Goal: Task Accomplishment & Management: Use online tool/utility

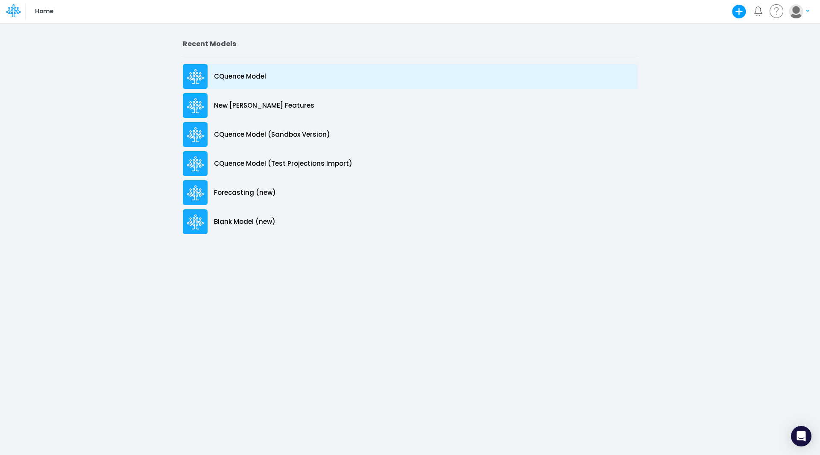
click at [222, 77] on p "CQuence Model" at bounding box center [240, 77] width 52 height 10
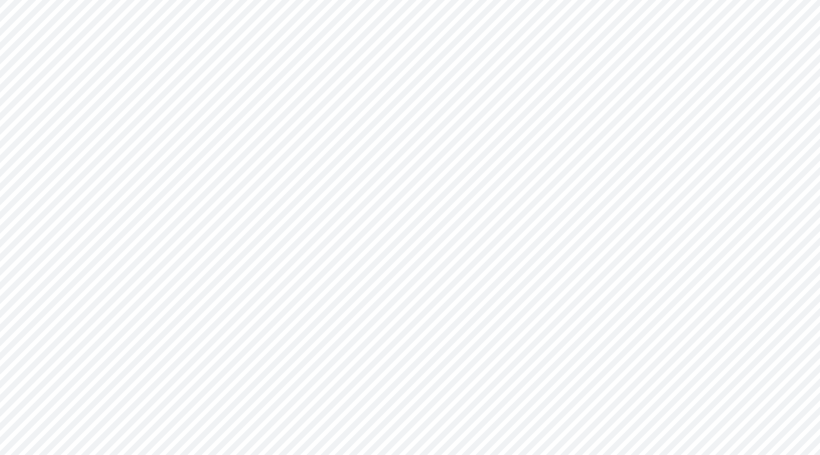
type input "Consolidated All by Month"
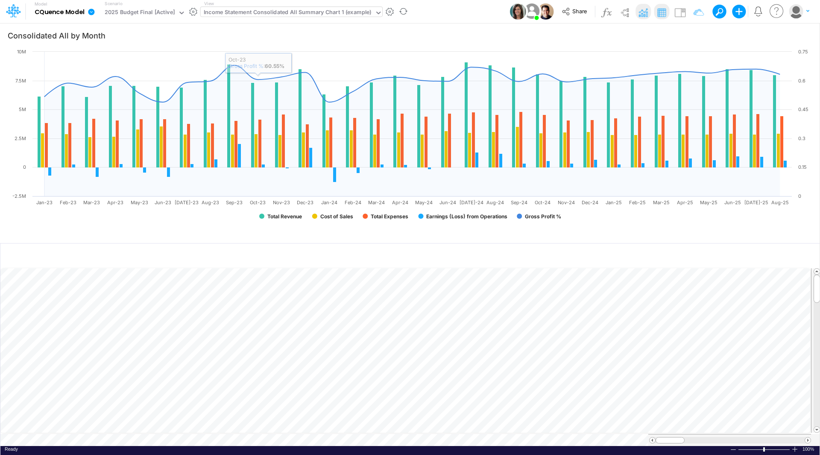
click at [259, 14] on div "Income Statement Consolidated All Summary Chart 1 (example)" at bounding box center [288, 13] width 168 height 10
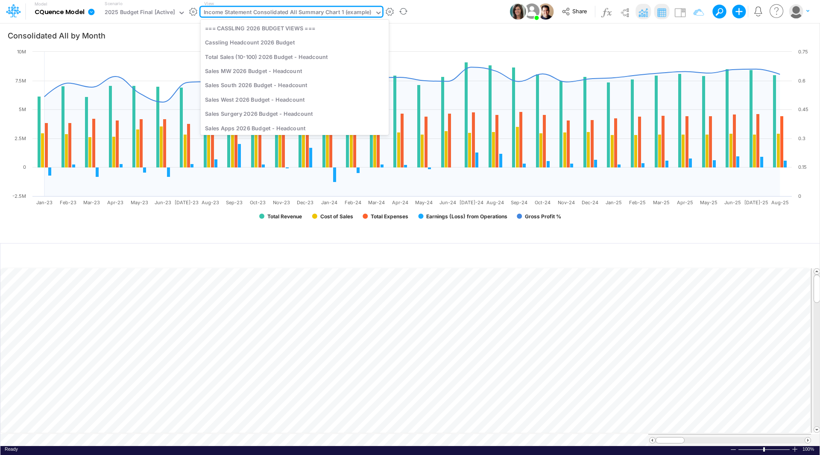
scroll to position [1383, 0]
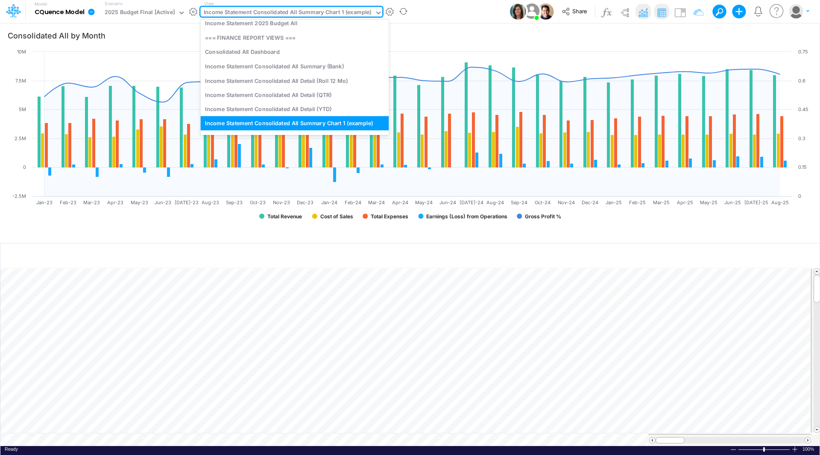
type input "w"
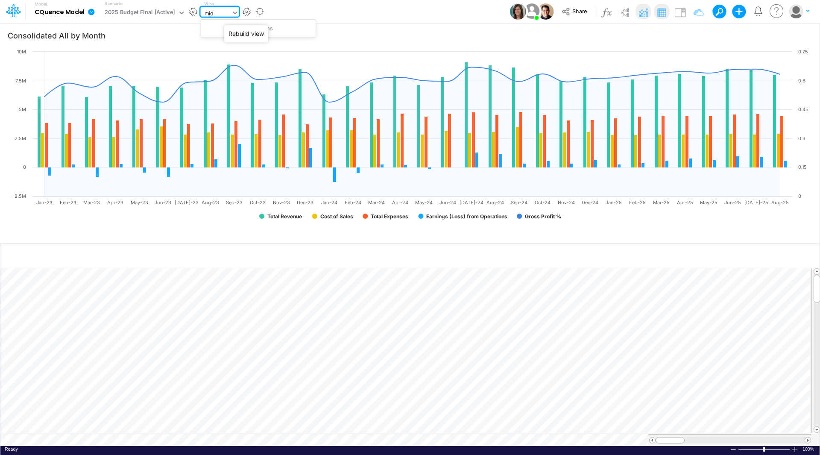
scroll to position [0, 0]
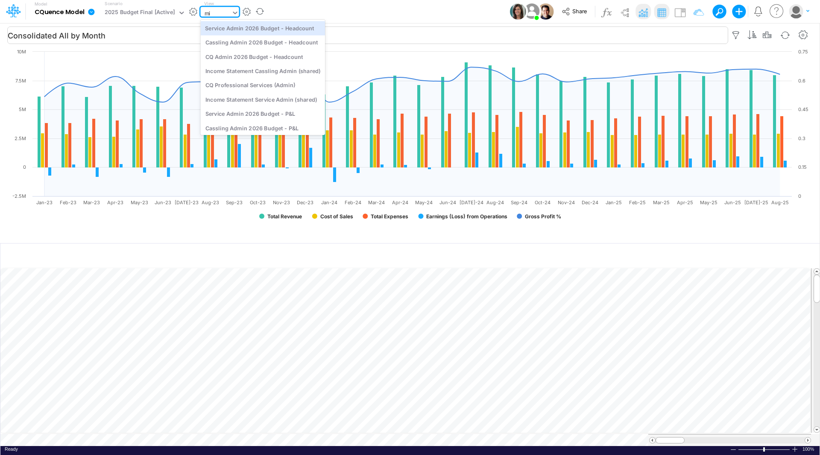
type input "m"
type input "sales"
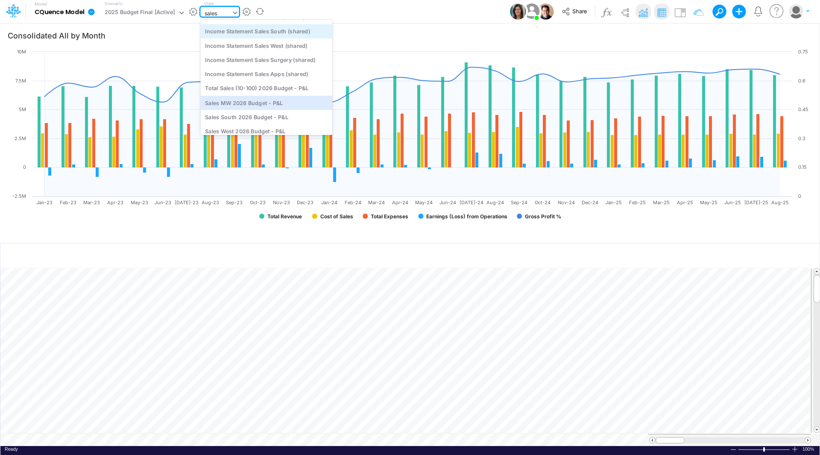
scroll to position [208, 0]
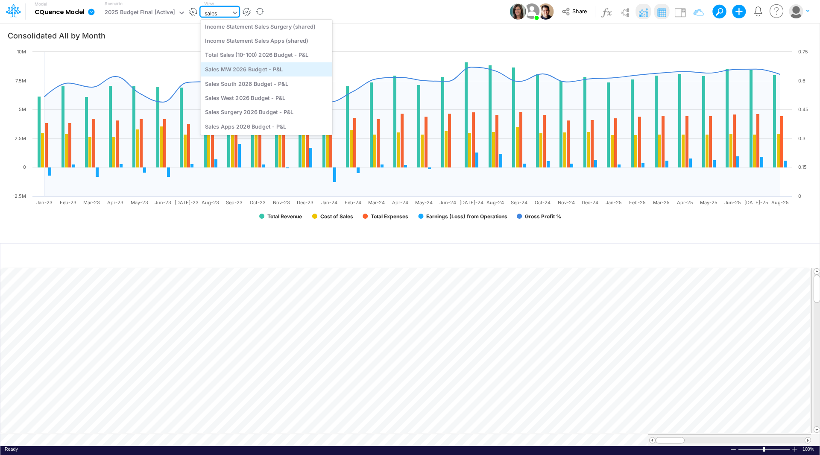
click at [265, 71] on div "Sales MW 2026 Budget - P&L" at bounding box center [267, 69] width 132 height 14
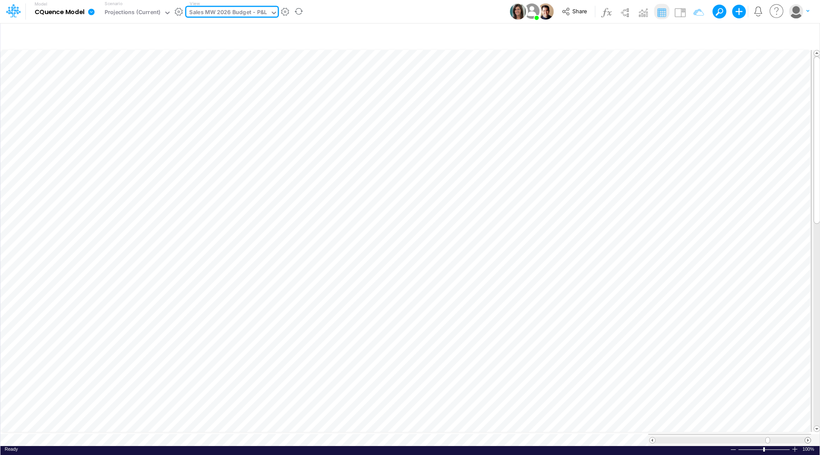
click at [807, 437] on span at bounding box center [808, 440] width 6 height 6
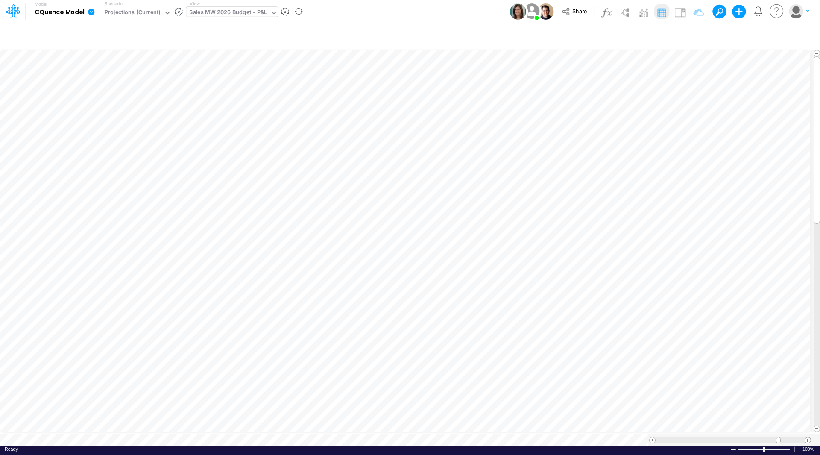
click at [807, 437] on span at bounding box center [808, 440] width 6 height 6
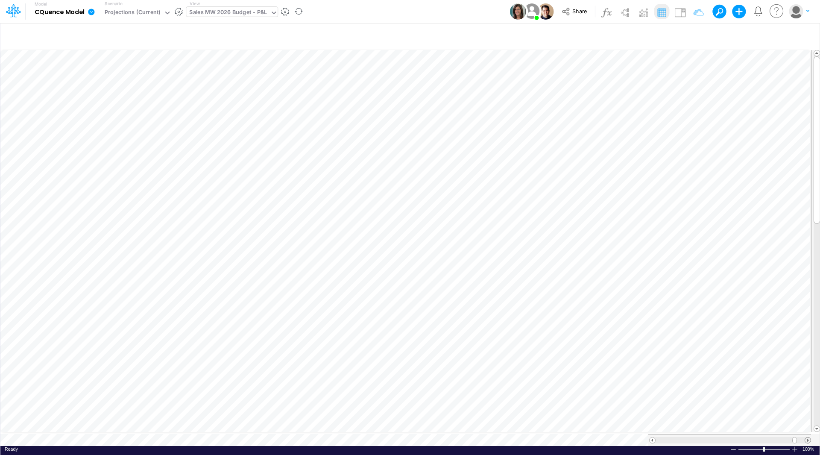
click at [807, 437] on span at bounding box center [808, 440] width 6 height 6
click at [651, 437] on span at bounding box center [652, 440] width 6 height 6
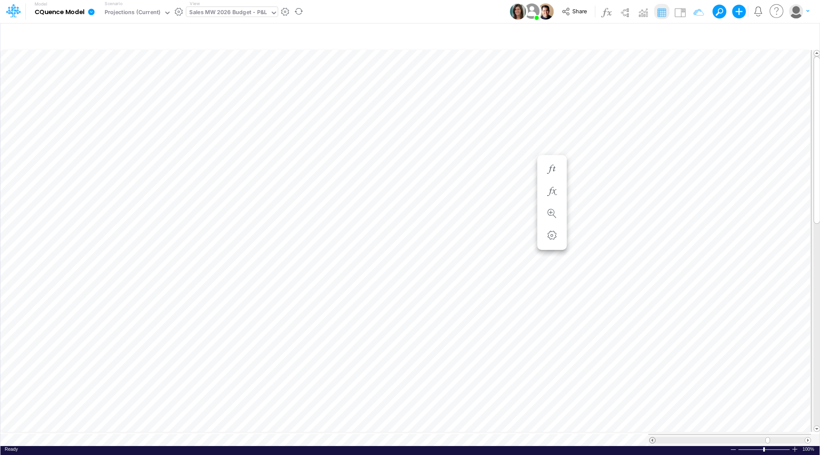
click at [651, 437] on span at bounding box center [652, 440] width 6 height 6
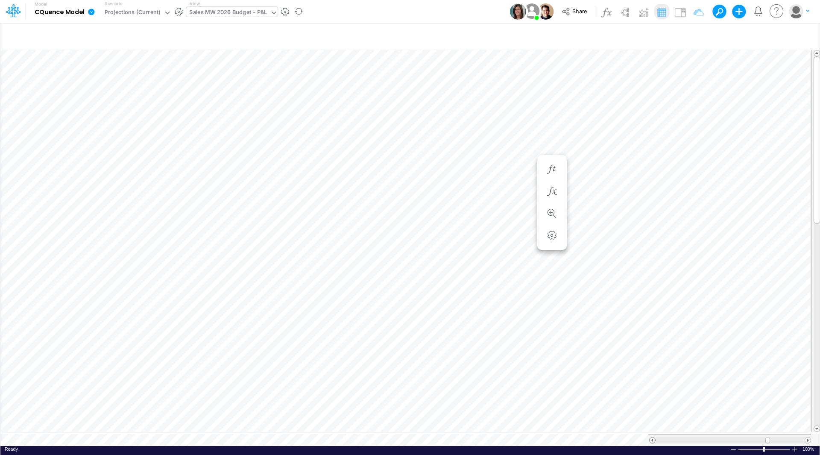
click at [651, 437] on span at bounding box center [652, 440] width 6 height 6
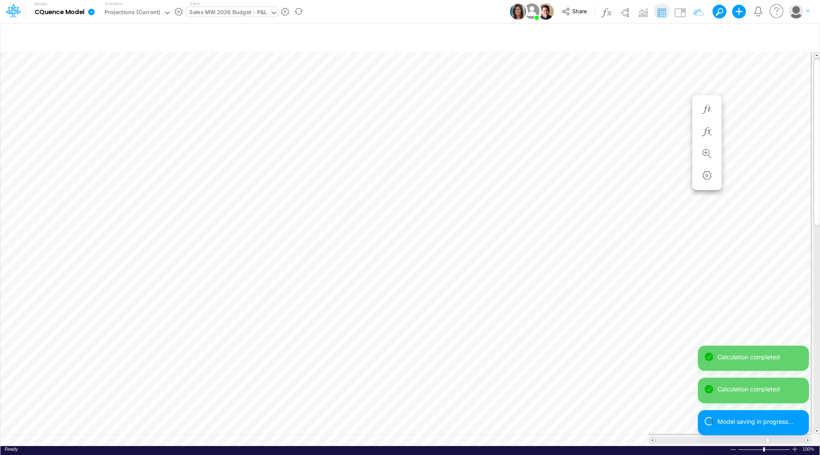
scroll to position [4, 0]
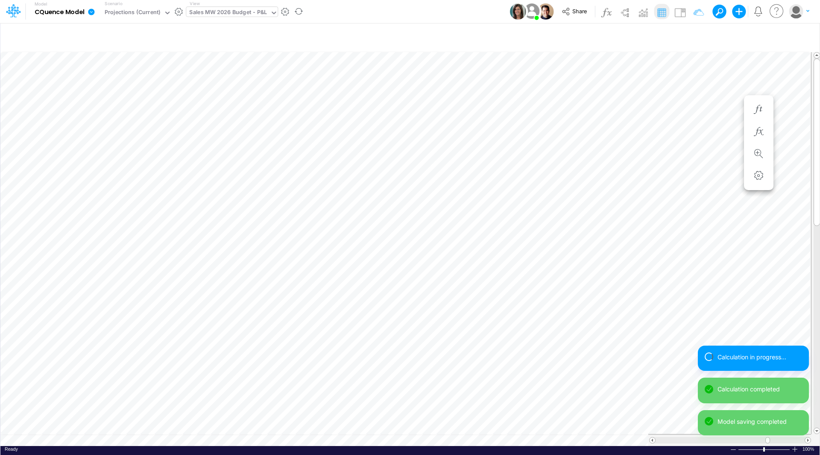
click at [807, 435] on div "Calculation in progress... Calculation completed Model saving completed" at bounding box center [752, 393] width 111 height 97
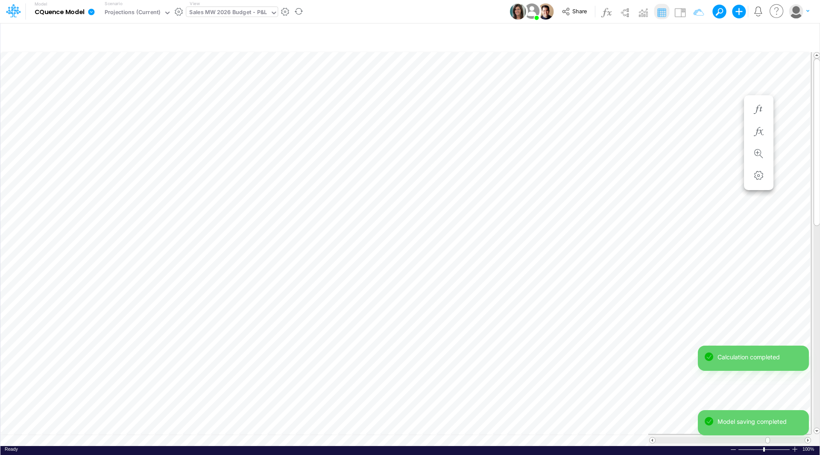
click at [807, 435] on div "Calculation completed Calculation completed Model saving completed" at bounding box center [752, 393] width 111 height 97
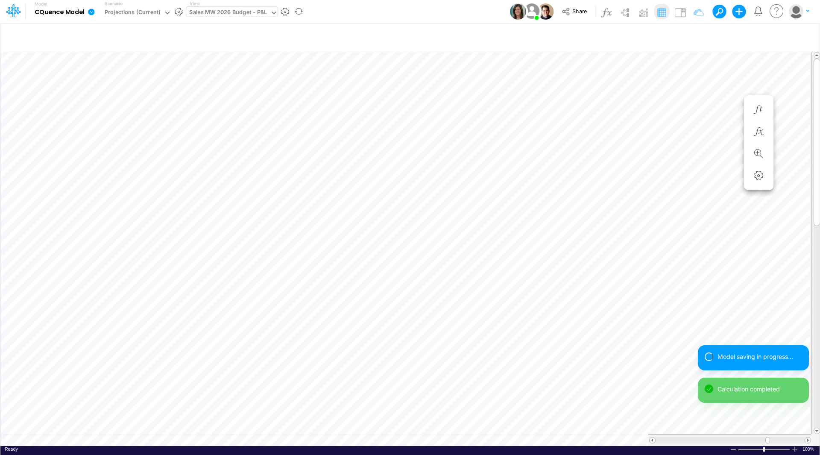
click at [807, 435] on div "Model saving in progress... Calculation completed Model saving completed" at bounding box center [752, 393] width 111 height 97
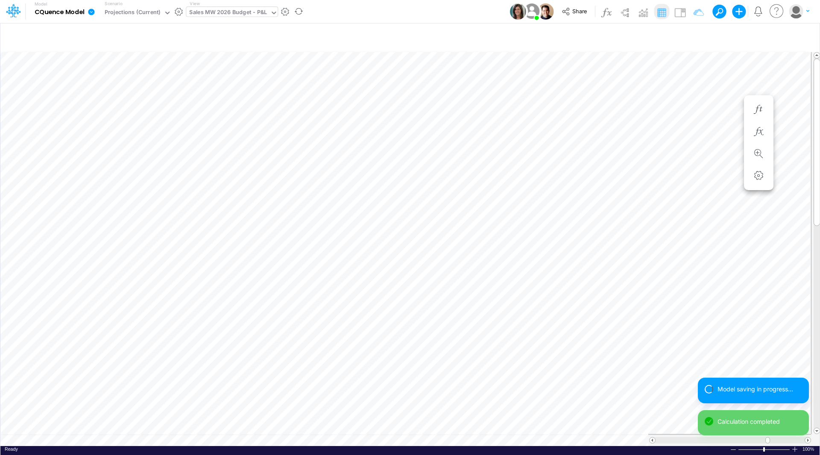
click at [807, 435] on div "Model saving in progress... Calculation completed" at bounding box center [752, 409] width 111 height 64
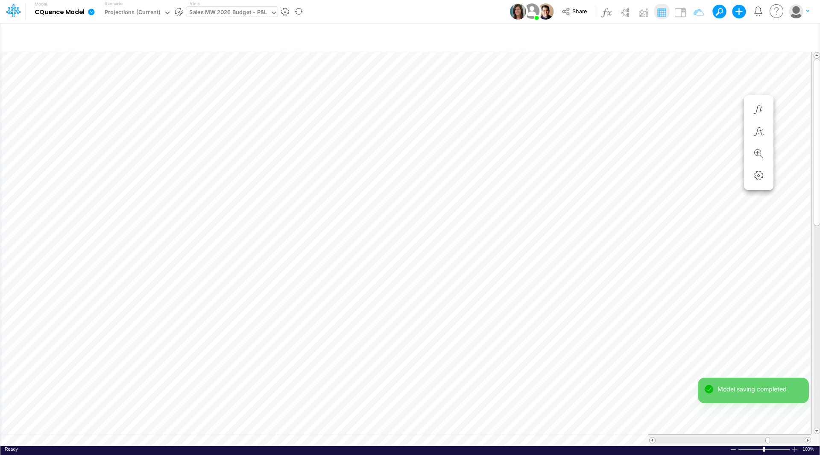
click at [807, 435] on div "Model saving completed Calculation completed" at bounding box center [752, 409] width 111 height 64
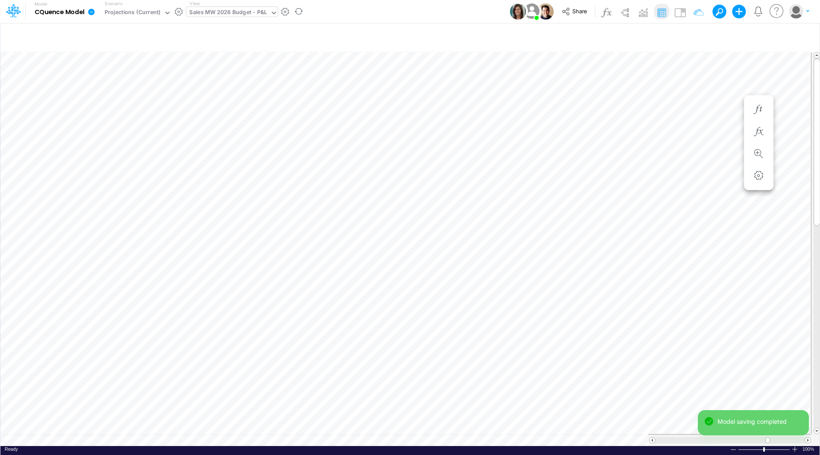
click at [807, 435] on div "Model saving completed" at bounding box center [752, 426] width 111 height 32
click at [807, 437] on span at bounding box center [808, 440] width 6 height 6
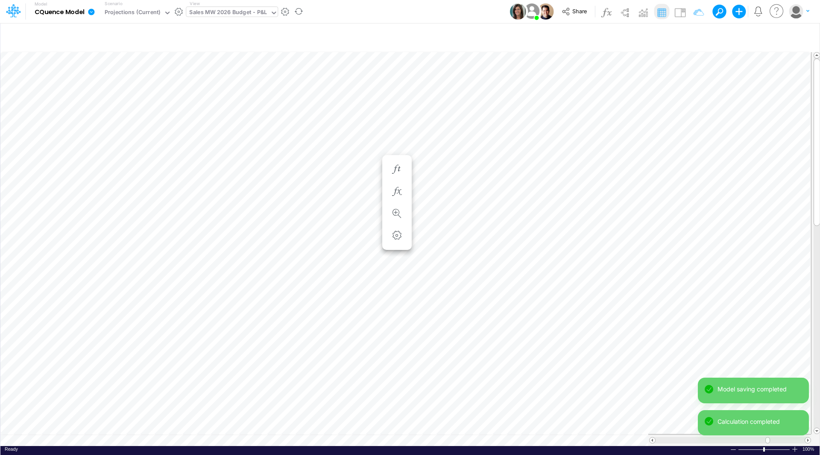
scroll to position [4, 0]
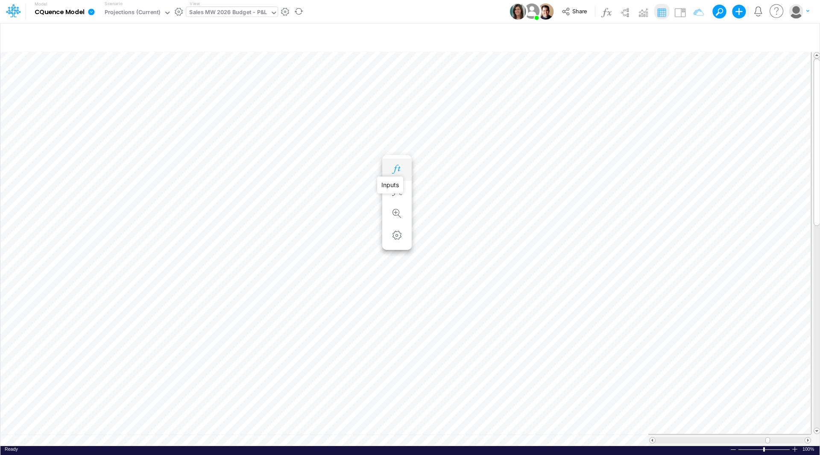
click at [395, 167] on icon "button" at bounding box center [396, 169] width 13 height 9
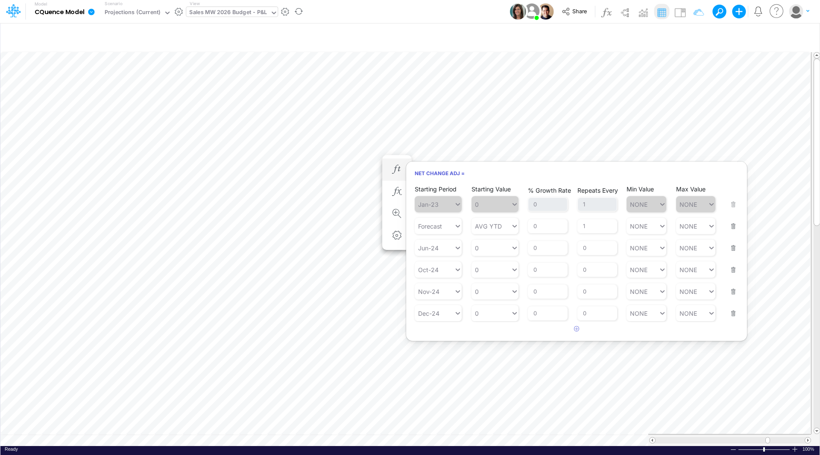
click at [732, 226] on button "button" at bounding box center [730, 220] width 11 height 23
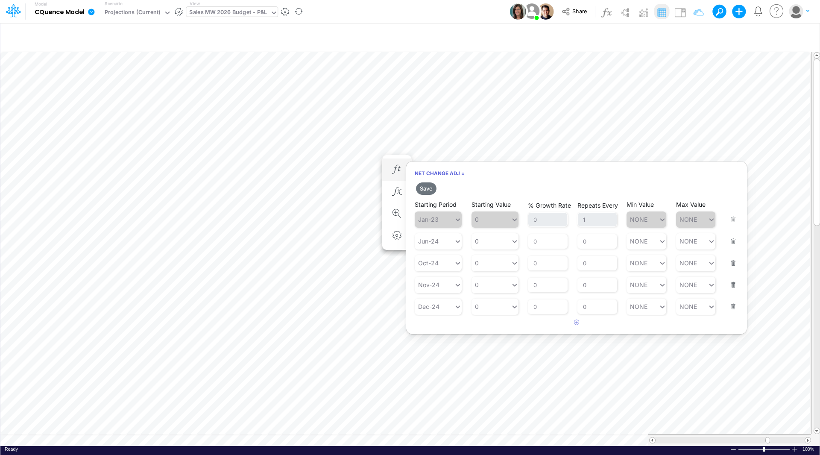
click at [732, 239] on button "button" at bounding box center [730, 235] width 11 height 23
click at [733, 242] on button "button" at bounding box center [730, 235] width 11 height 23
click at [580, 236] on button "button" at bounding box center [576, 235] width 17 height 14
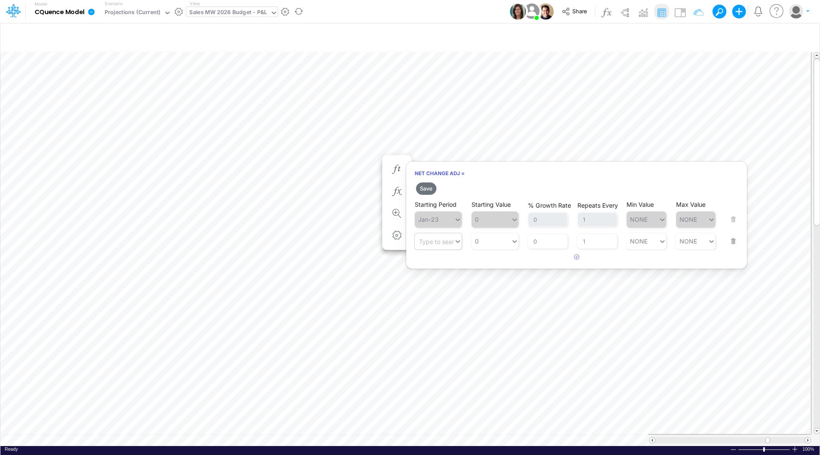
click at [438, 240] on div "Type to search..." at bounding box center [442, 240] width 47 height 7
click at [440, 262] on div "Forecast" at bounding box center [437, 261] width 47 height 14
click at [486, 242] on div "0 0" at bounding box center [490, 241] width 39 height 12
type input "7750"
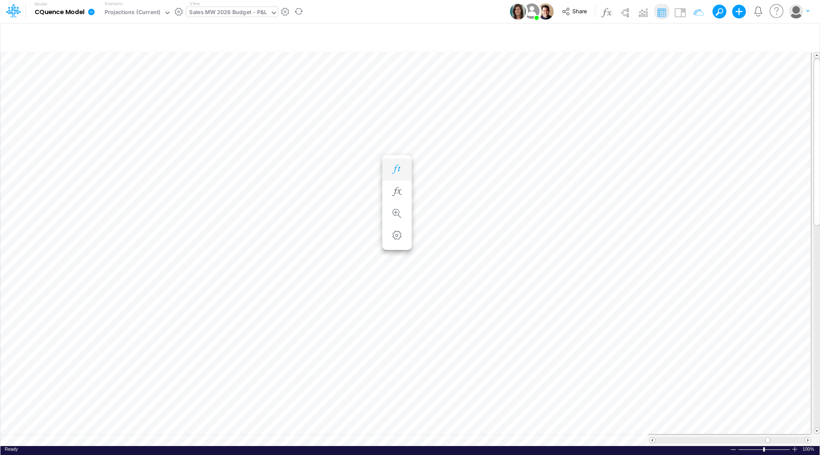
click at [394, 166] on icon "button" at bounding box center [396, 169] width 13 height 9
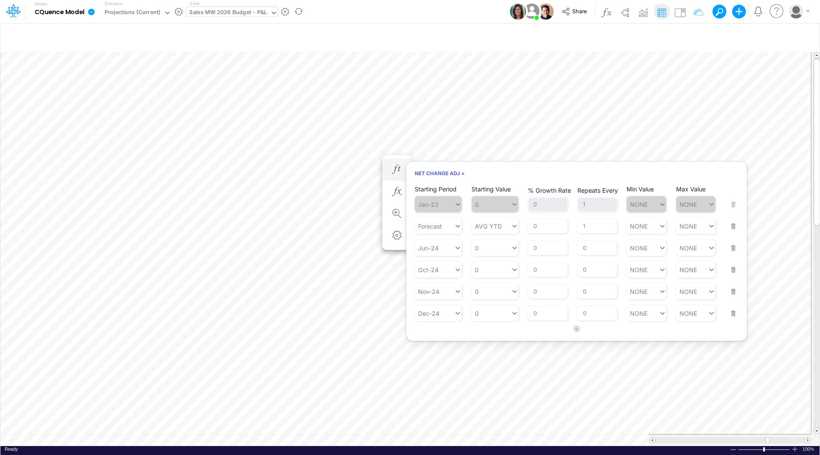
click at [734, 226] on button "button" at bounding box center [730, 220] width 11 height 23
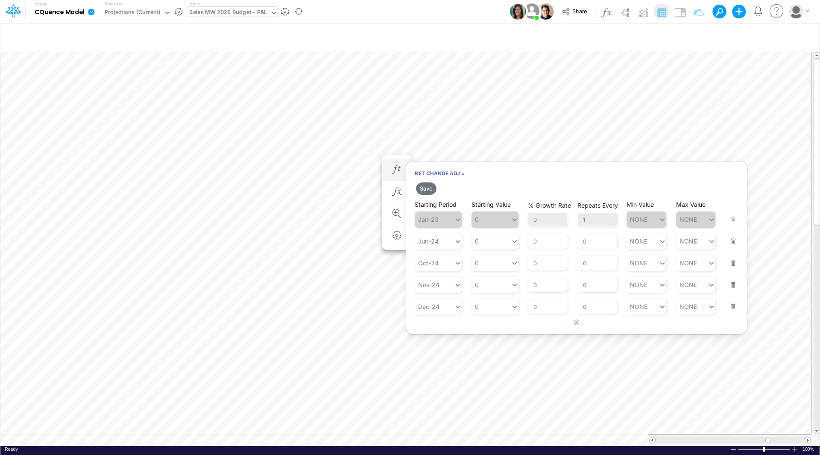
click at [733, 239] on button "button" at bounding box center [730, 235] width 11 height 23
click at [732, 243] on button "button" at bounding box center [730, 235] width 11 height 23
click at [733, 242] on button "button" at bounding box center [730, 235] width 11 height 23
click at [428, 241] on div "Dec-24" at bounding box center [428, 240] width 21 height 7
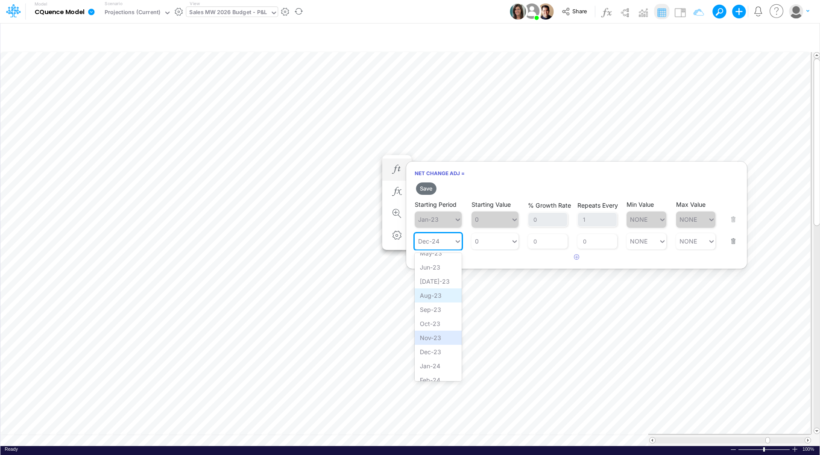
scroll to position [0, 0]
click at [432, 265] on div "Forecast" at bounding box center [437, 261] width 47 height 14
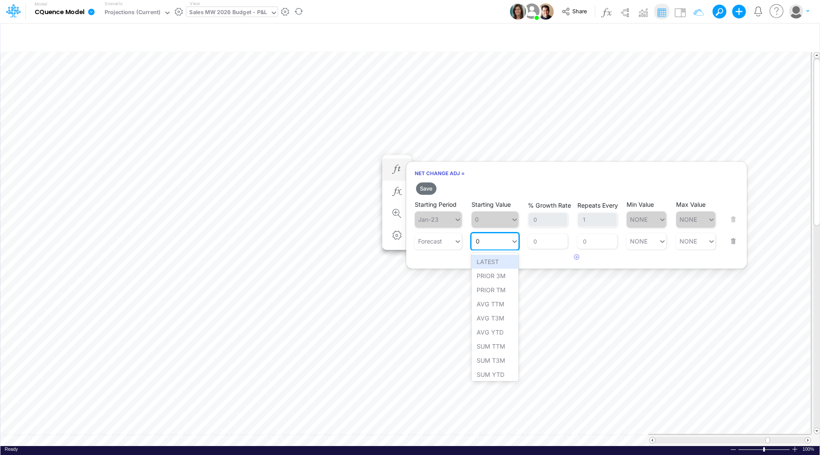
click at [482, 242] on div "0 0" at bounding box center [490, 241] width 39 height 12
click at [494, 262] on div "Set value 7750" at bounding box center [497, 261] width 52 height 14
type input "7750"
click at [430, 187] on button "Save" at bounding box center [426, 188] width 20 height 12
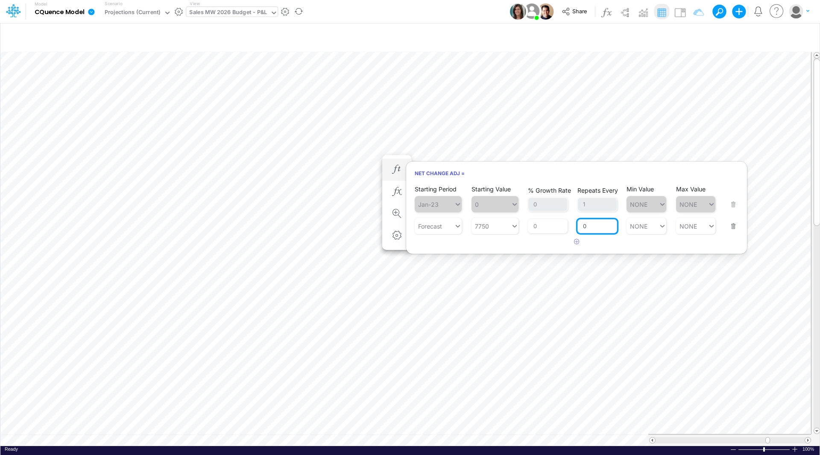
click at [594, 227] on input "0" at bounding box center [597, 226] width 40 height 15
drag, startPoint x: 594, startPoint y: 227, endPoint x: 558, endPoint y: 224, distance: 36.0
click at [558, 224] on div "Starting Period Forecast Starting Value 7750 % Growth Rate 0 Repeats Every 0 Mi…" at bounding box center [576, 220] width 324 height 27
type input "1"
type input "NONE"
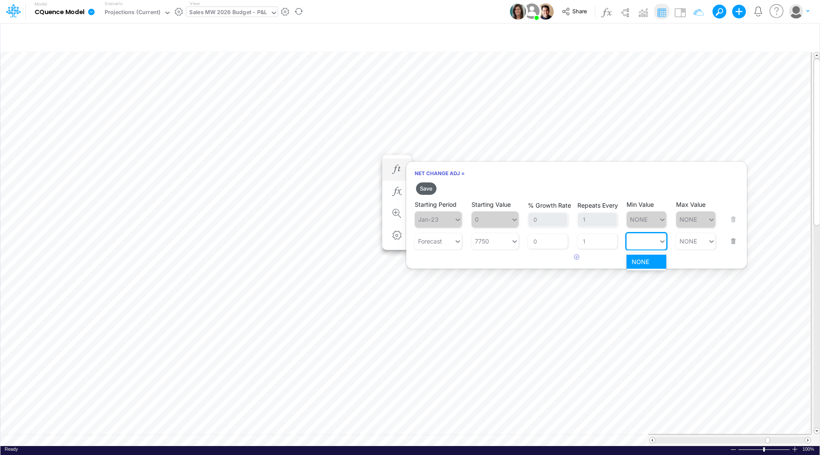
click at [424, 189] on button "Save" at bounding box center [426, 188] width 20 height 12
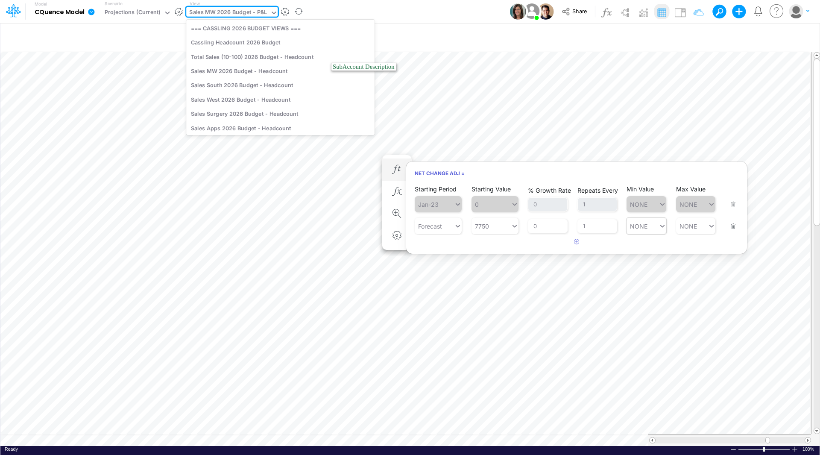
click at [230, 14] on div "Sales MW 2026 Budget - P&L" at bounding box center [228, 13] width 78 height 10
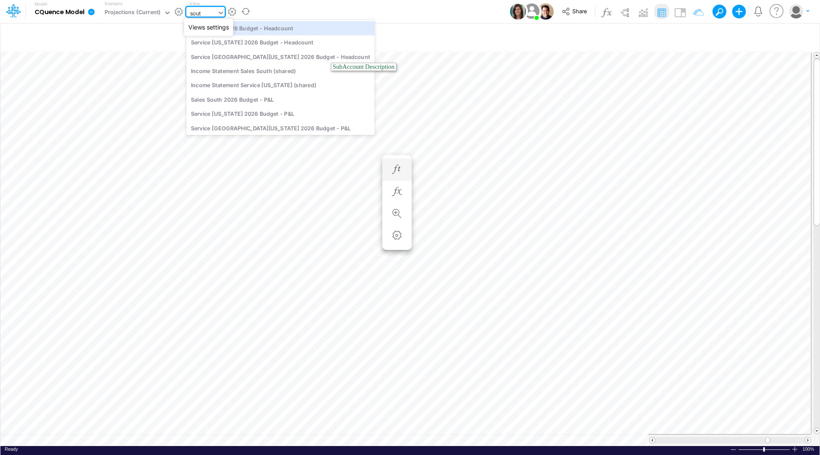
type input "south"
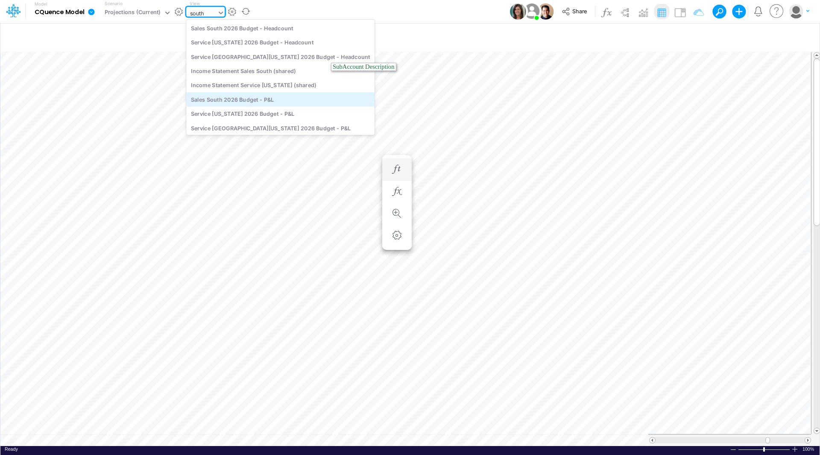
click at [260, 98] on div "Sales South 2026 Budget - P&L" at bounding box center [280, 99] width 188 height 14
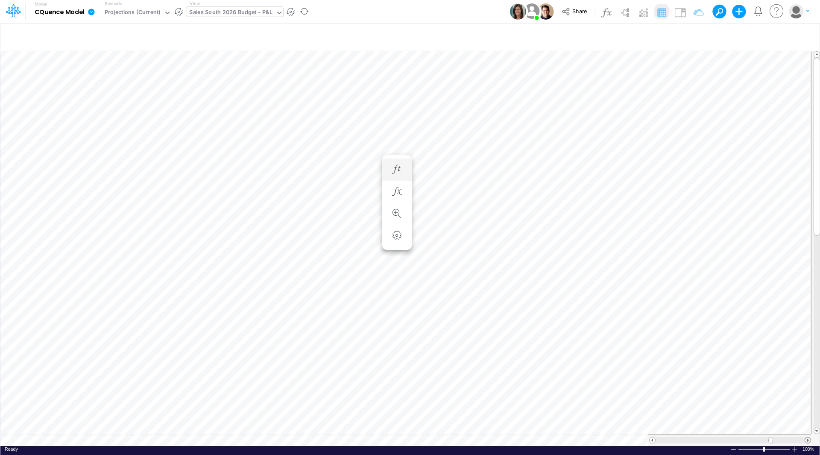
click at [807, 437] on span at bounding box center [808, 440] width 6 height 6
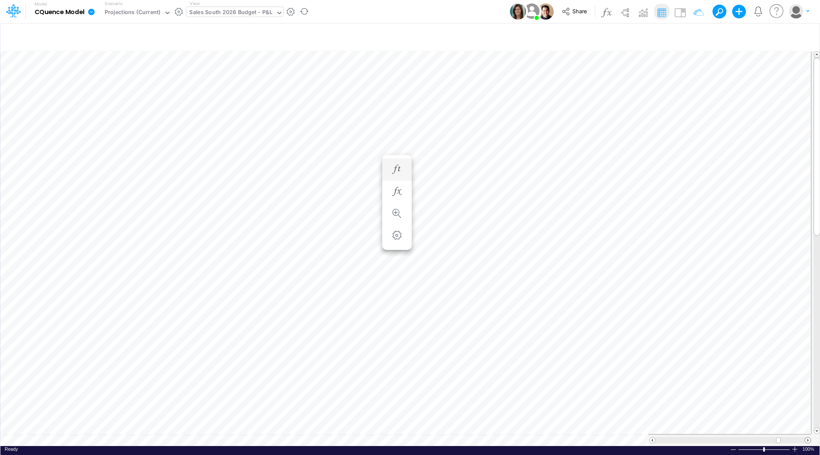
click at [807, 437] on span at bounding box center [808, 440] width 6 height 6
click at [808, 437] on span at bounding box center [808, 440] width 6 height 6
click at [653, 437] on span at bounding box center [652, 440] width 6 height 6
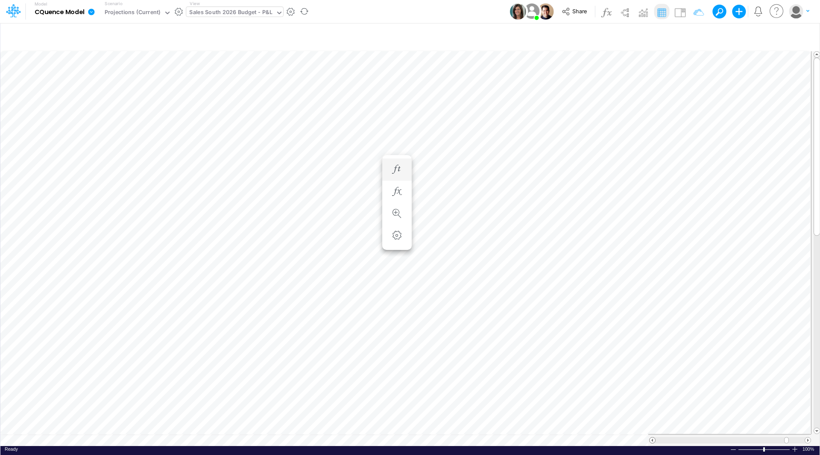
click at [653, 437] on span at bounding box center [652, 440] width 6 height 6
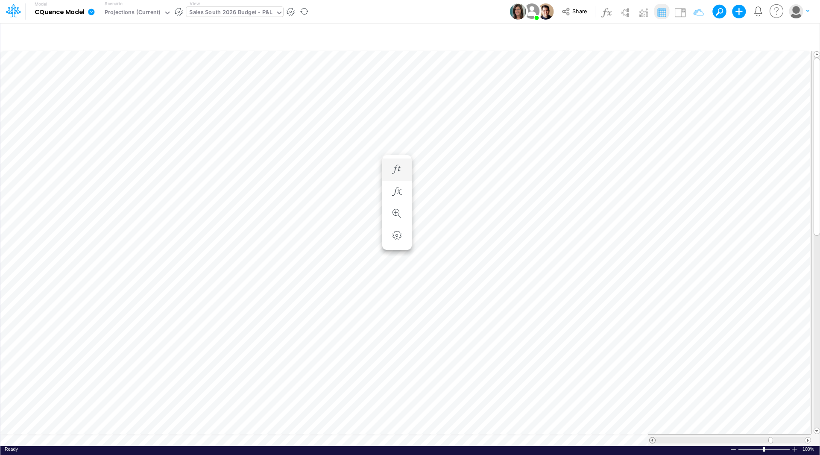
click at [653, 437] on span at bounding box center [652, 440] width 6 height 6
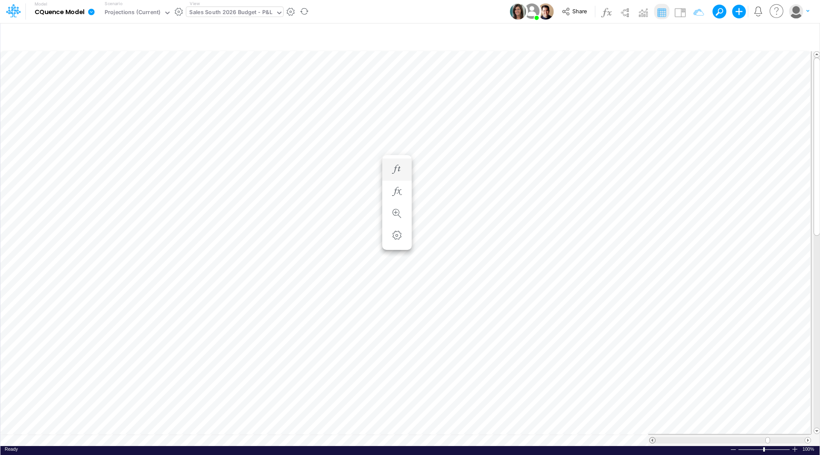
click at [653, 437] on span at bounding box center [652, 440] width 6 height 6
click at [370, 175] on icon "button" at bounding box center [373, 177] width 13 height 9
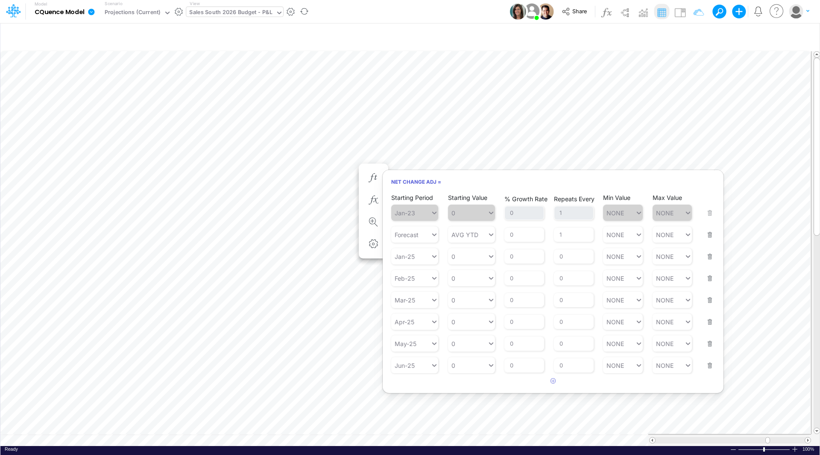
click at [710, 256] on button "button" at bounding box center [706, 250] width 11 height 23
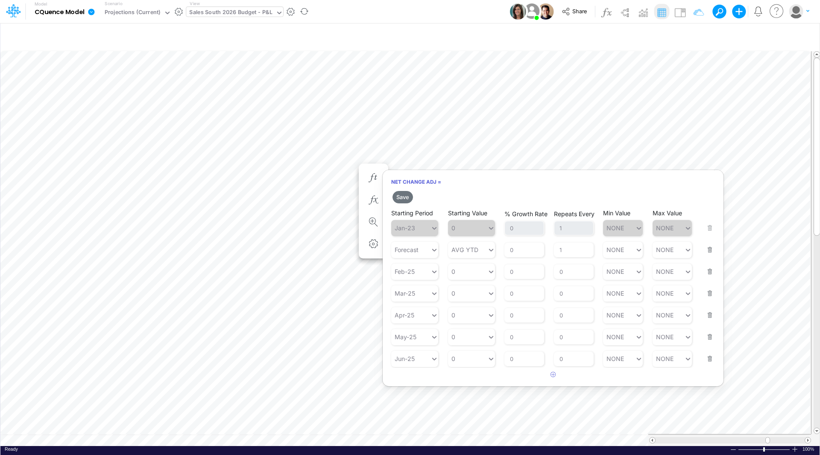
click at [710, 266] on button "button" at bounding box center [706, 265] width 11 height 23
click at [710, 269] on button "button" at bounding box center [706, 265] width 11 height 23
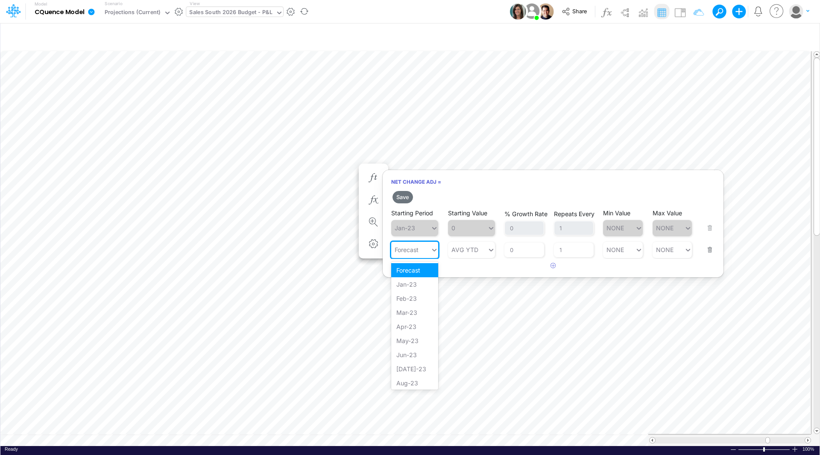
click at [414, 249] on div "Forecast" at bounding box center [406, 249] width 24 height 7
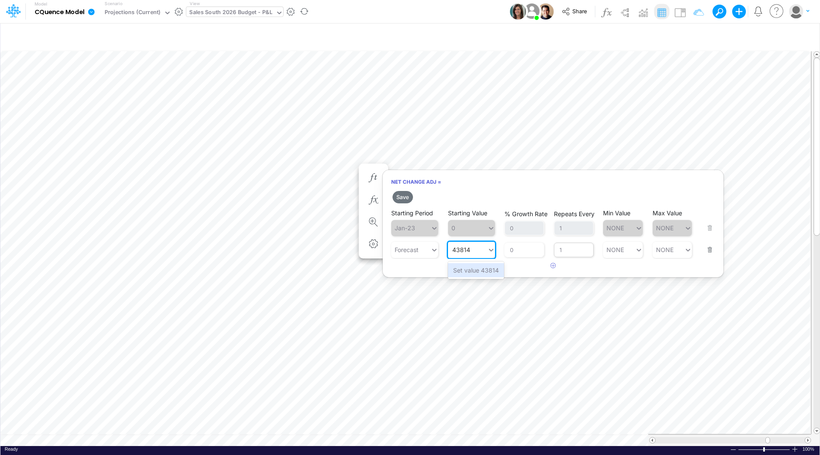
type input "43814"
click at [570, 249] on input "1" at bounding box center [574, 249] width 40 height 15
click at [472, 268] on div "Set value 43814" at bounding box center [476, 270] width 56 height 14
type input "43814"
click at [399, 194] on button "Save" at bounding box center [402, 197] width 20 height 12
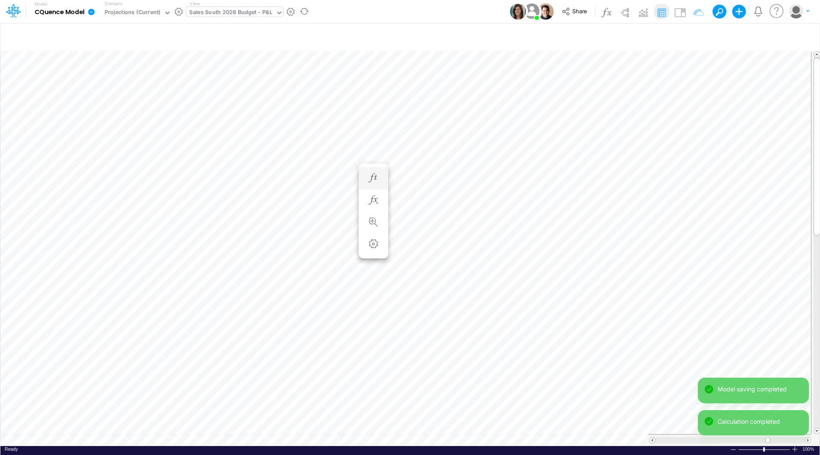
scroll to position [4, 0]
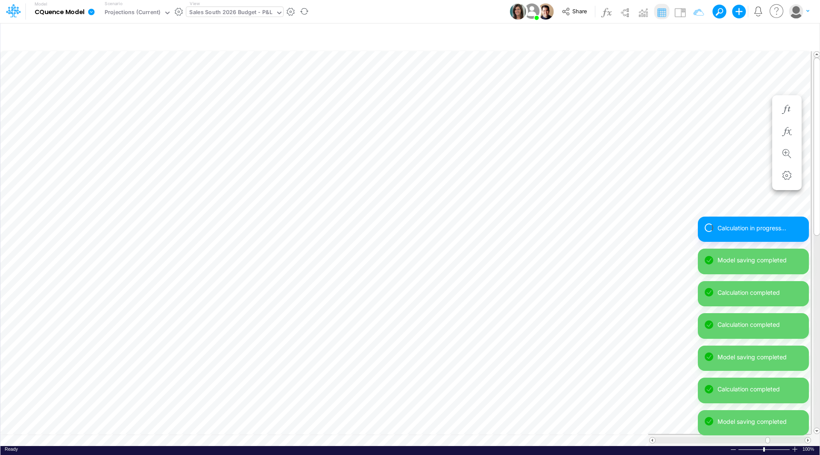
scroll to position [4, 0]
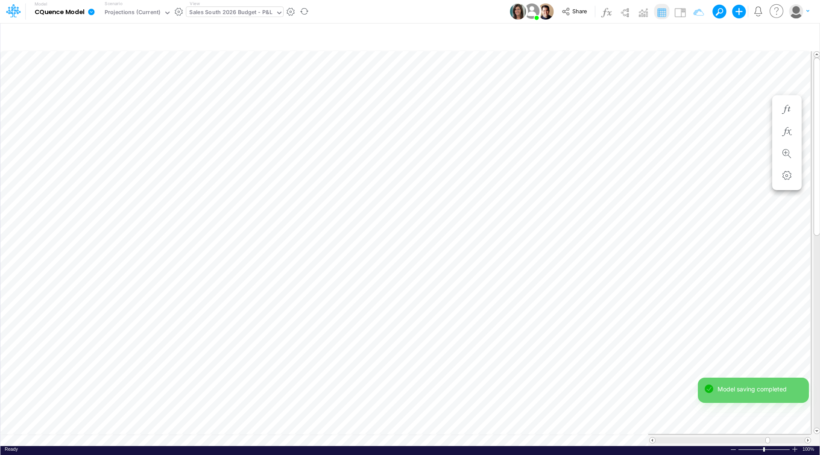
click at [807, 435] on div "Model saving completed Calculation completed" at bounding box center [752, 409] width 111 height 65
click at [807, 437] on span at bounding box center [808, 440] width 6 height 6
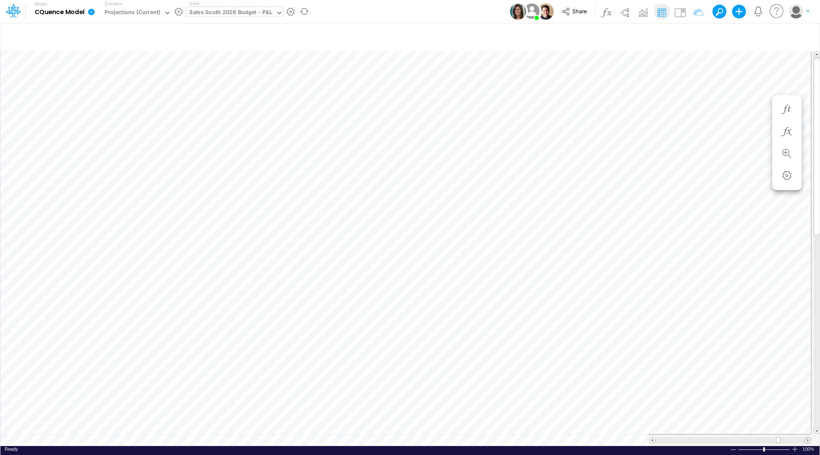
click at [807, 437] on span at bounding box center [808, 440] width 6 height 6
click at [651, 437] on span at bounding box center [652, 440] width 6 height 6
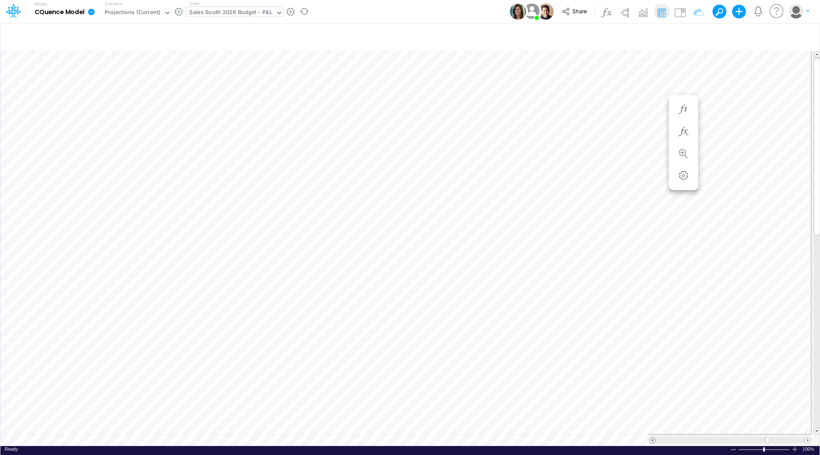
click at [651, 437] on span at bounding box center [652, 440] width 6 height 6
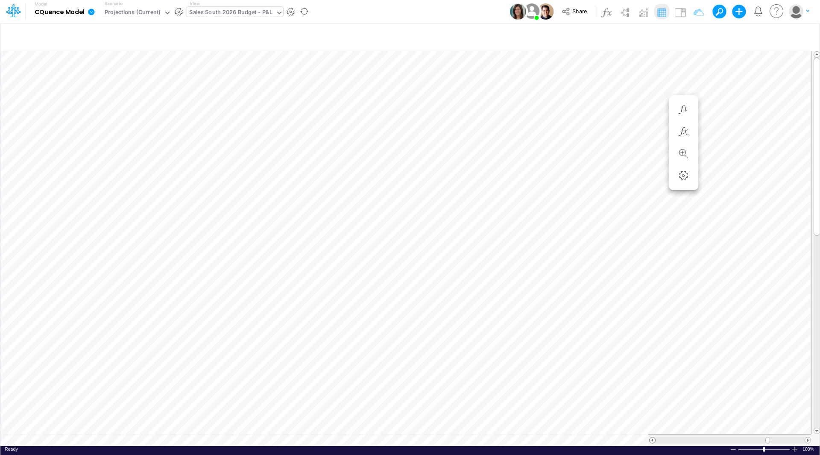
click at [651, 437] on span at bounding box center [652, 440] width 6 height 6
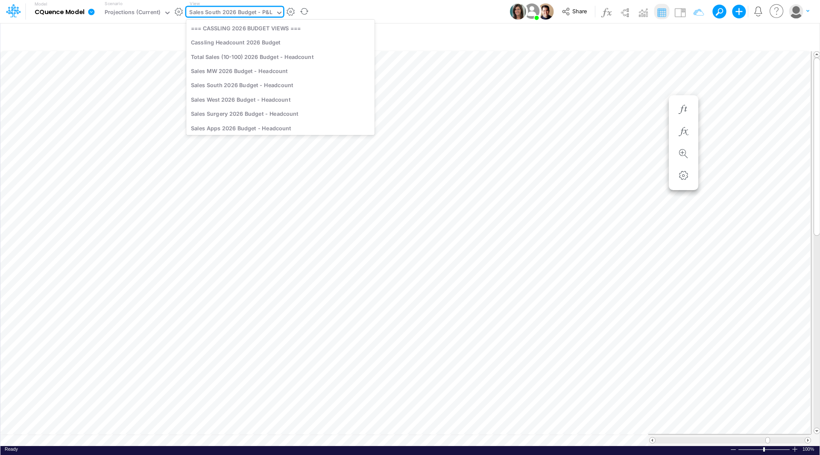
click at [246, 12] on div "Sales South 2026 Budget - P&L" at bounding box center [230, 13] width 83 height 10
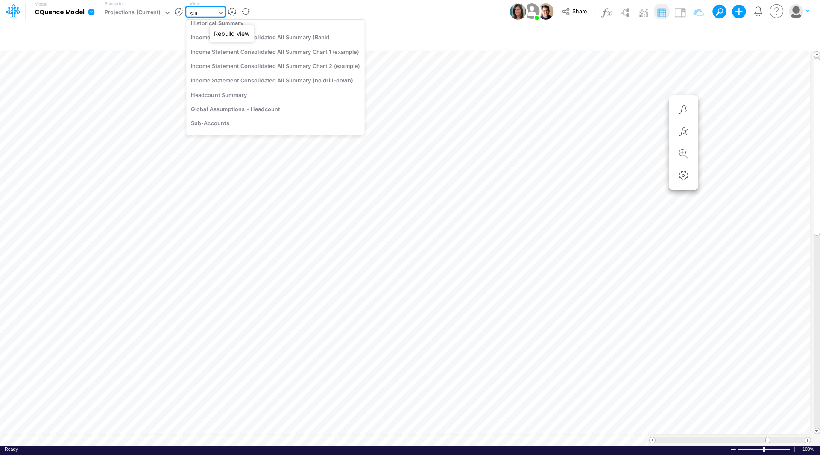
scroll to position [0, 0]
type input "surgery"
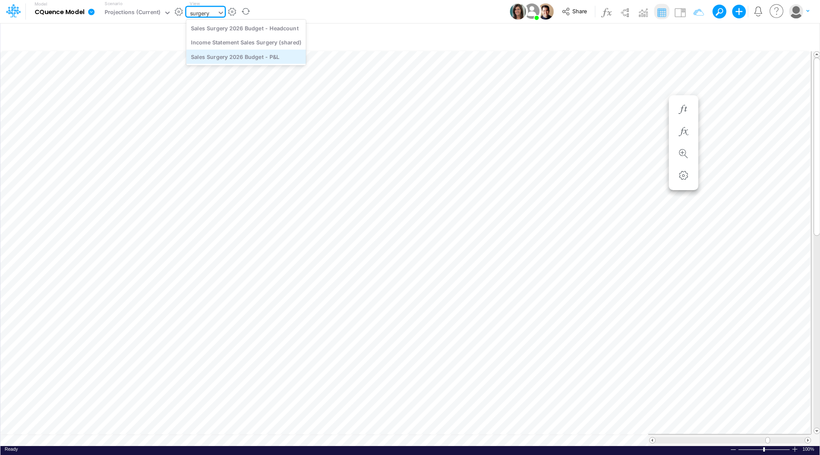
click at [257, 56] on div "Sales Surgery 2026 Budget - P&L" at bounding box center [246, 57] width 120 height 14
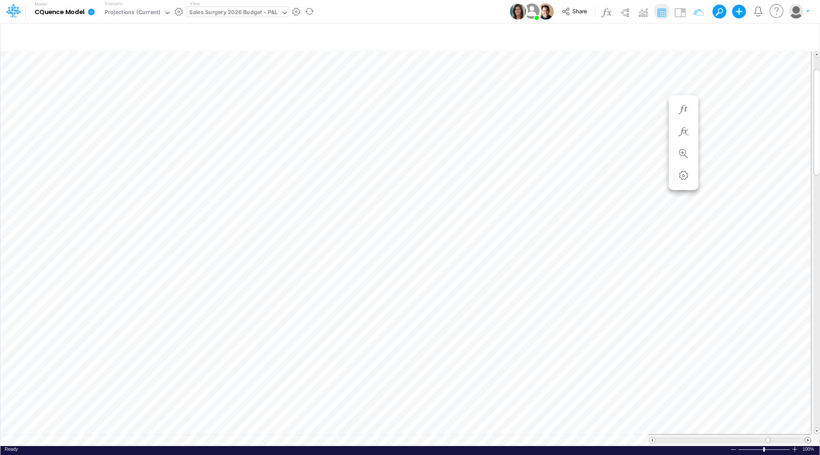
click at [809, 437] on span at bounding box center [808, 440] width 6 height 6
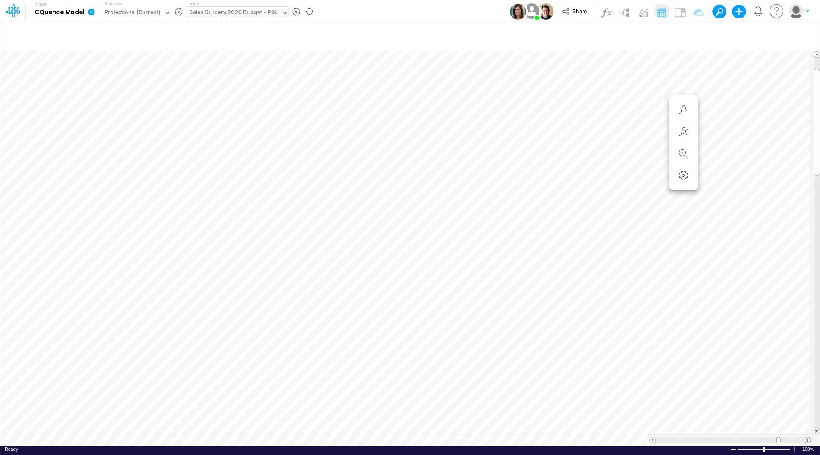
click at [809, 437] on span at bounding box center [808, 440] width 6 height 6
click at [806, 437] on span at bounding box center [808, 440] width 6 height 6
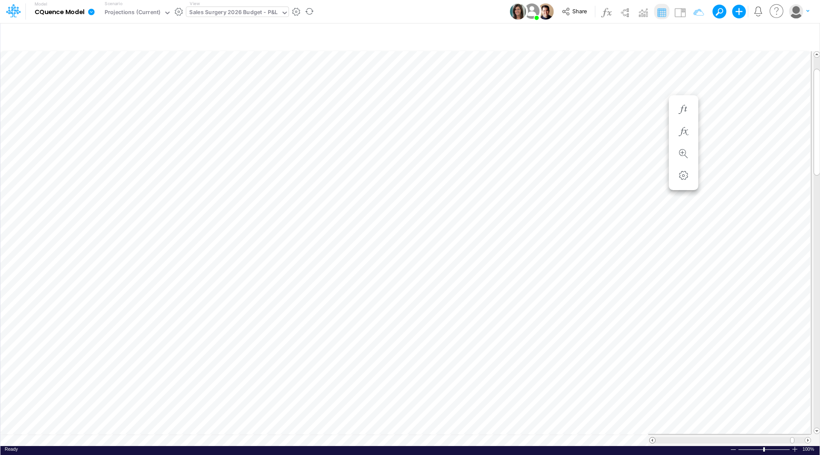
click at [650, 437] on span at bounding box center [652, 440] width 6 height 6
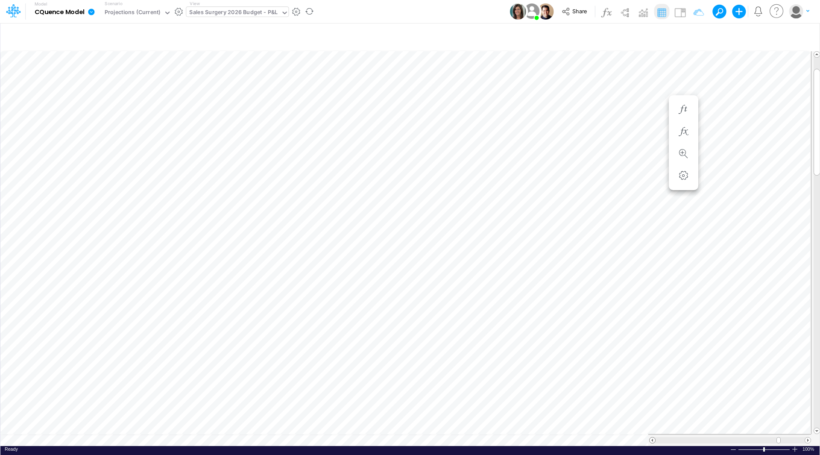
click at [650, 437] on span at bounding box center [652, 440] width 6 height 6
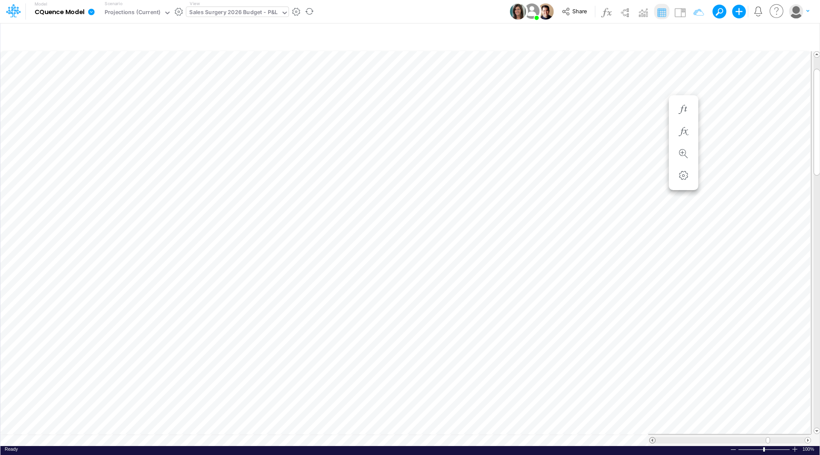
click at [650, 437] on span at bounding box center [652, 440] width 6 height 6
click at [685, 109] on icon "button" at bounding box center [683, 109] width 13 height 9
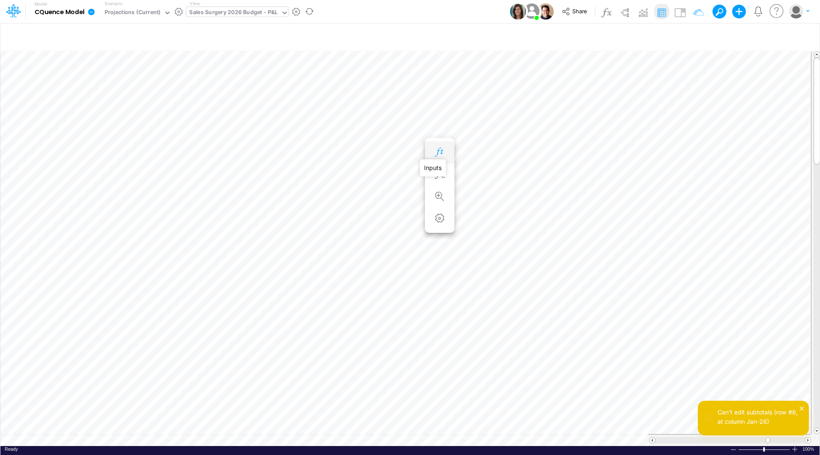
click at [437, 151] on icon "button" at bounding box center [439, 152] width 13 height 9
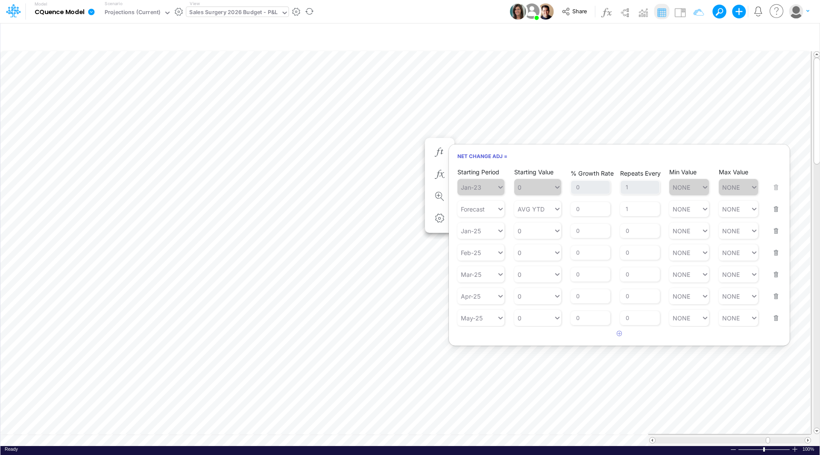
click at [776, 232] on button "button" at bounding box center [772, 225] width 11 height 23
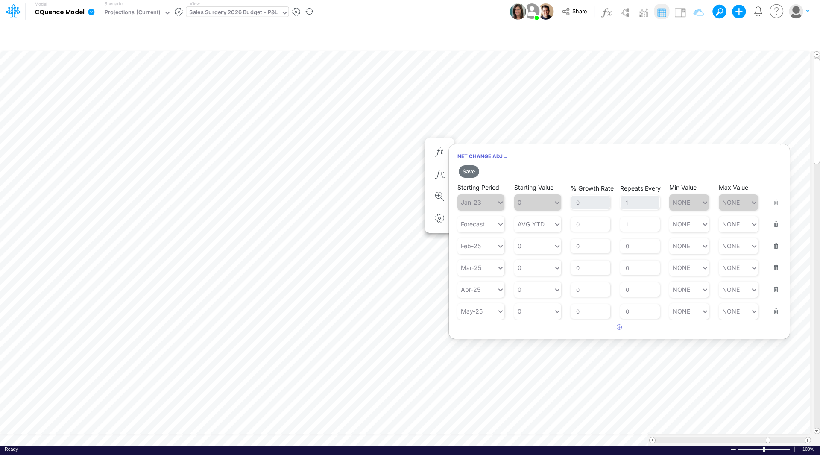
click at [775, 245] on button "button" at bounding box center [772, 240] width 11 height 23
click at [776, 247] on button "button" at bounding box center [772, 240] width 11 height 23
click at [544, 242] on div "Set value 859" at bounding box center [538, 244] width 49 height 14
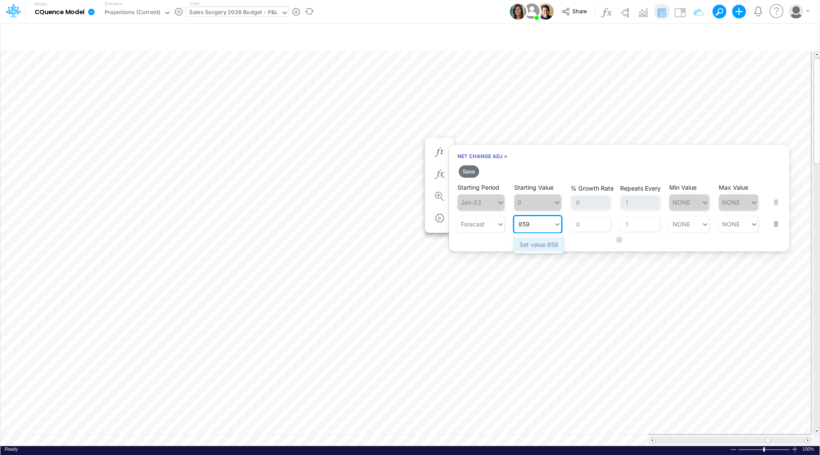
type input "859"
click at [472, 172] on button "Save" at bounding box center [468, 171] width 20 height 12
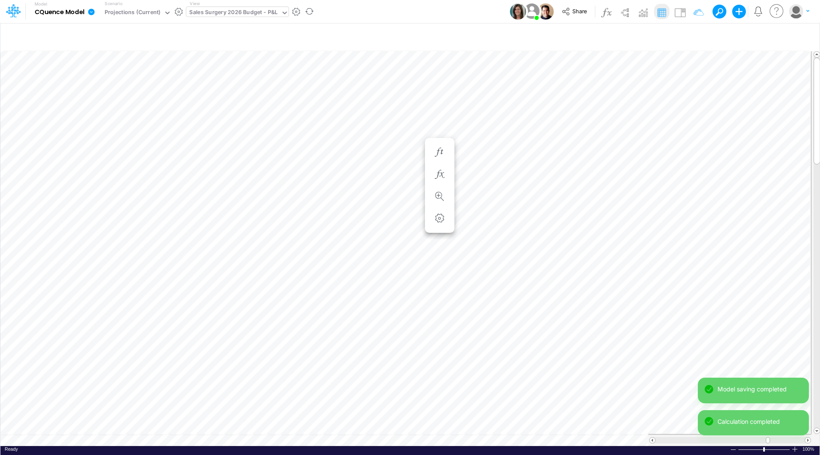
scroll to position [4, 0]
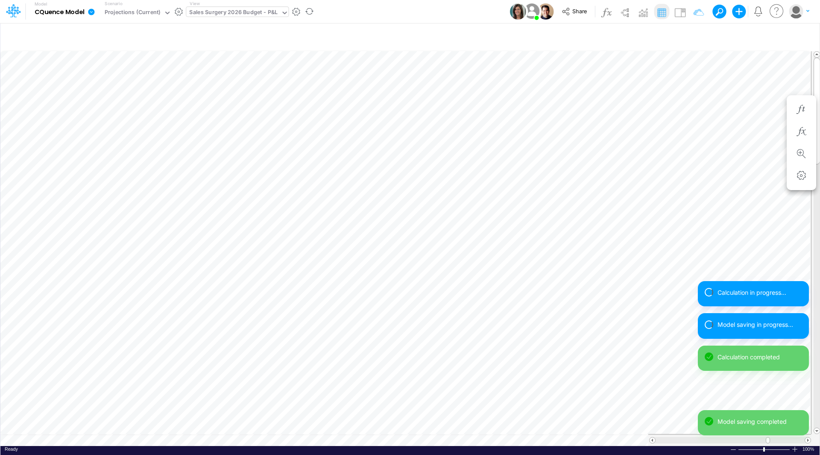
scroll to position [4, 0]
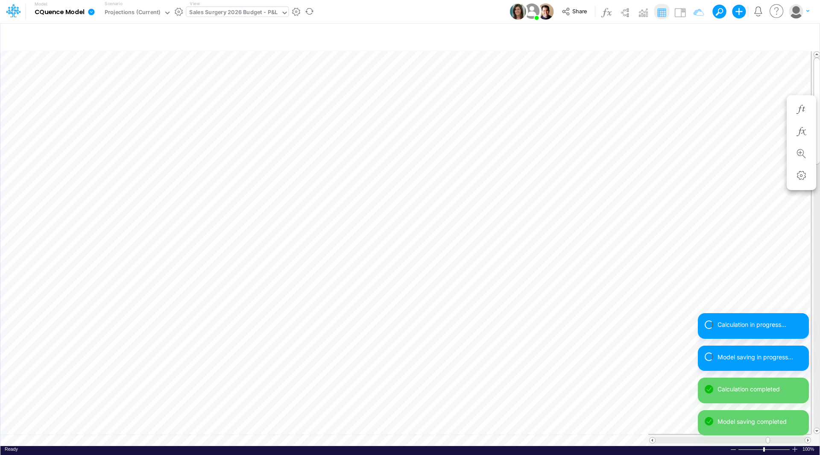
click at [808, 435] on div "Calculation in progress... Model saving in progress... Calculation completed Mo…" at bounding box center [752, 377] width 111 height 129
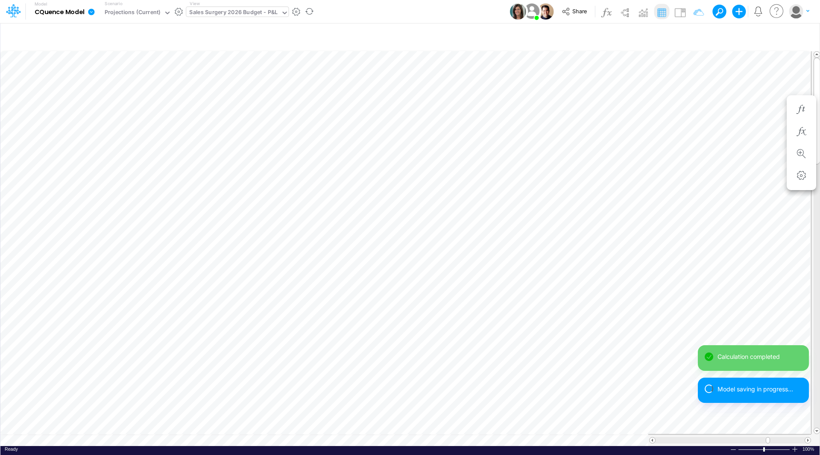
click at [808, 435] on div "Calculation completed Model saving in progress... Model saving completed" at bounding box center [752, 393] width 111 height 97
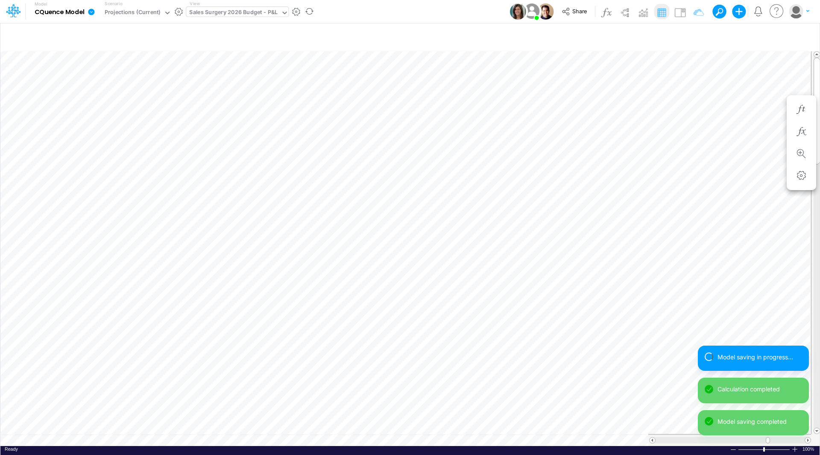
click at [808, 435] on div "Model saving in progress... Calculation completed Model saving completed" at bounding box center [752, 393] width 111 height 97
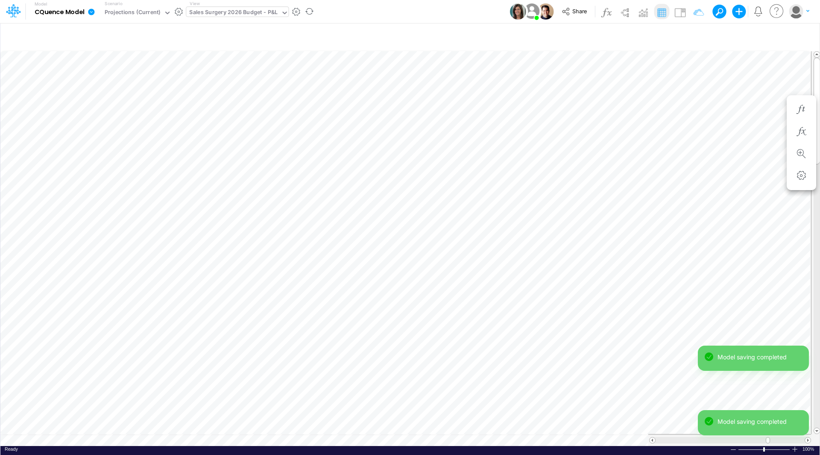
click at [808, 435] on div "Model saving completed Calculation completed Model saving completed" at bounding box center [752, 393] width 111 height 97
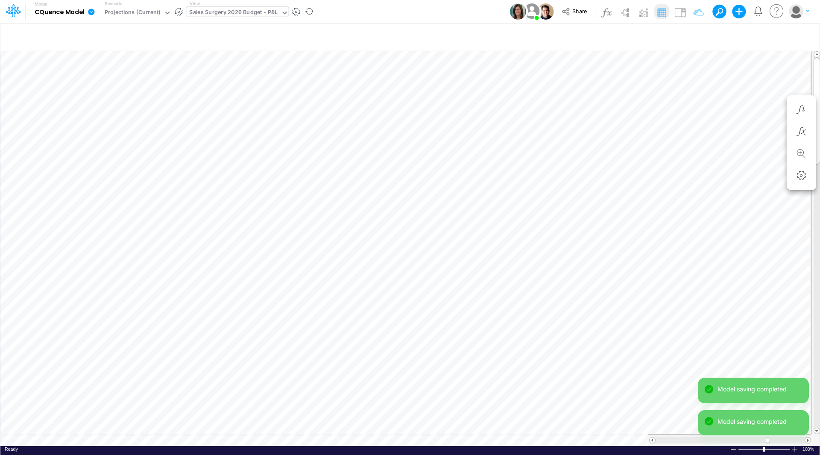
click at [808, 435] on div "Model saving completed Calculation completed Model saving completed" at bounding box center [752, 409] width 111 height 64
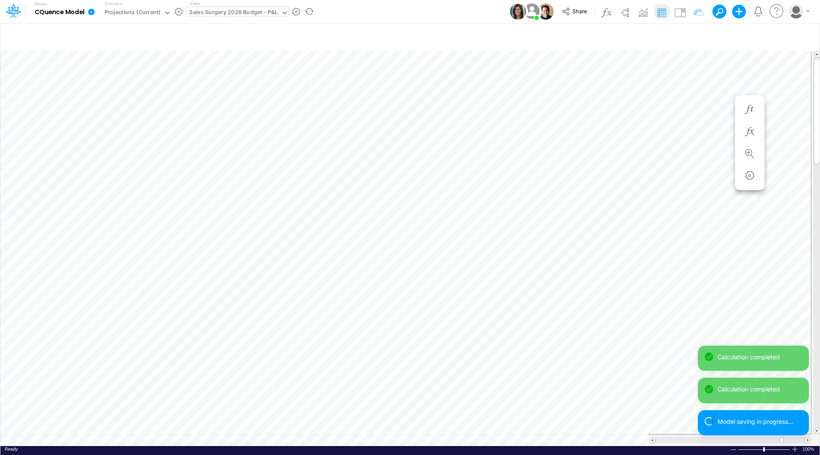
scroll to position [4, 0]
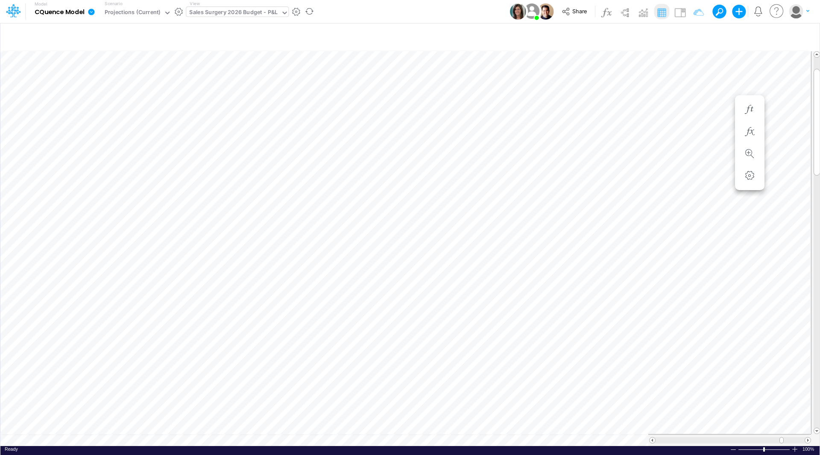
click at [243, 14] on div "Sales Surgery 2026 Budget - P&L" at bounding box center [233, 13] width 88 height 10
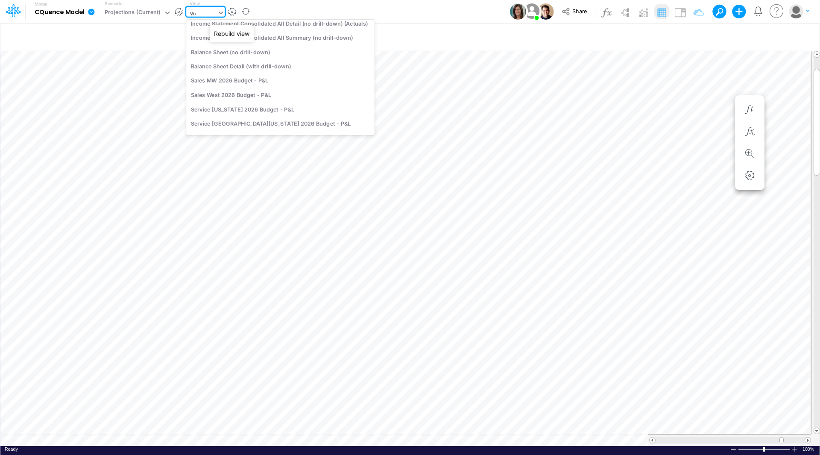
scroll to position [0, 0]
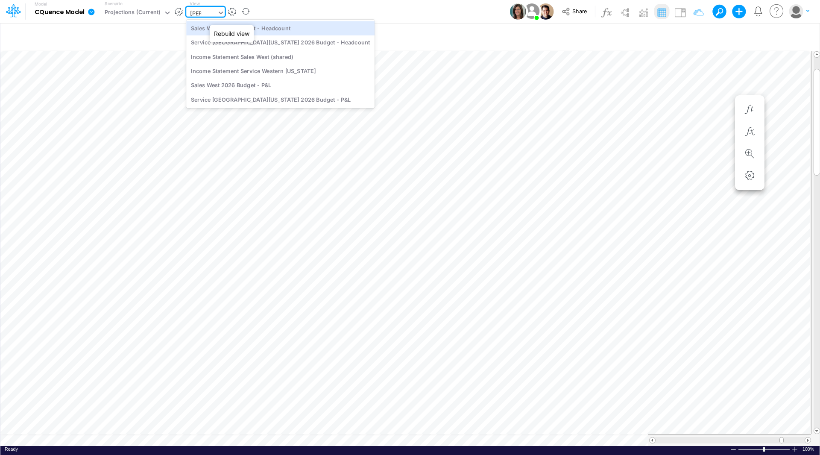
type input "west"
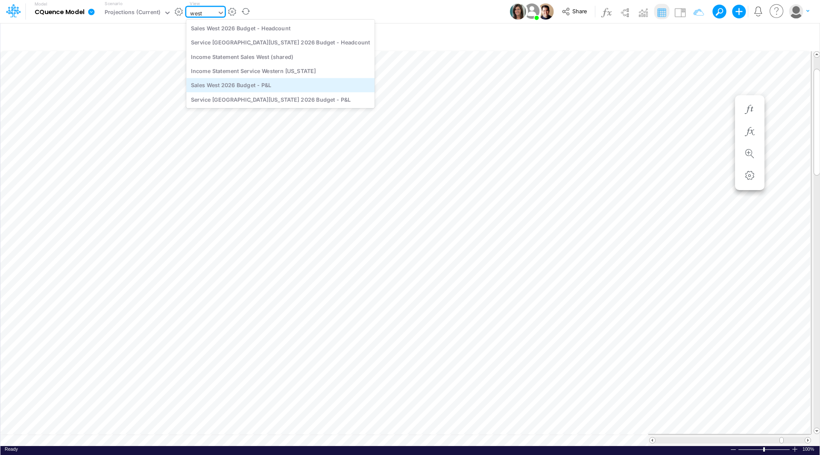
click at [257, 85] on div "Sales West 2026 Budget - P&L" at bounding box center [280, 85] width 188 height 14
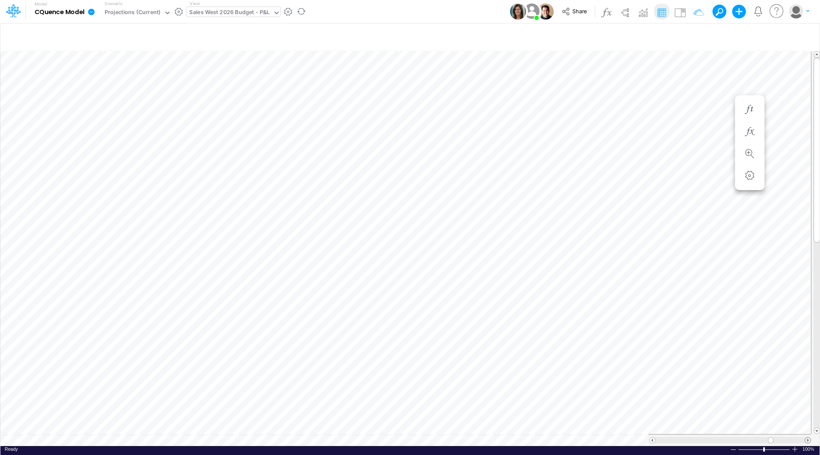
click at [807, 437] on span at bounding box center [808, 440] width 6 height 6
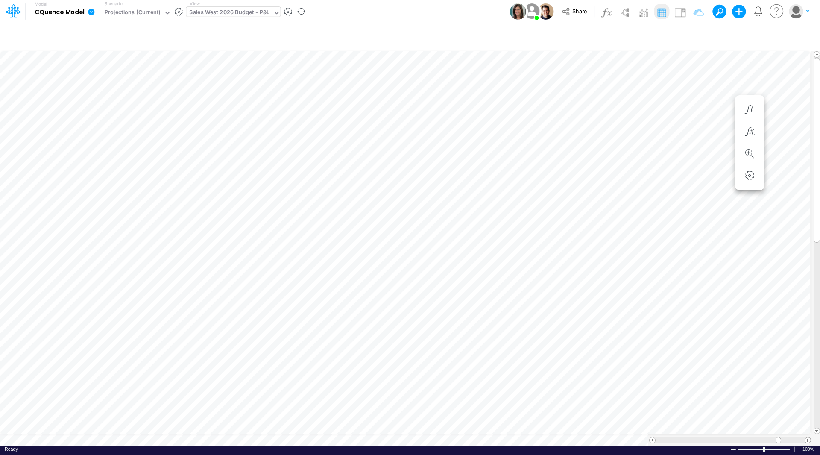
click at [807, 437] on span at bounding box center [808, 440] width 6 height 6
click at [653, 437] on span at bounding box center [652, 440] width 6 height 6
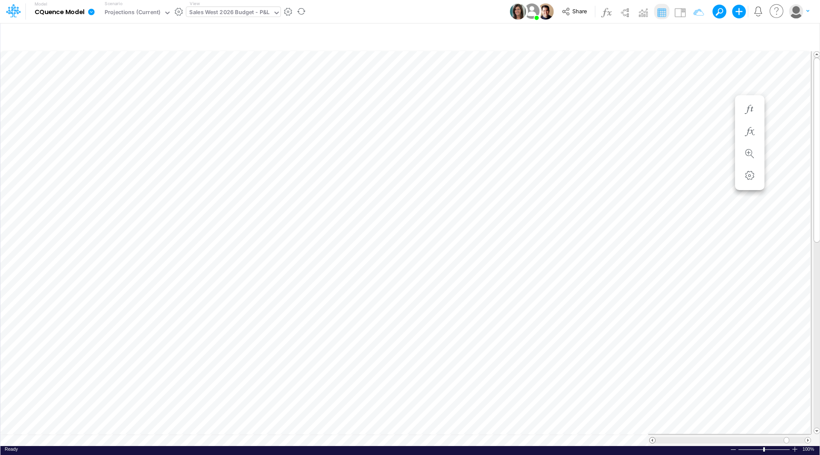
click at [653, 437] on span at bounding box center [652, 440] width 6 height 6
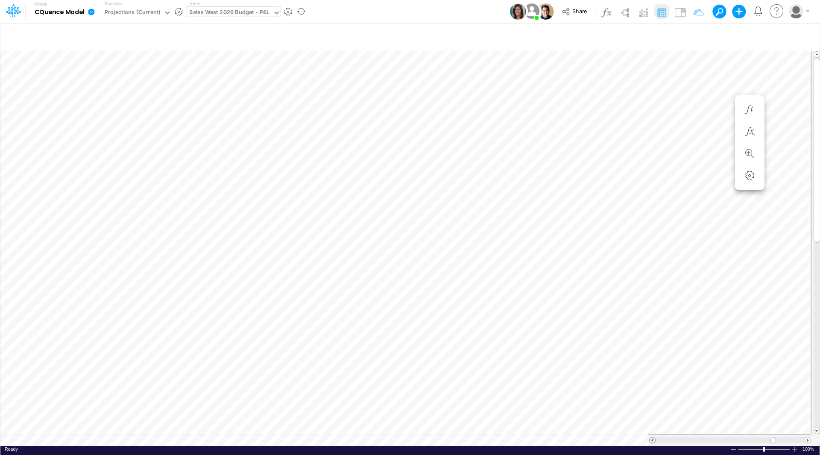
click at [653, 437] on span at bounding box center [652, 440] width 6 height 6
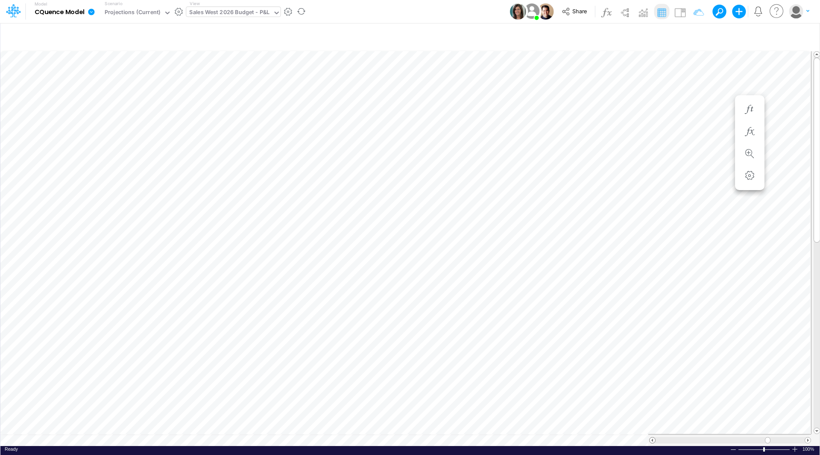
click at [653, 437] on span at bounding box center [652, 440] width 6 height 6
click at [366, 167] on icon "button" at bounding box center [363, 169] width 13 height 9
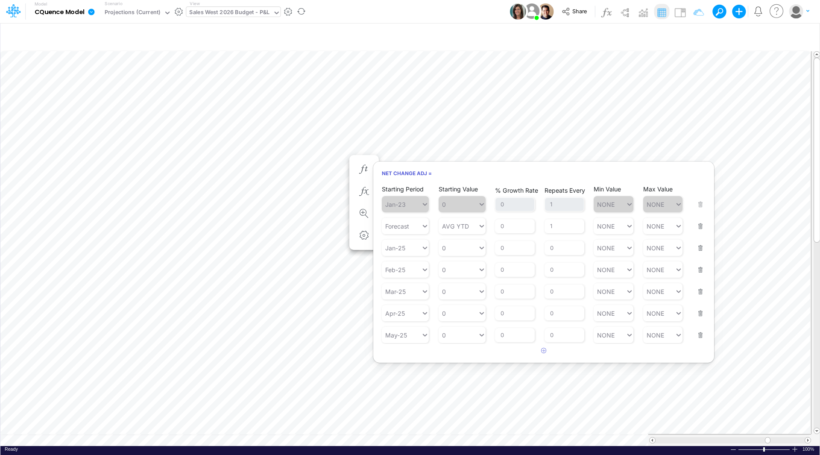
click at [702, 249] on div "Starting Period Jan-25 Starting Value 0 % Growth Rate 0 Repeats Every 0 Min Val…" at bounding box center [544, 242] width 324 height 27
click at [700, 248] on button "button" at bounding box center [697, 242] width 11 height 23
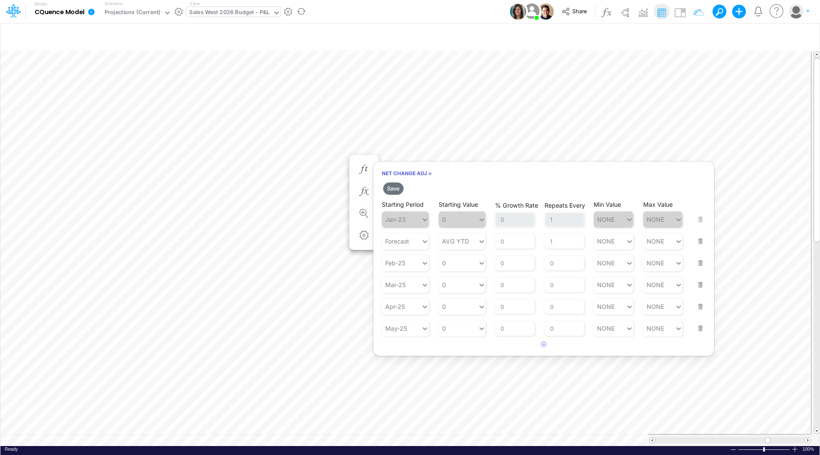
click at [700, 262] on button "button" at bounding box center [697, 257] width 11 height 23
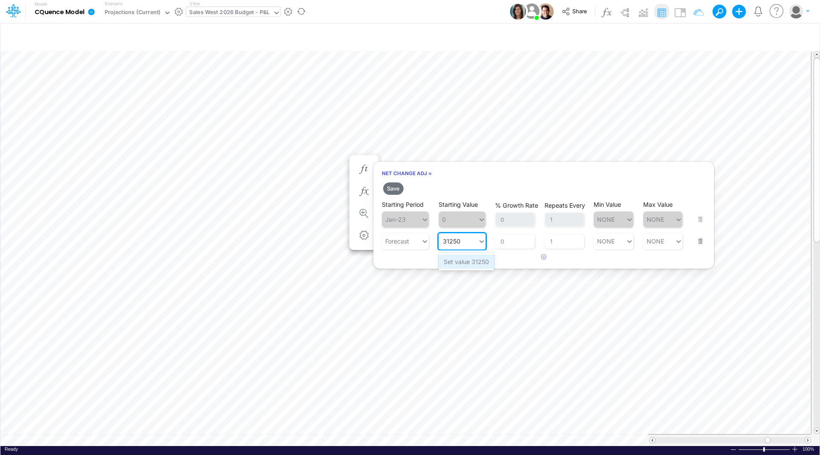
click at [471, 264] on div "Set value 31250" at bounding box center [465, 261] width 55 height 14
type input "31250"
click at [400, 189] on button "Save" at bounding box center [393, 188] width 20 height 12
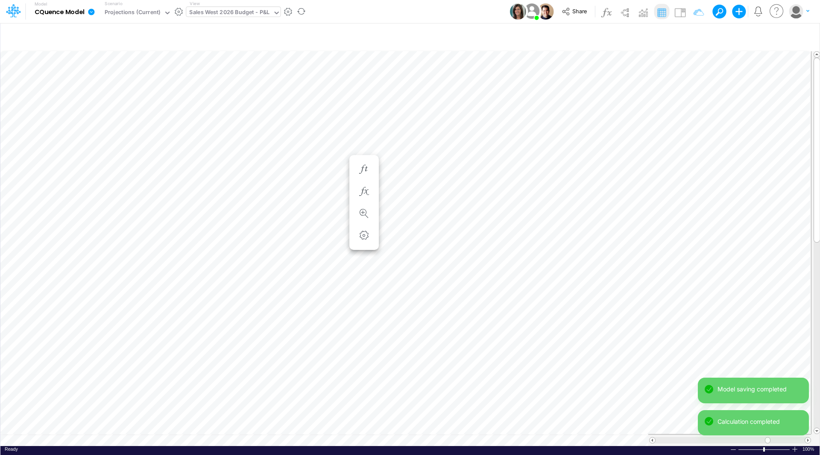
scroll to position [4, 0]
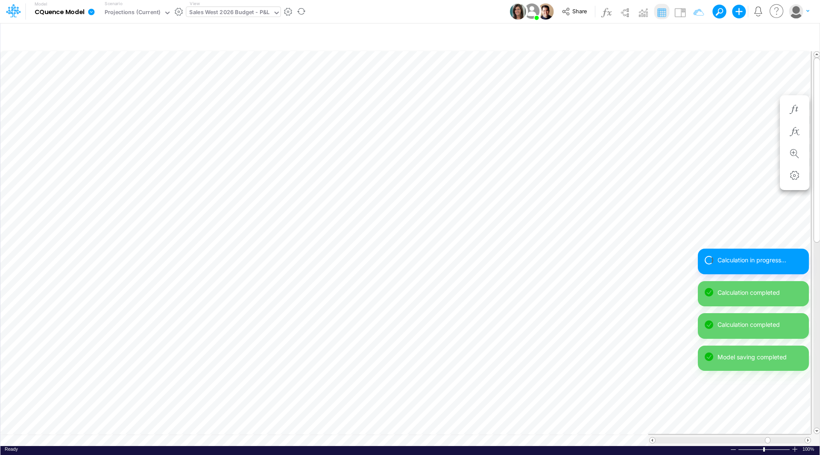
scroll to position [4, 0]
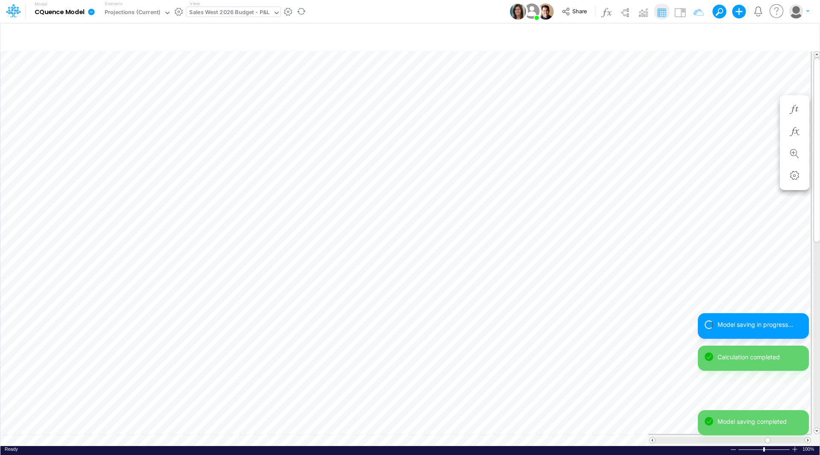
click at [808, 434] on div "Model saving in progress... Calculation completed Calculation completed Model s…" at bounding box center [752, 377] width 111 height 129
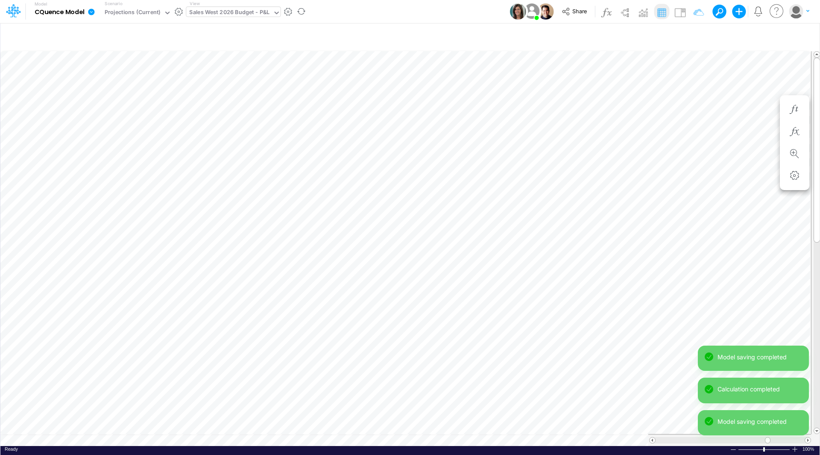
click at [808, 434] on div "Model saving completed Calculation completed Calculation completed Model saving…" at bounding box center [752, 393] width 111 height 97
click at [808, 437] on div "Model saving completed Calculation completed Model saving completed" at bounding box center [752, 409] width 111 height 64
click at [808, 437] on div "Model saving completed Calculation completed" at bounding box center [752, 409] width 111 height 64
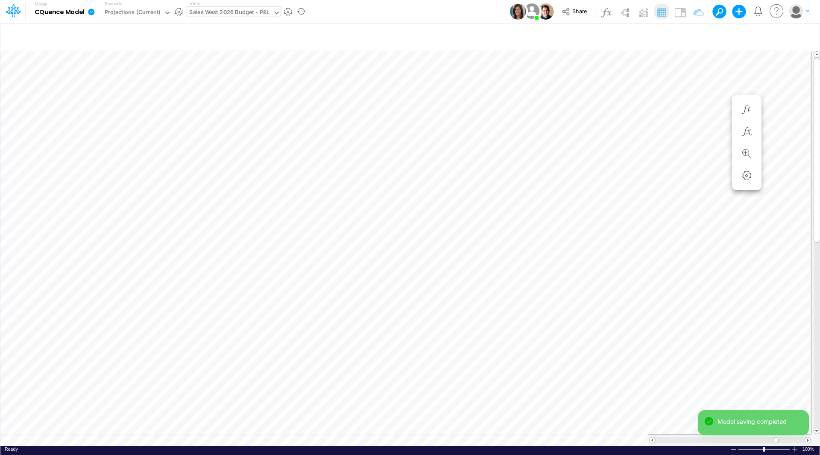
click at [808, 437] on div "Model saving completed" at bounding box center [752, 426] width 111 height 32
click at [808, 437] on span at bounding box center [808, 440] width 6 height 6
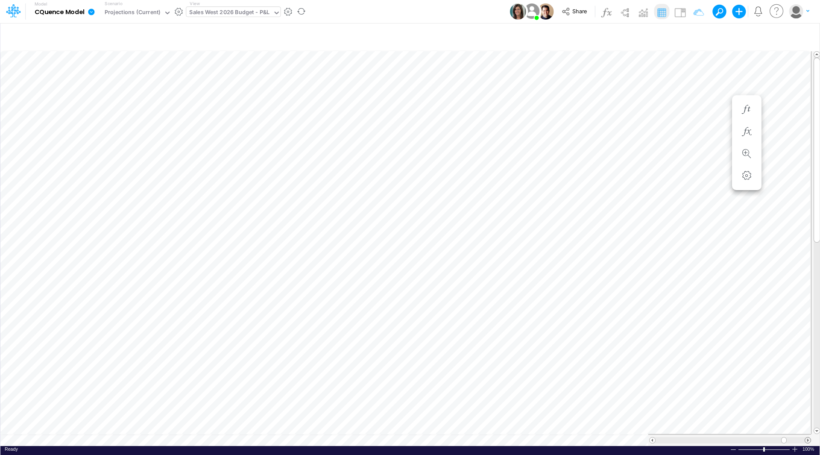
click at [808, 437] on span at bounding box center [808, 440] width 6 height 6
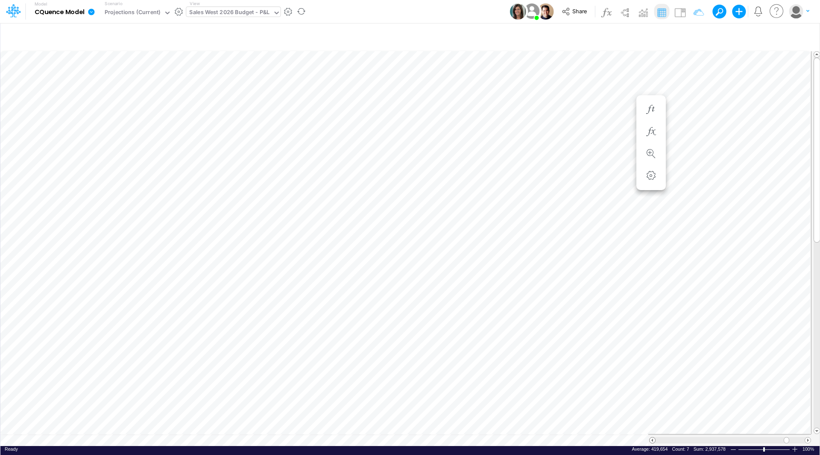
click at [654, 438] on span at bounding box center [652, 440] width 6 height 6
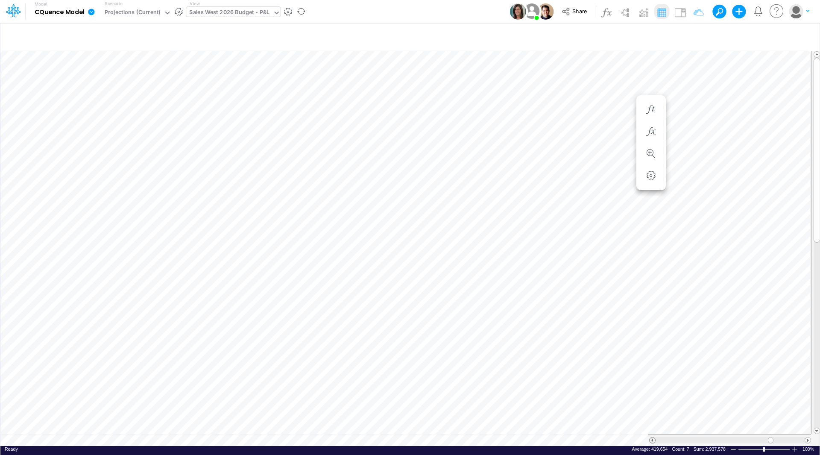
click at [654, 438] on span at bounding box center [652, 440] width 6 height 6
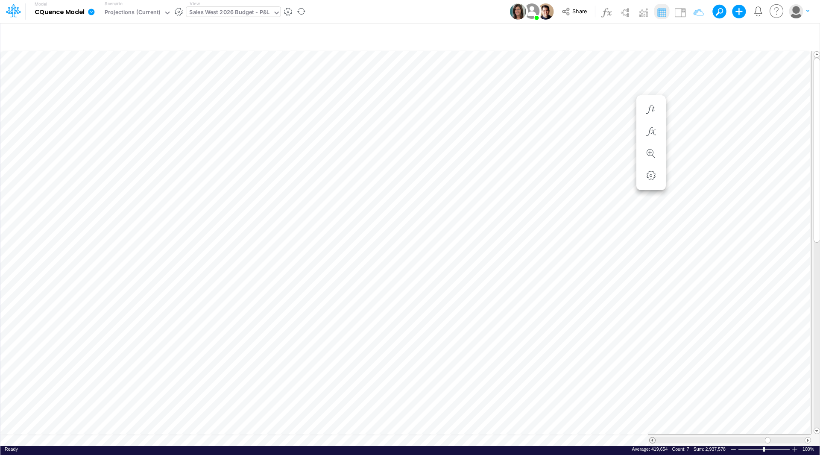
click at [654, 438] on span at bounding box center [652, 440] width 6 height 6
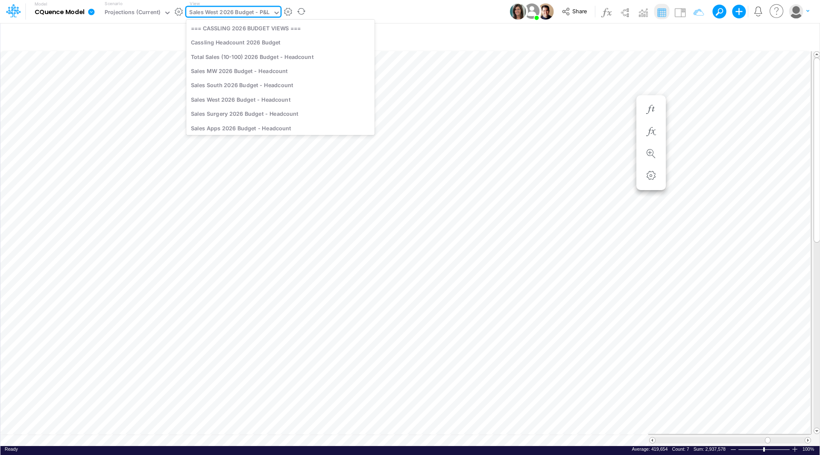
click at [222, 13] on div "Sales West 2026 Budget - P&L" at bounding box center [229, 13] width 80 height 10
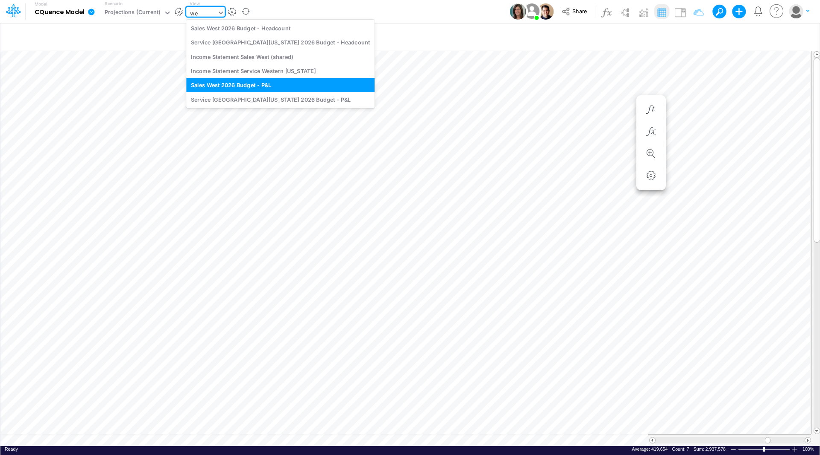
type input "w"
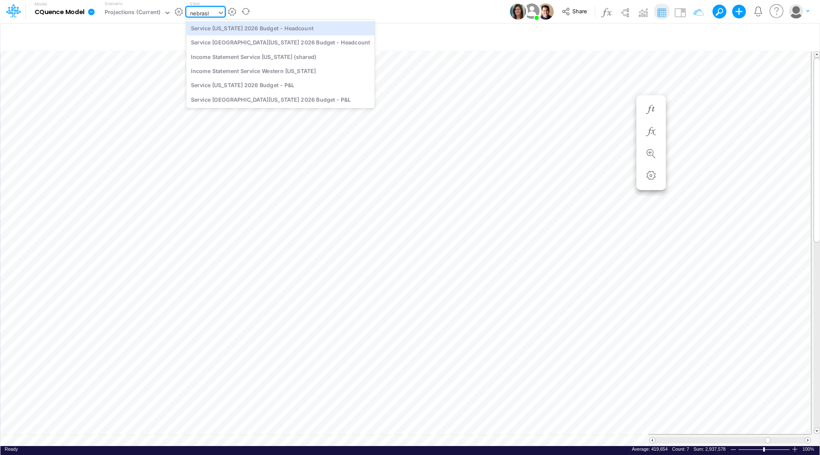
type input "[US_STATE]"
click at [258, 29] on div "Service [US_STATE] 2026 Budget - Headcount" at bounding box center [280, 28] width 188 height 14
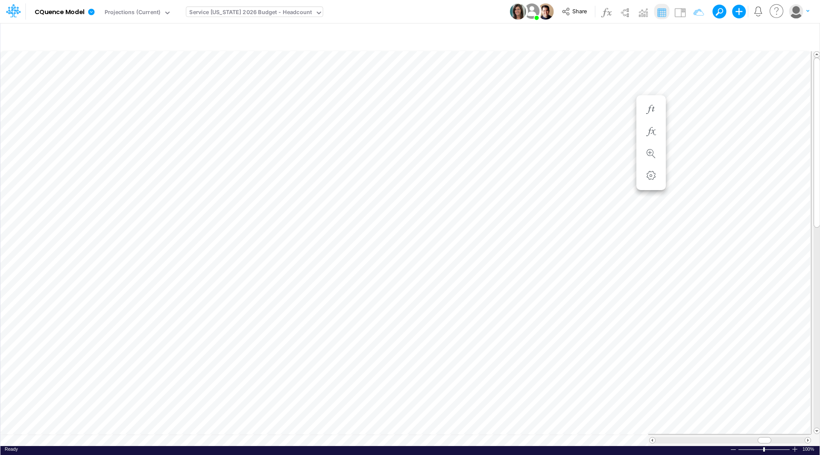
scroll to position [4, 0]
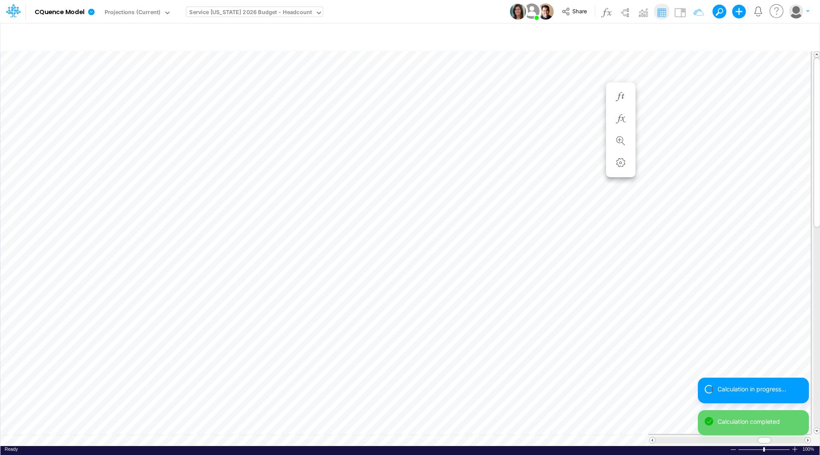
scroll to position [4, 0]
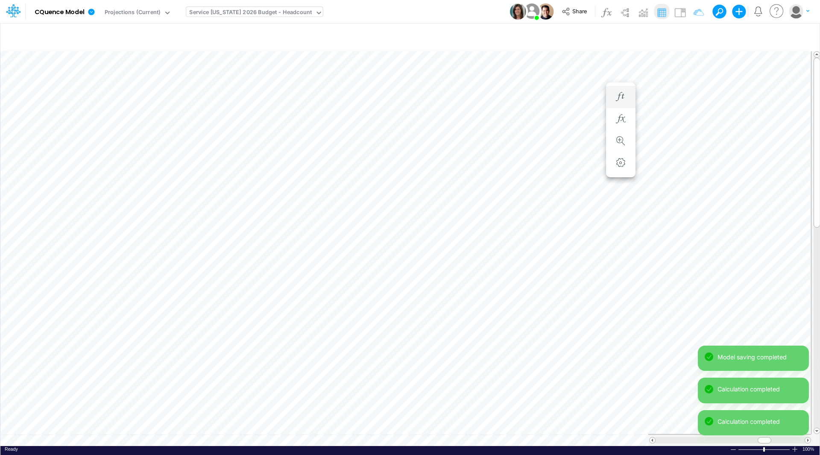
scroll to position [4, 0]
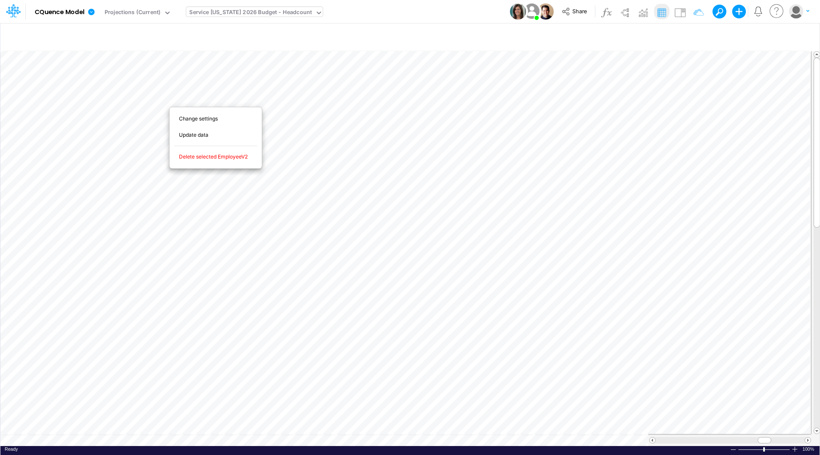
click at [196, 154] on span "Delete selected EmployeeV2" at bounding box center [218, 157] width 79 height 8
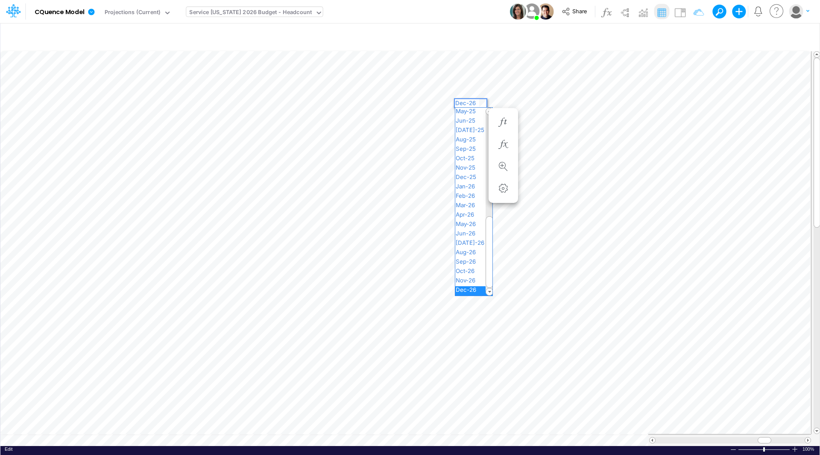
click at [484, 102] on div "Paste Cut Copy AutoFill 295,285.63 Dec-26 Jan-23 Feb-23 Mar-23 Apr-23 May-23 Ju…" at bounding box center [409, 247] width 819 height 398
drag, startPoint x: 484, startPoint y: 237, endPoint x: 485, endPoint y: 216, distance: 21.4
click at [485, 216] on div at bounding box center [489, 231] width 8 height 72
click at [473, 232] on span "Dec-25" at bounding box center [469, 232] width 29 height 7
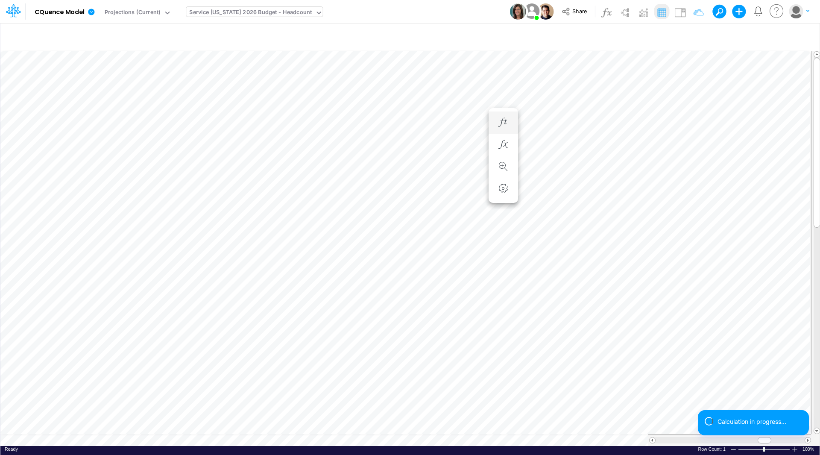
scroll to position [4, 0]
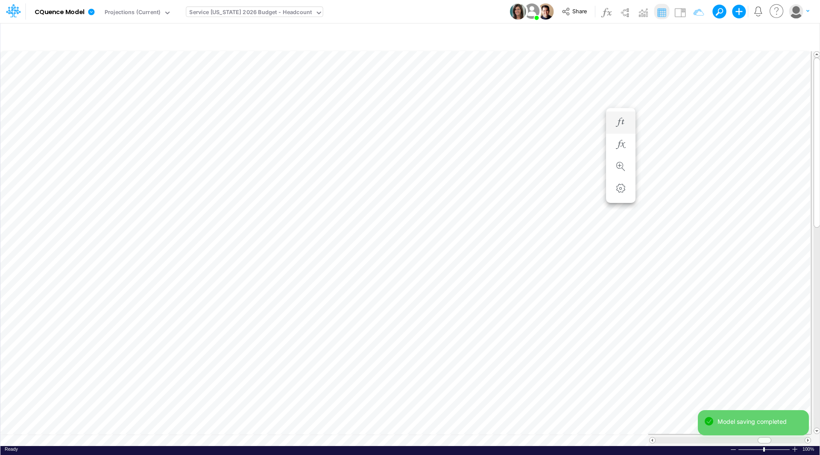
scroll to position [4, 0]
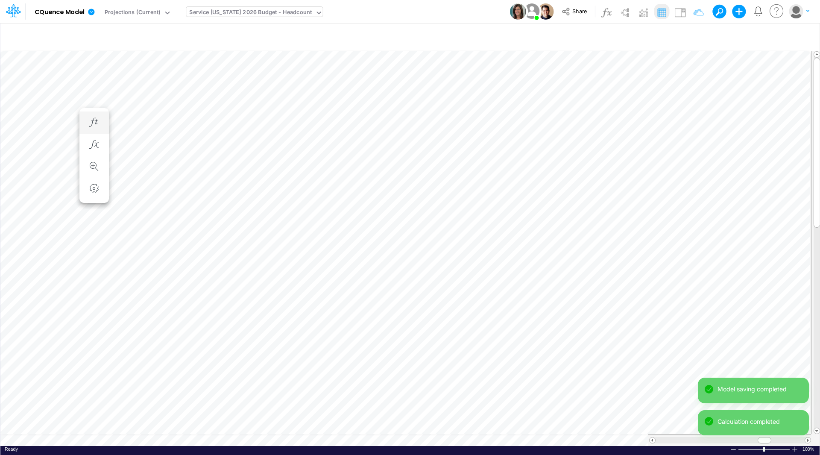
scroll to position [4, 0]
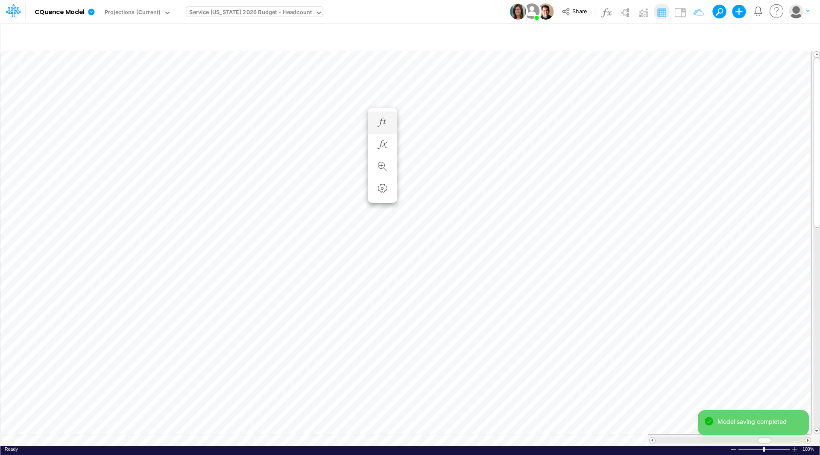
scroll to position [4, 0]
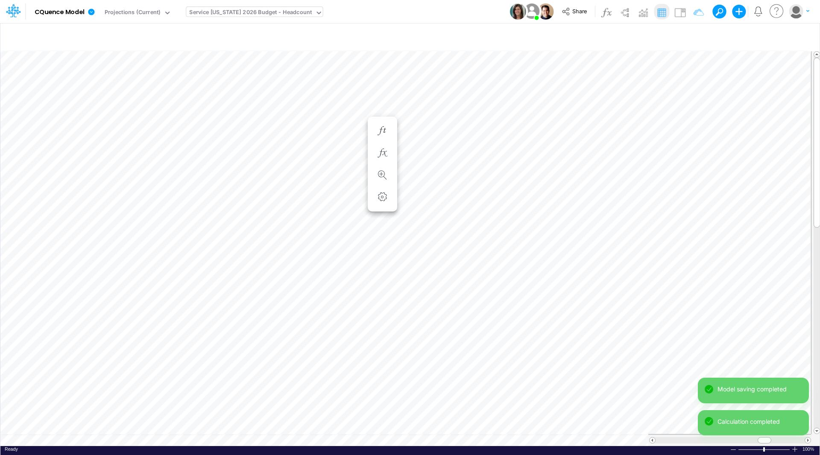
scroll to position [4, 0]
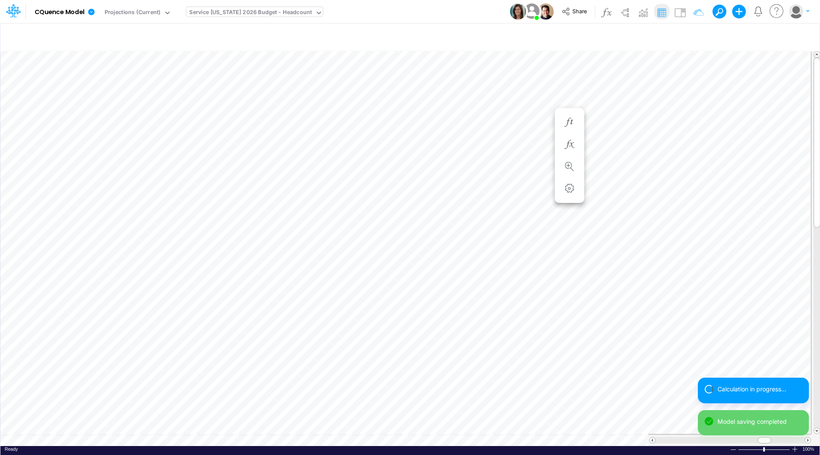
scroll to position [4, 0]
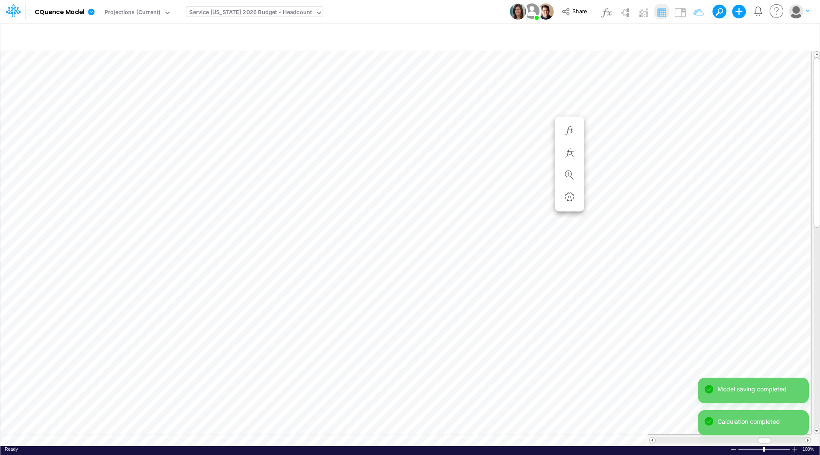
click at [249, 12] on div "Service [US_STATE] 2026 Budget - Headcount" at bounding box center [250, 13] width 122 height 10
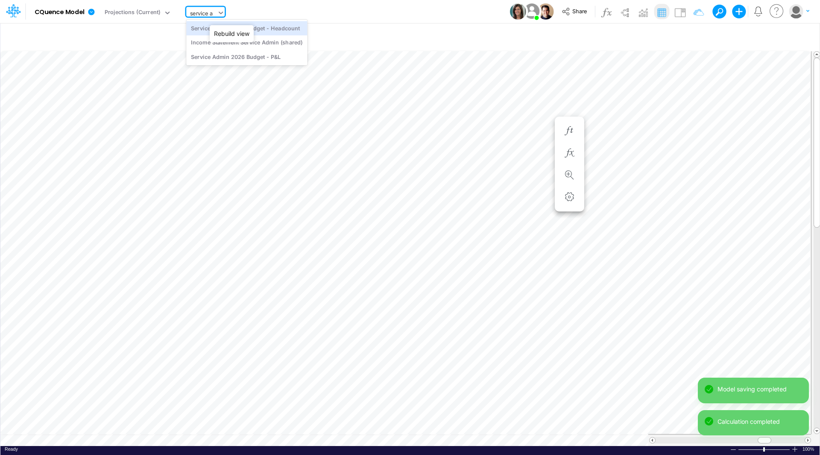
type input "service ad"
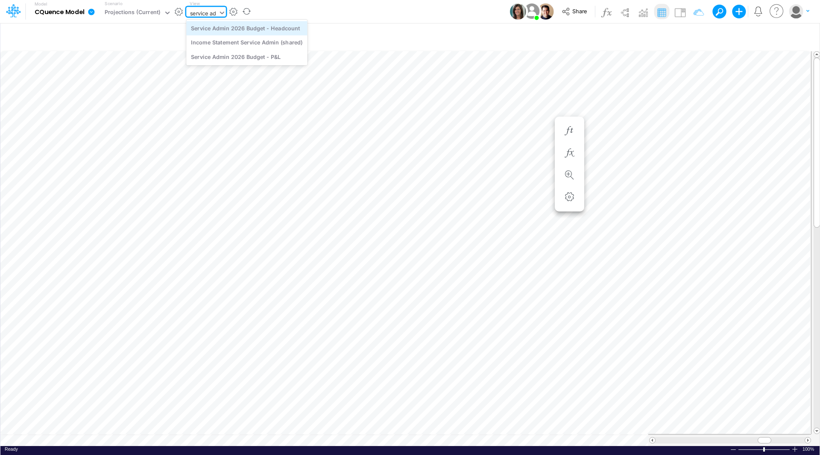
click at [249, 29] on div "Service Admin 2026 Budget - Headcount" at bounding box center [246, 28] width 121 height 14
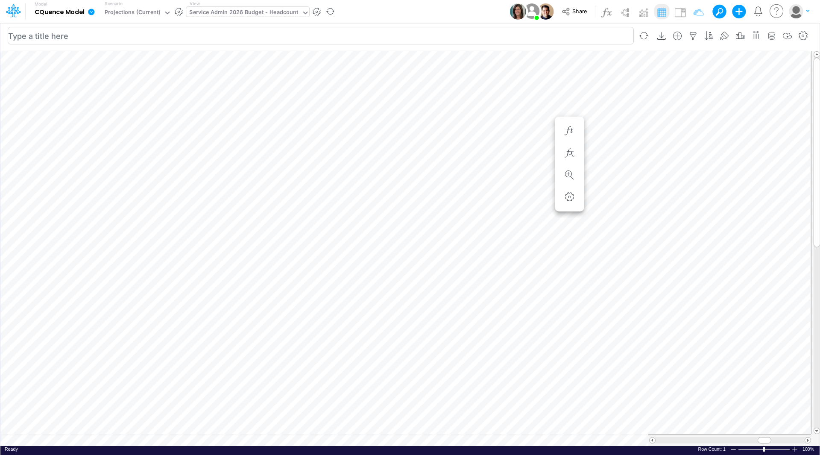
scroll to position [4, 0]
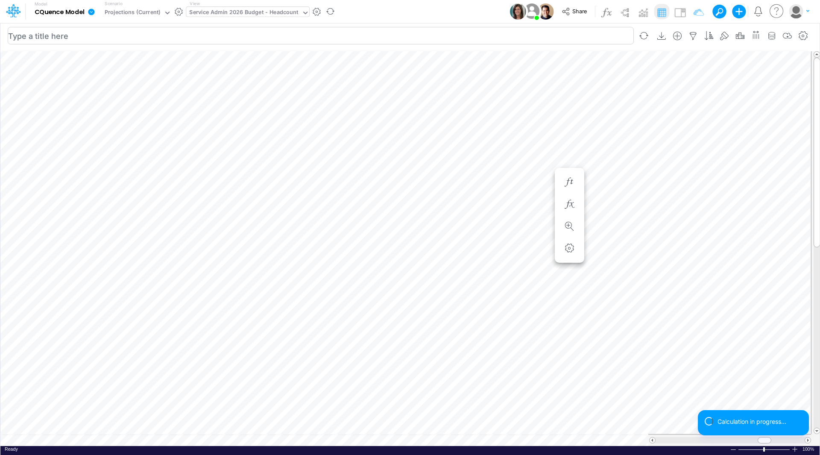
scroll to position [4, 0]
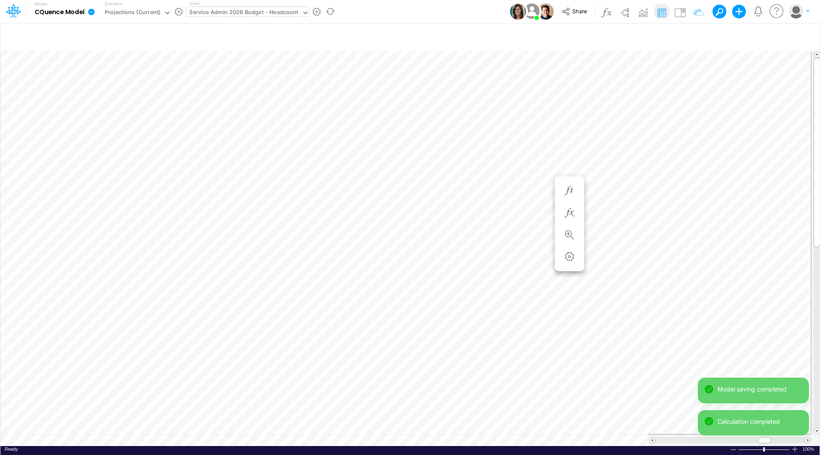
scroll to position [4, 0]
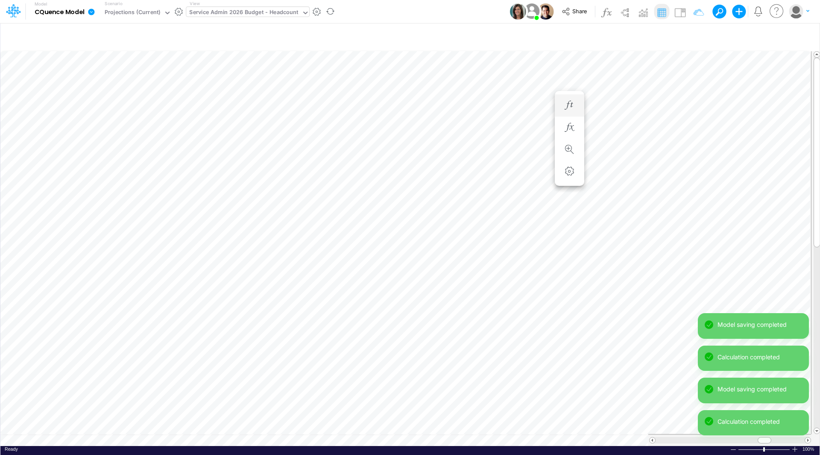
scroll to position [4, 0]
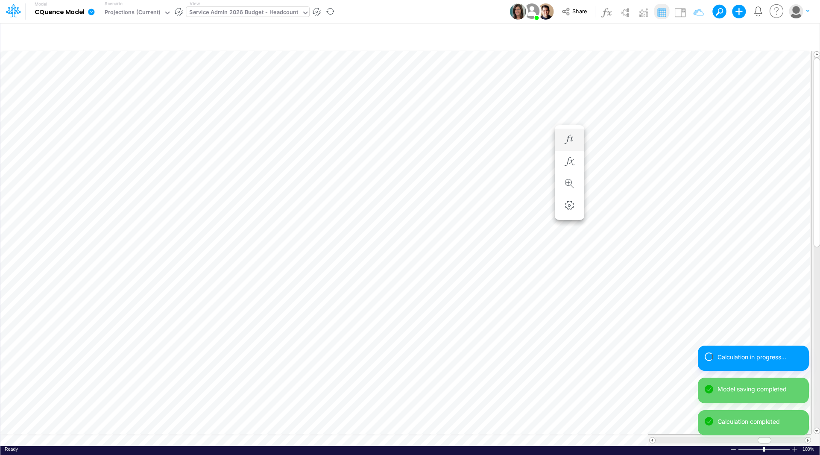
scroll to position [4, 0]
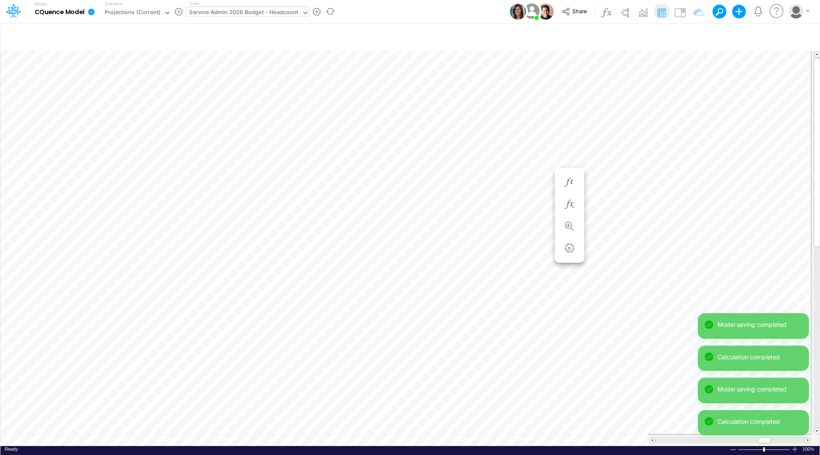
scroll to position [4, 0]
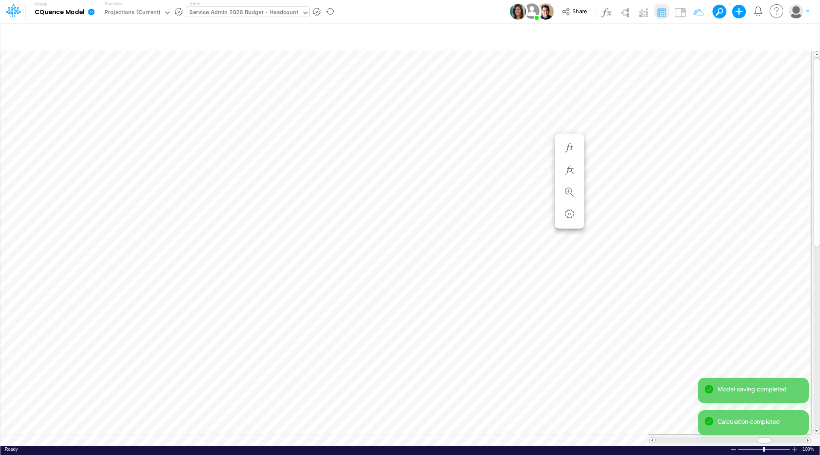
scroll to position [4, 0]
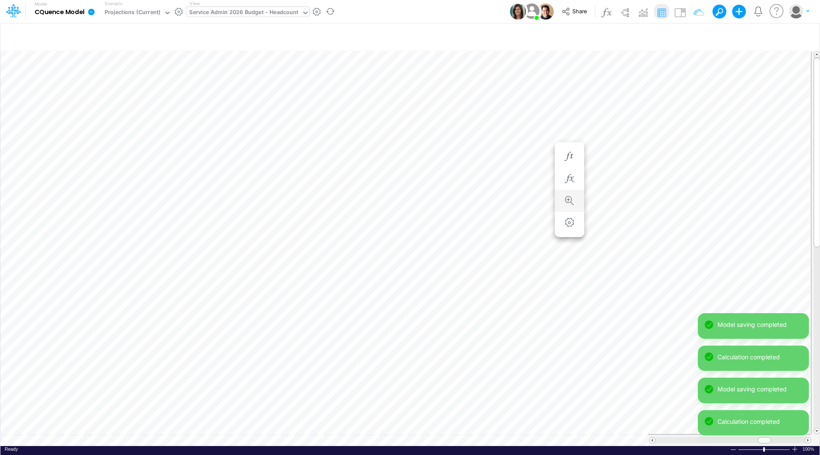
scroll to position [4, 0]
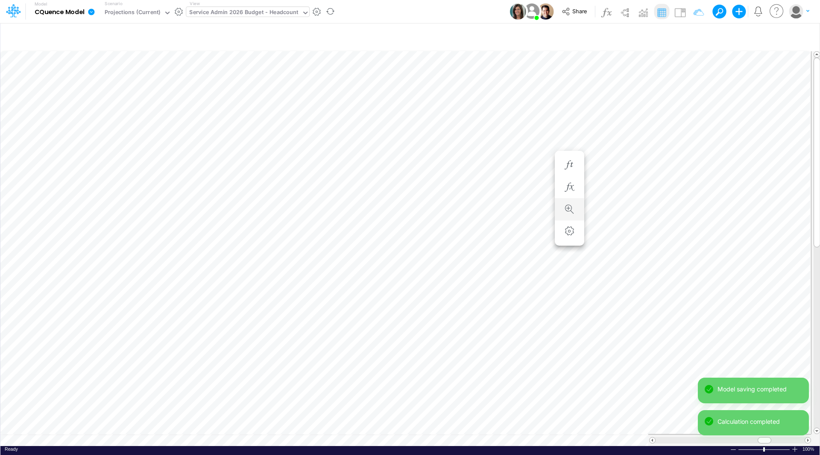
scroll to position [4, 0]
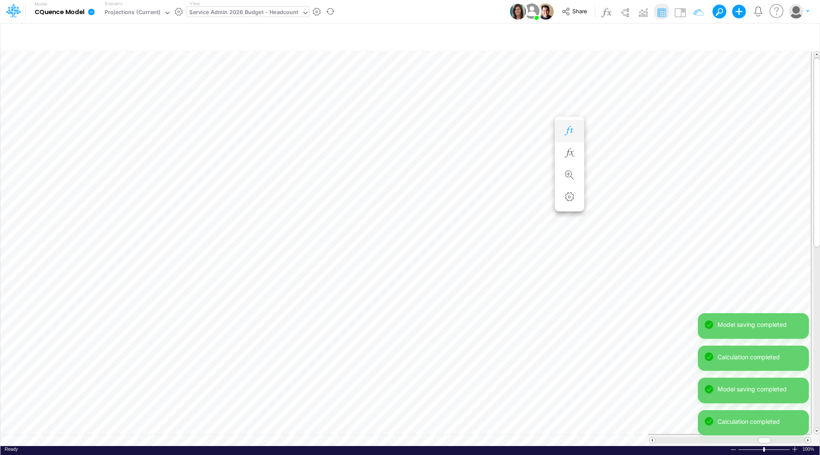
scroll to position [4, 0]
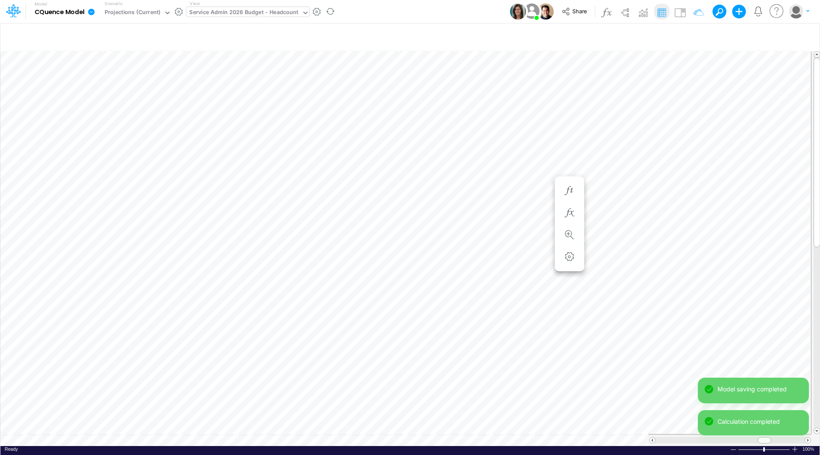
click at [231, 14] on div "Service Admin 2026 Budget - Headcount" at bounding box center [243, 13] width 109 height 10
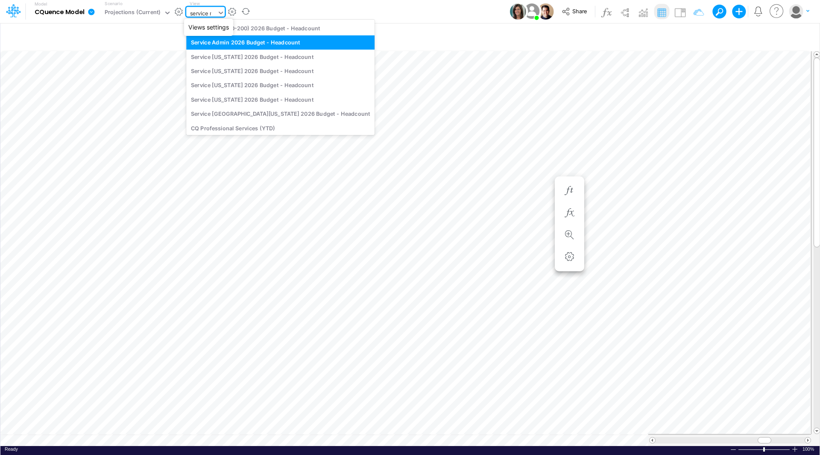
type input "service ne"
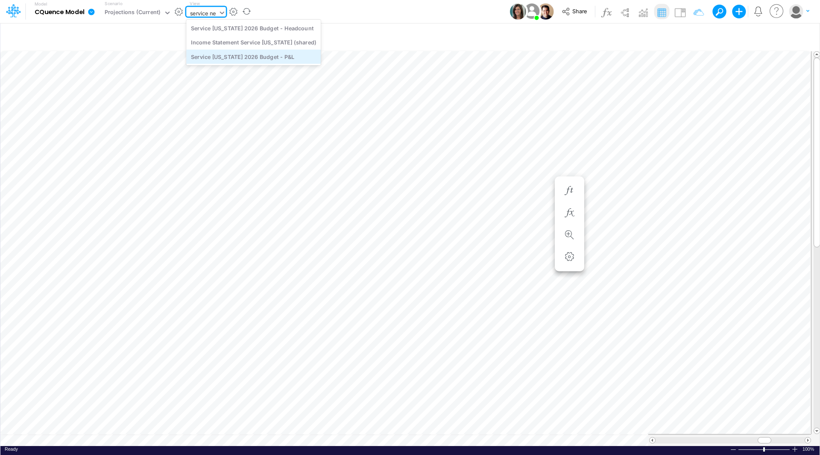
click at [242, 56] on div "Service [US_STATE] 2026 Budget - P&L" at bounding box center [253, 57] width 134 height 14
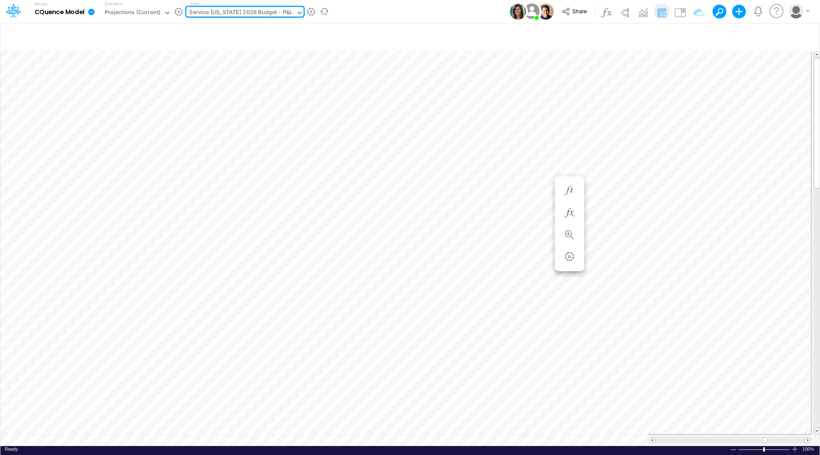
click at [234, 12] on div "Service [US_STATE] 2026 Budget - P&L" at bounding box center [240, 13] width 103 height 10
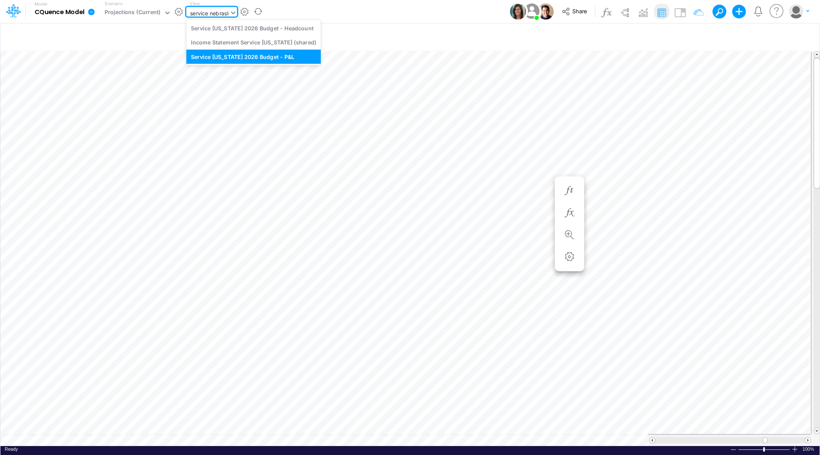
type input "service [US_STATE]"
click at [244, 29] on div "Service [US_STATE] 2026 Budget - Headcount" at bounding box center [253, 28] width 134 height 14
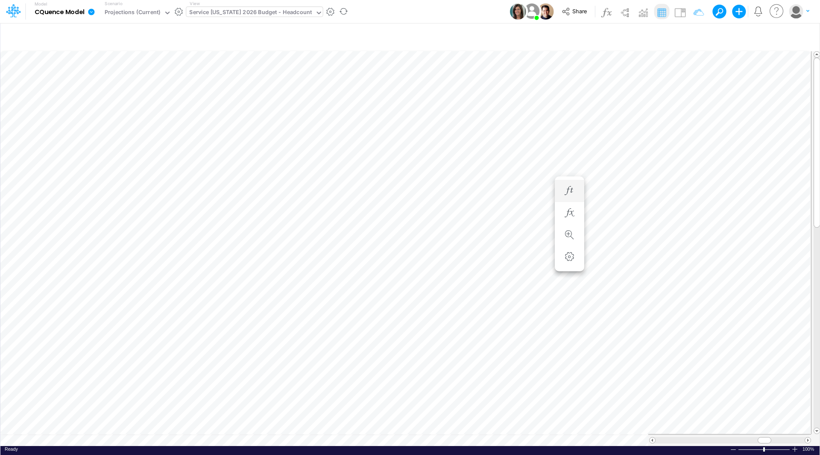
scroll to position [4, 0]
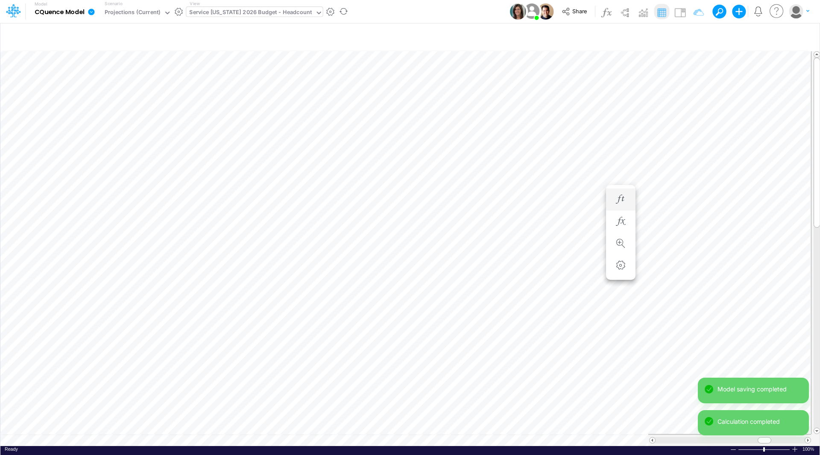
scroll to position [4, 0]
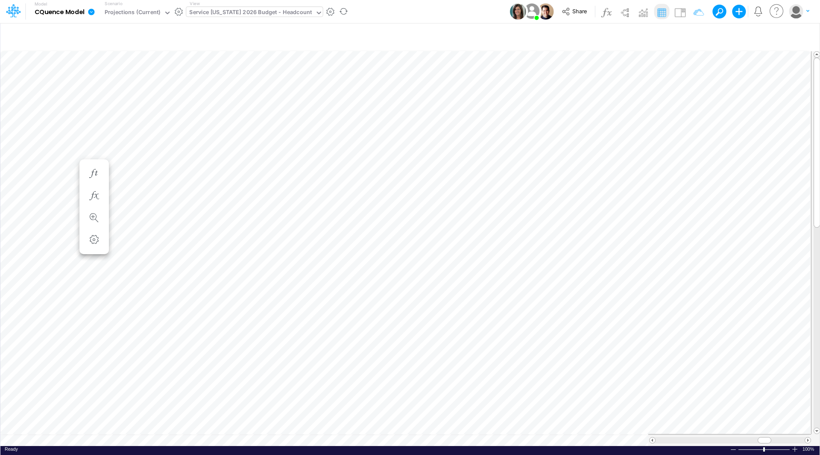
scroll to position [4, 0]
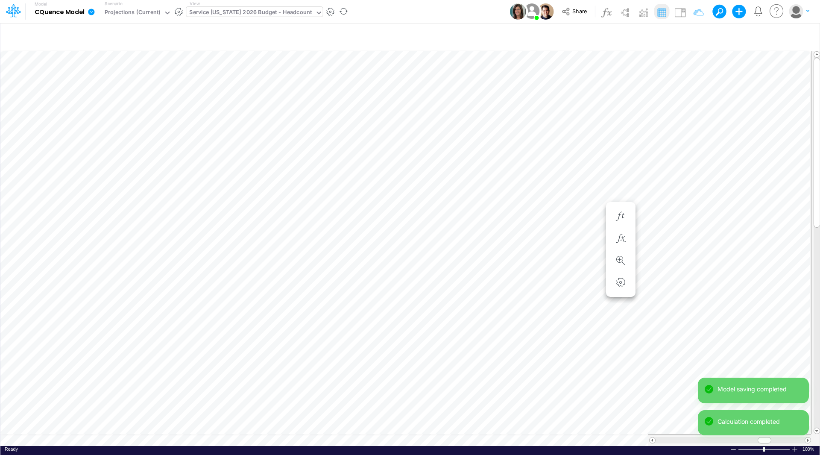
scroll to position [4, 0]
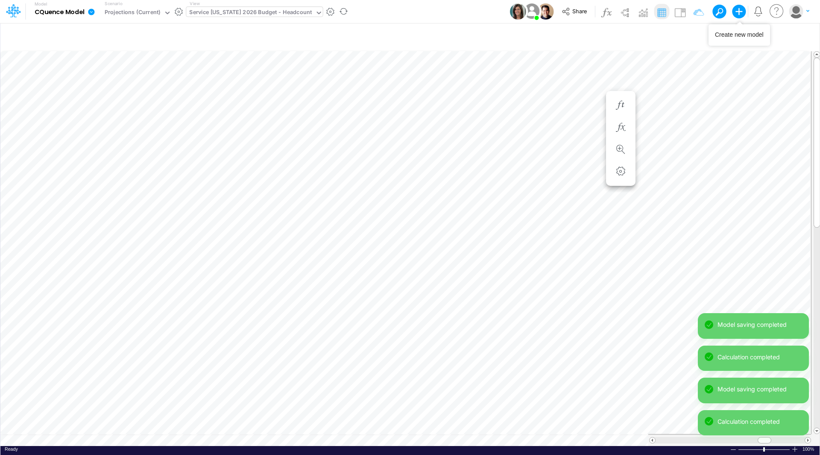
click at [739, 12] on icon "button" at bounding box center [738, 11] width 17 height 17
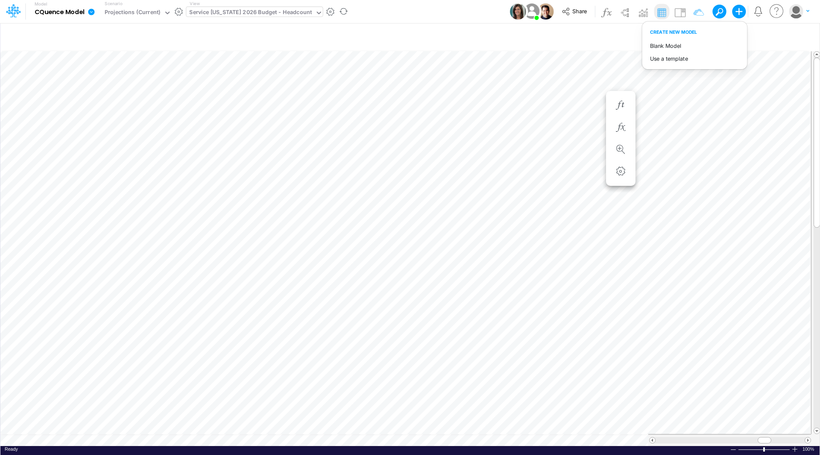
click at [413, 12] on div "Model CQuence Model Edit model settings Duplicate Import QuickBooks QuickBooks …" at bounding box center [410, 11] width 738 height 23
click at [675, 35] on icon "button" at bounding box center [677, 36] width 13 height 9
click at [609, 71] on p "EmployeeV2" at bounding box center [609, 72] width 38 height 10
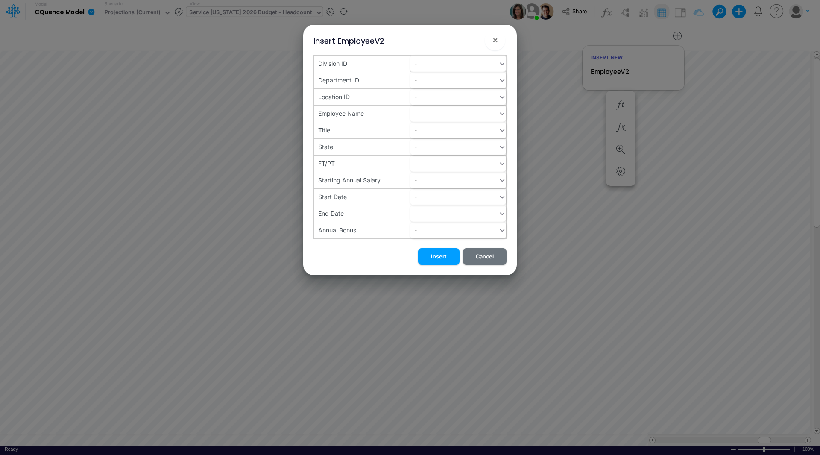
click at [429, 64] on div "-" at bounding box center [454, 63] width 88 height 14
click at [423, 82] on div "10" at bounding box center [458, 85] width 96 height 16
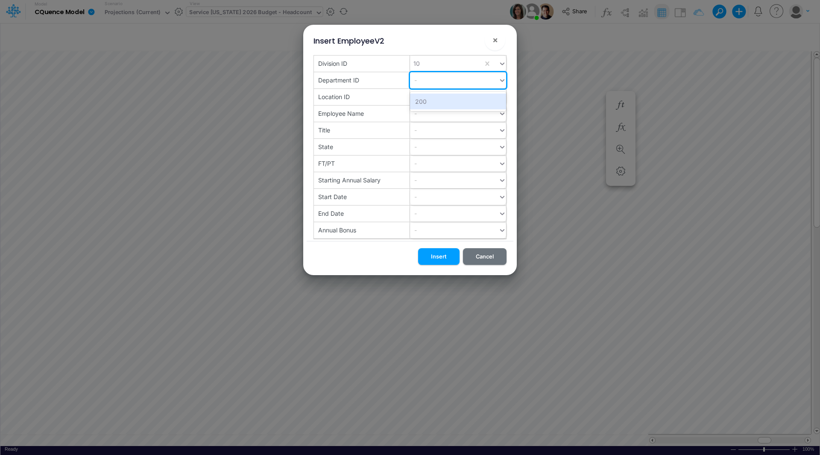
click at [424, 82] on div "-" at bounding box center [454, 80] width 88 height 14
click at [425, 98] on div "200" at bounding box center [458, 101] width 96 height 16
click at [425, 96] on div "-" at bounding box center [454, 97] width 88 height 14
click at [422, 117] on div "601" at bounding box center [458, 118] width 96 height 16
click at [422, 114] on div "-" at bounding box center [454, 113] width 88 height 14
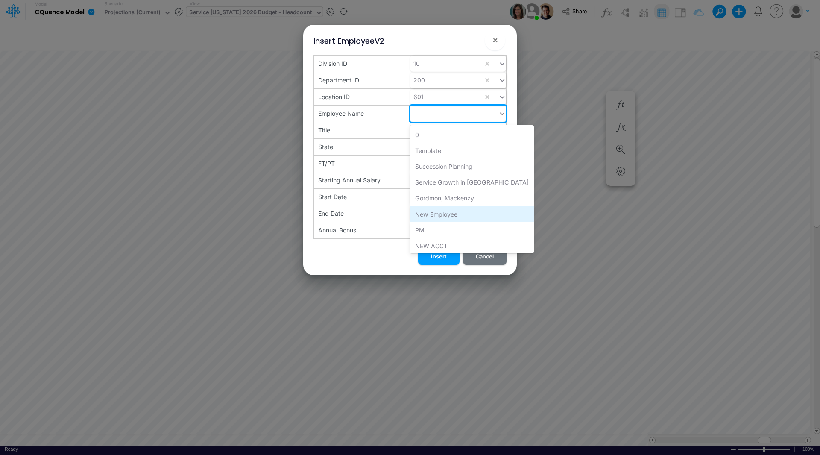
click at [433, 213] on div "New Employee" at bounding box center [472, 214] width 124 height 16
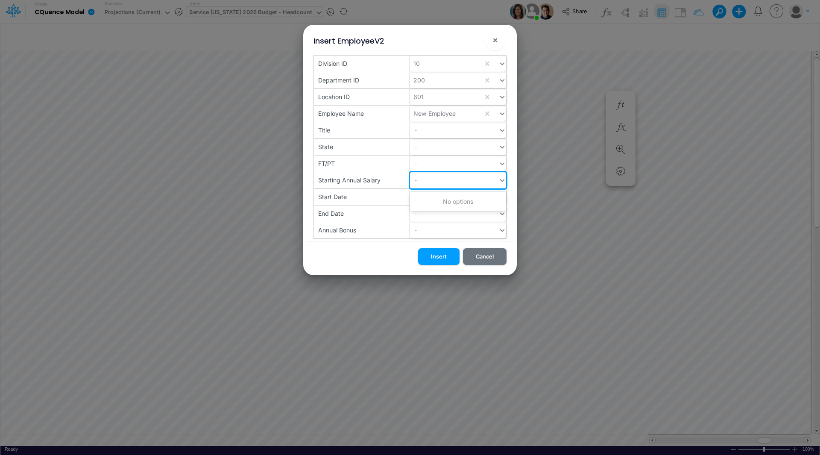
click at [427, 180] on div "-" at bounding box center [454, 180] width 88 height 14
type input "110000"
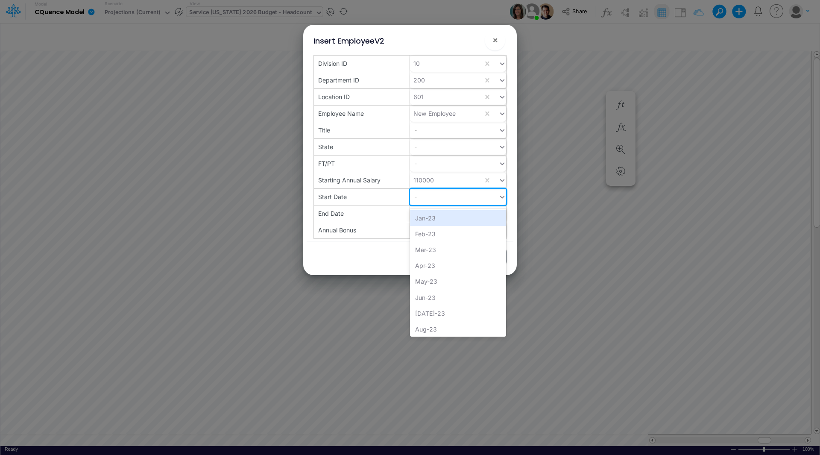
click at [426, 194] on div "-" at bounding box center [454, 197] width 88 height 14
type input "jan"
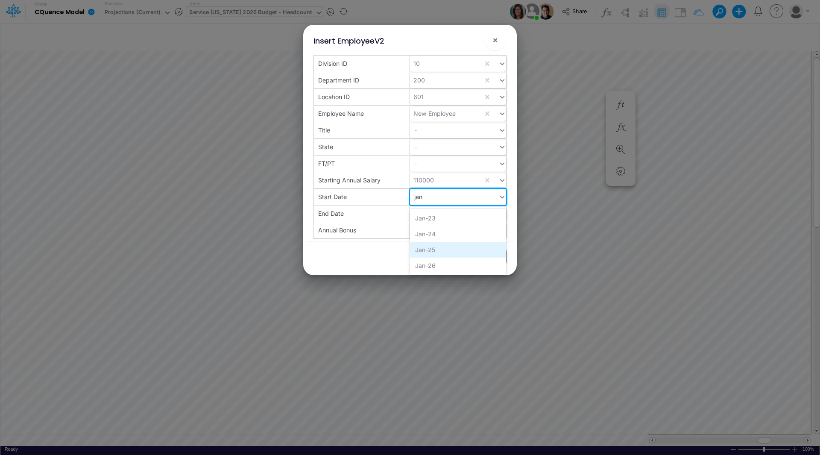
click at [423, 251] on div "Jan-25" at bounding box center [458, 250] width 96 height 16
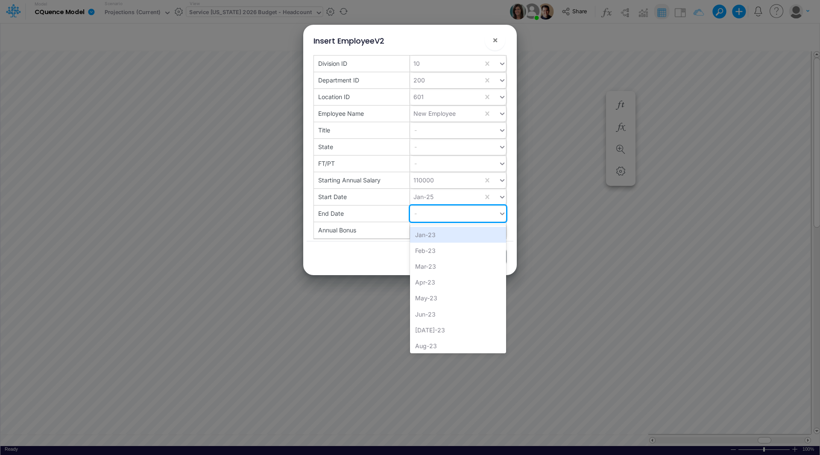
click at [426, 212] on div "-" at bounding box center [454, 213] width 88 height 14
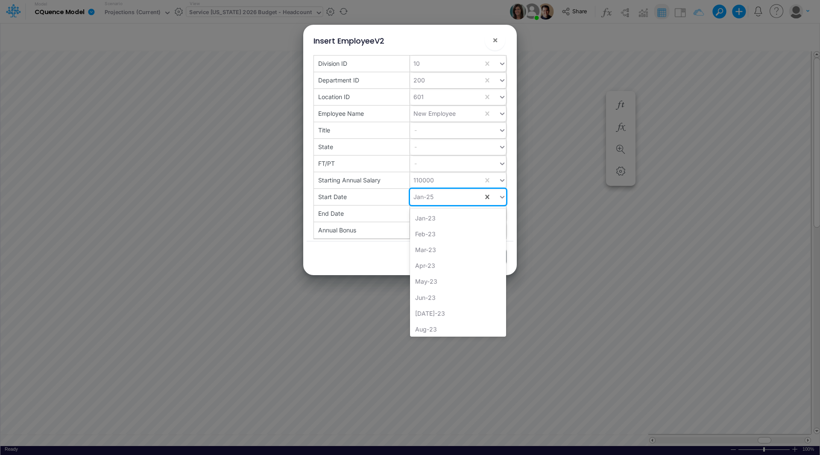
click at [426, 193] on div "Jan-25" at bounding box center [423, 196] width 20 height 9
type input "jan"
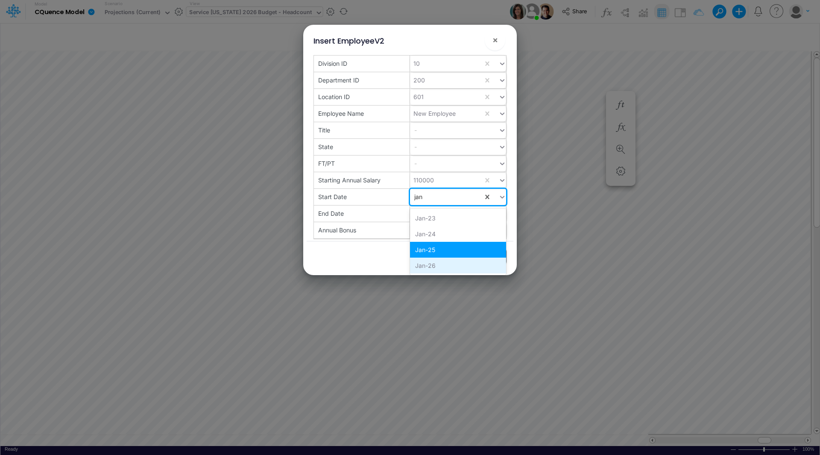
click at [430, 262] on div "Jan-26" at bounding box center [458, 265] width 96 height 16
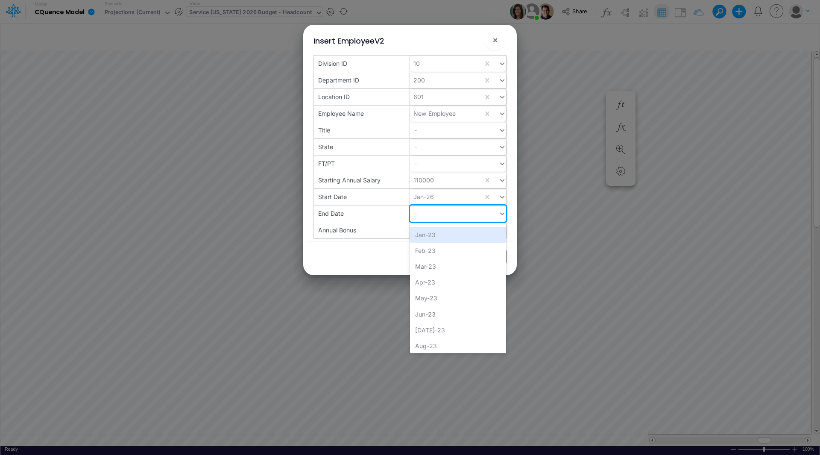
click at [438, 213] on div "-" at bounding box center [454, 213] width 88 height 14
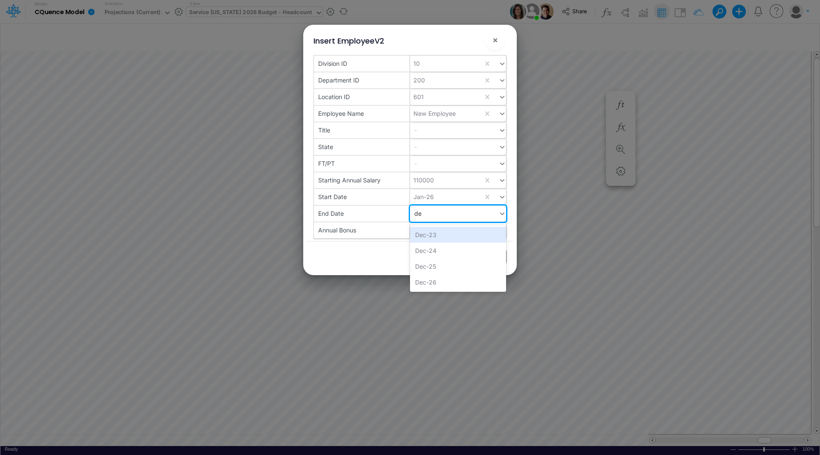
type input "dec"
click at [426, 277] on div "Dec-26" at bounding box center [458, 282] width 96 height 16
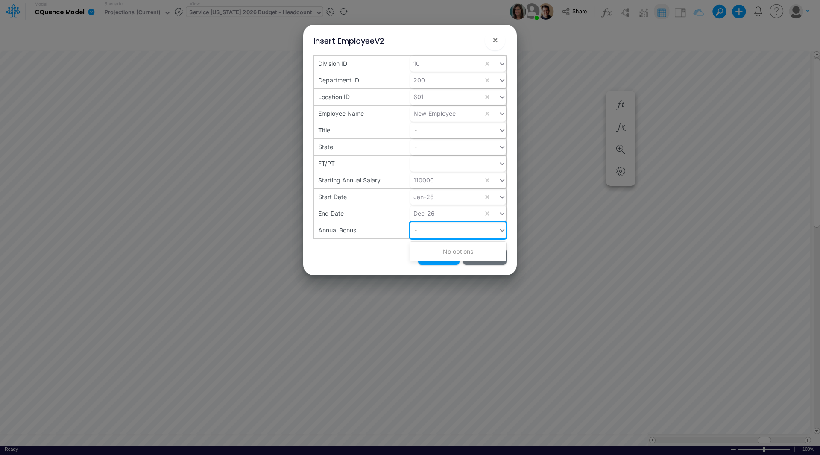
click at [431, 226] on div "-" at bounding box center [454, 230] width 88 height 14
type input "45000"
click at [426, 249] on div "Create "45000"" at bounding box center [458, 251] width 96 height 16
click at [438, 181] on div "110000" at bounding box center [446, 180] width 73 height 14
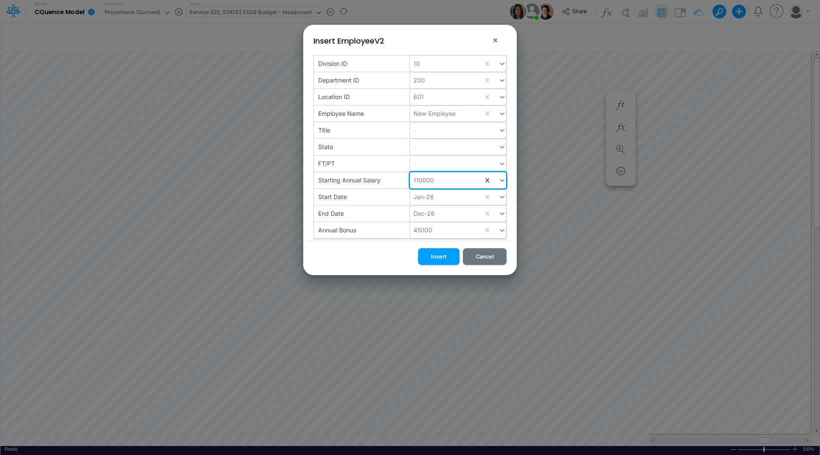
drag, startPoint x: 440, startPoint y: 180, endPoint x: 405, endPoint y: 175, distance: 36.1
click at [405, 175] on div "Starting Annual Salary option Create "110000", selected. 0 results available. S…" at bounding box center [410, 180] width 192 height 17
type input "85000"
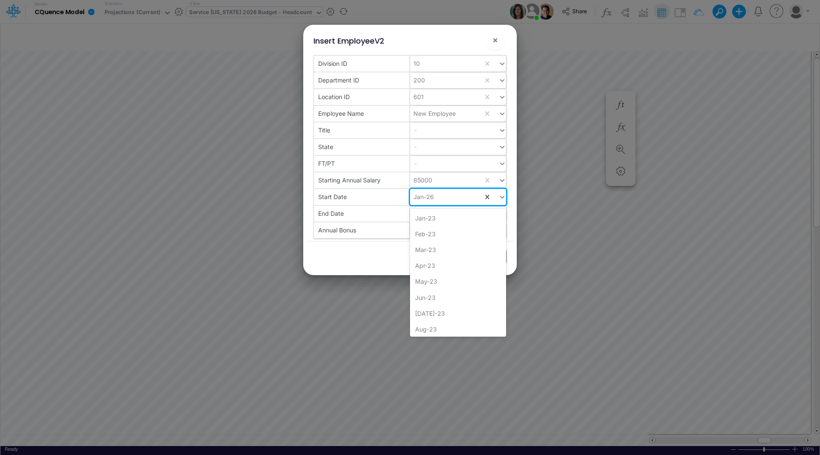
click at [437, 197] on div "Jan-26" at bounding box center [446, 197] width 73 height 14
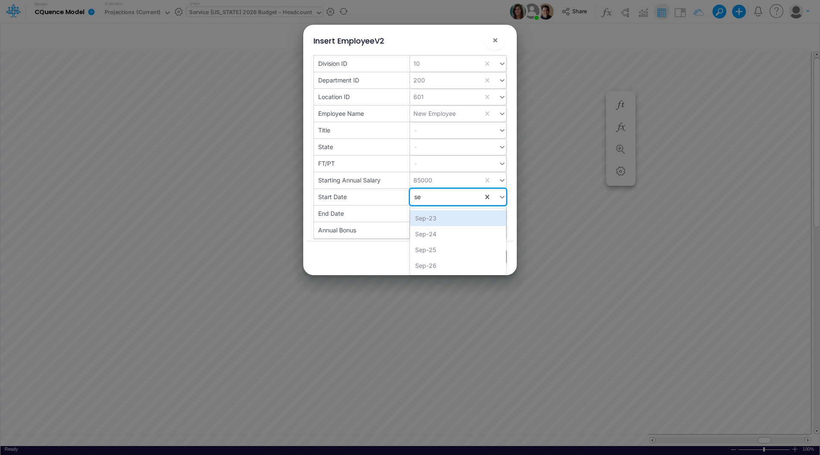
type input "sep"
click at [437, 264] on div "Sep-26" at bounding box center [458, 265] width 96 height 16
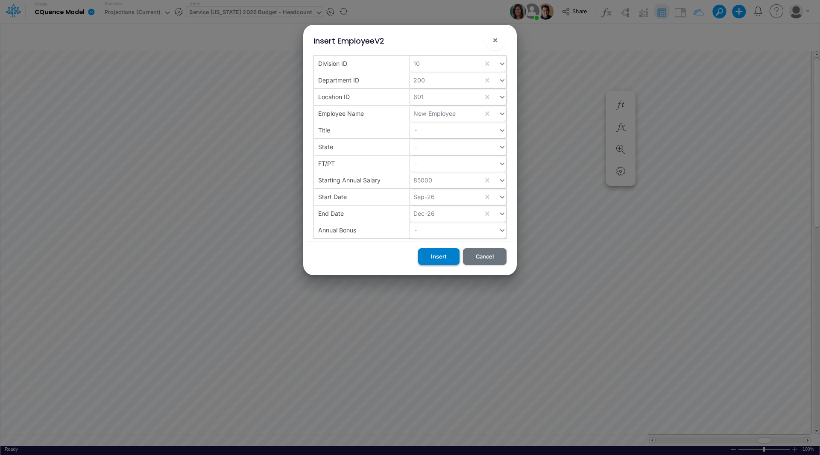
click at [438, 256] on button "Insert" at bounding box center [438, 256] width 41 height 17
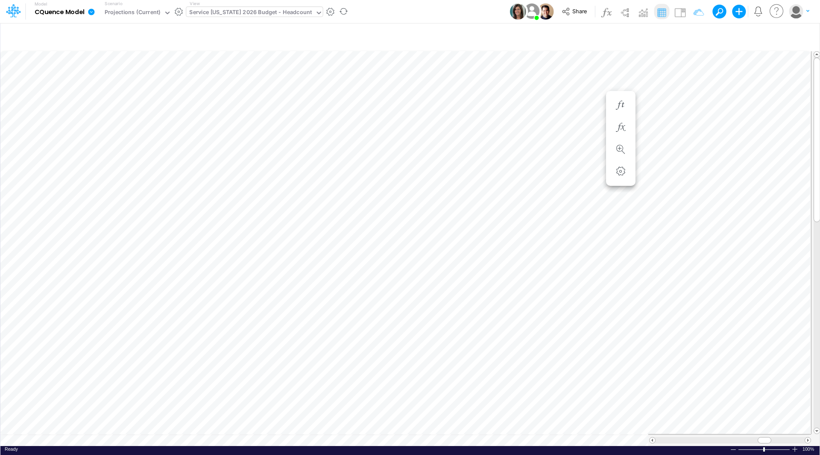
scroll to position [4, 0]
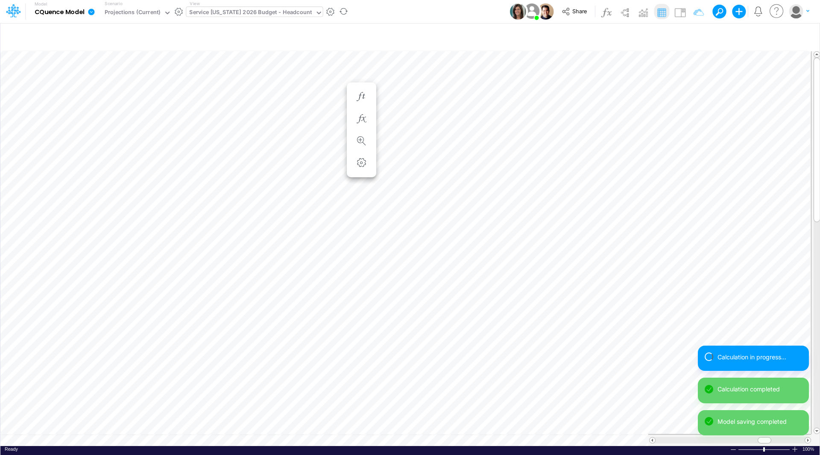
scroll to position [4, 0]
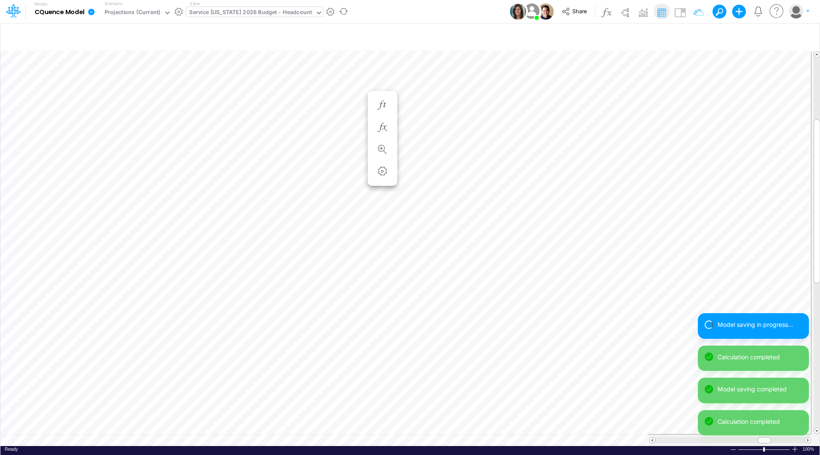
click at [808, 435] on div "Model saving in progress... Calculation completed Model saving completed Calcul…" at bounding box center [752, 377] width 111 height 129
click at [808, 436] on div "Model saving completed Calculation completed Model saving completed Calculation…" at bounding box center [752, 377] width 111 height 129
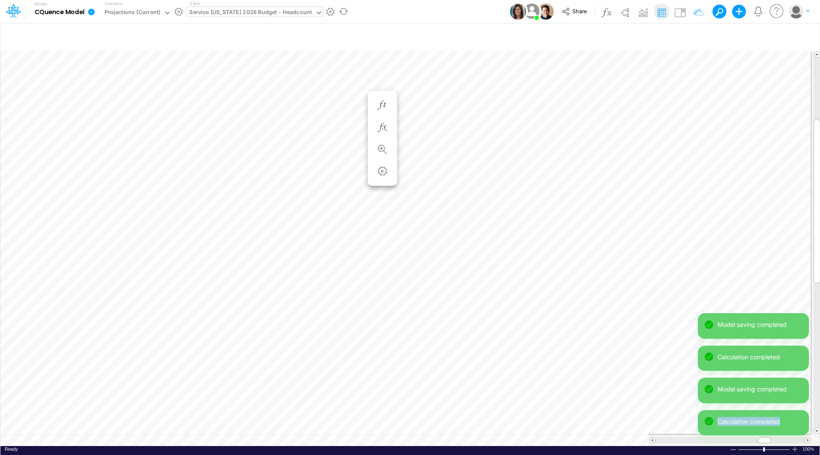
click at [808, 436] on div "Model saving completed Calculation completed Model saving completed Calculation…" at bounding box center [752, 377] width 111 height 129
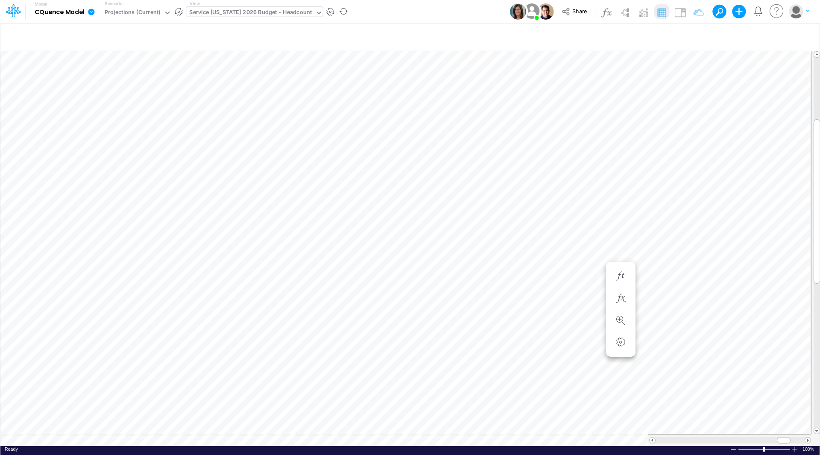
scroll to position [4, 0]
click at [450, 76] on div "Paste Cut Copy AutoFill 295,285.63 Sep-26 Jan-23 Feb-23 Mar-23 Apr-23 May-23 Ju…" at bounding box center [409, 247] width 819 height 398
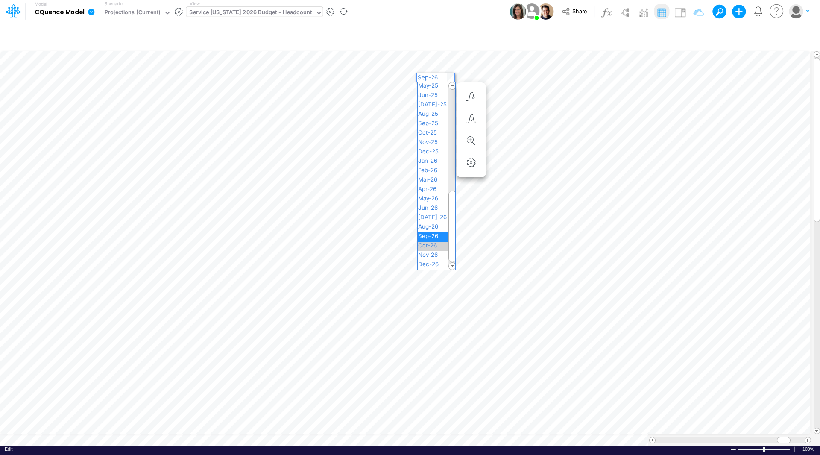
click at [438, 246] on span "Oct-26" at bounding box center [430, 245] width 27 height 7
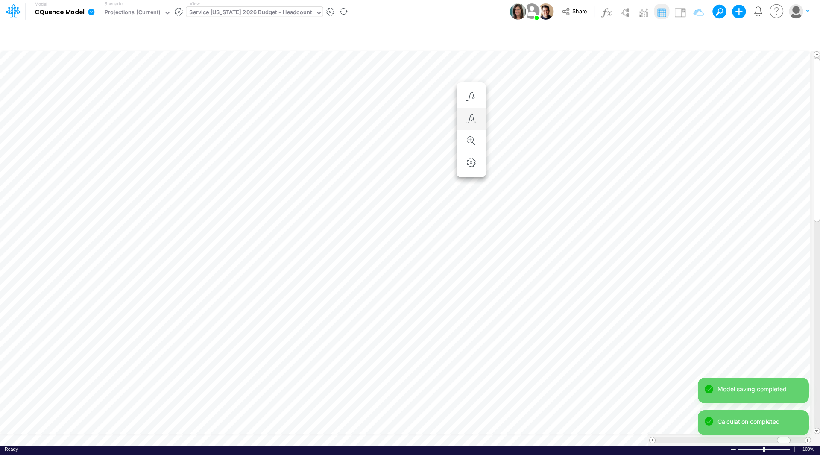
scroll to position [4, 0]
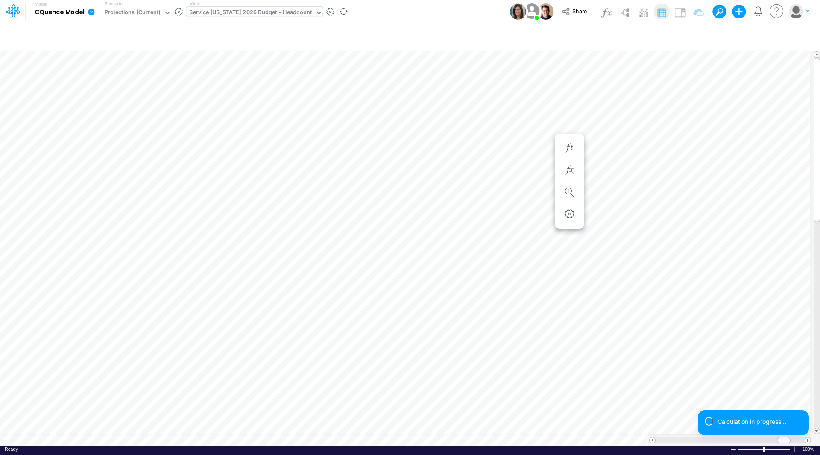
scroll to position [4, 0]
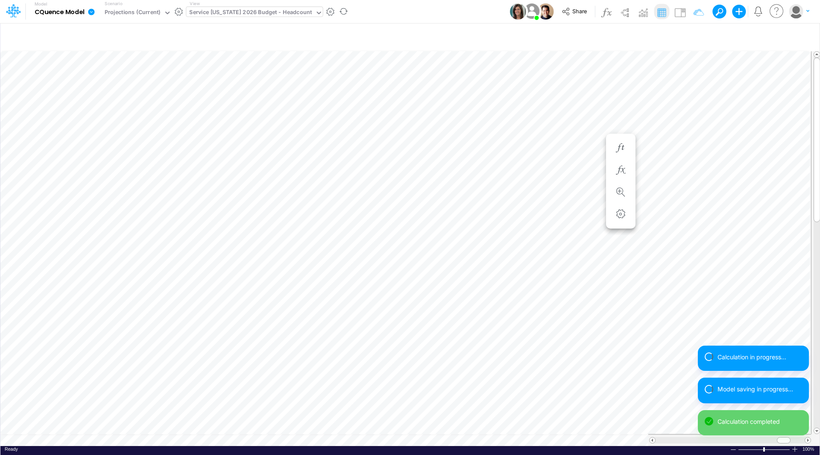
scroll to position [4, 0]
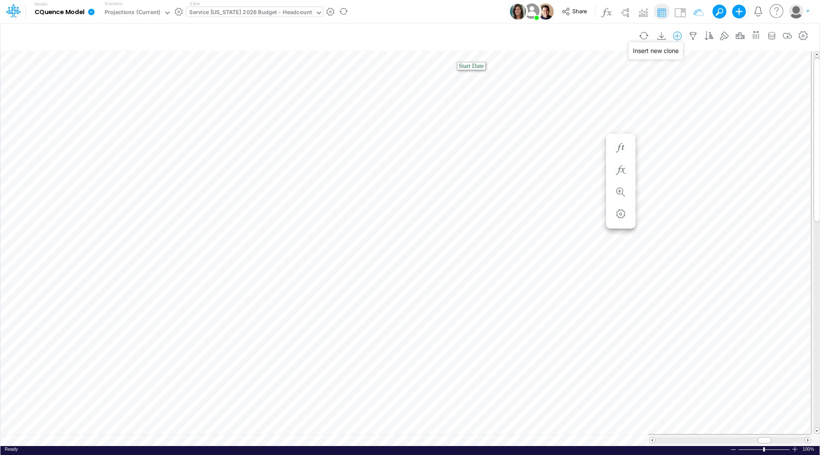
click at [677, 36] on icon "button" at bounding box center [677, 36] width 13 height 9
click at [610, 72] on p "EmployeeV2" at bounding box center [609, 72] width 38 height 10
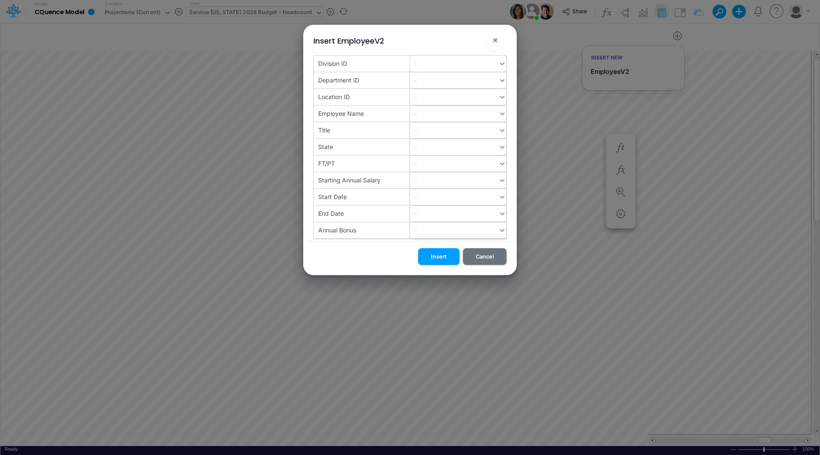
click at [425, 67] on div "-" at bounding box center [454, 63] width 88 height 14
click at [423, 85] on div "10" at bounding box center [458, 85] width 96 height 16
click at [423, 85] on div "-" at bounding box center [454, 80] width 88 height 14
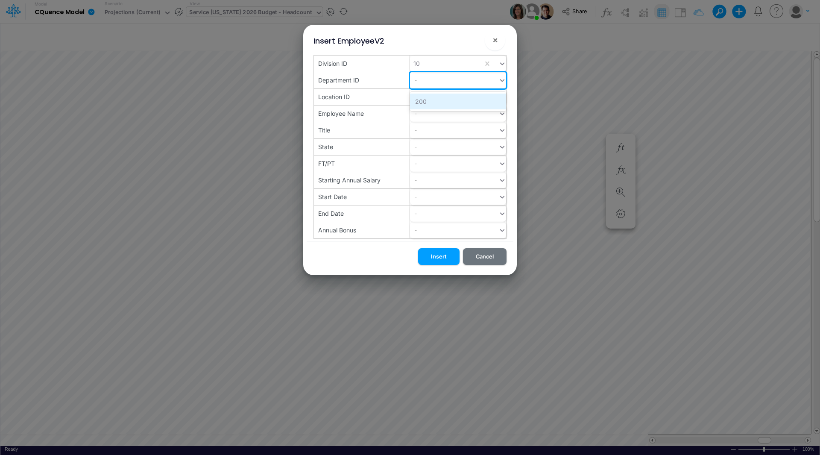
click at [421, 101] on div "200" at bounding box center [458, 101] width 96 height 16
click at [421, 101] on div "-" at bounding box center [454, 97] width 88 height 14
click at [420, 115] on div "601" at bounding box center [458, 118] width 96 height 16
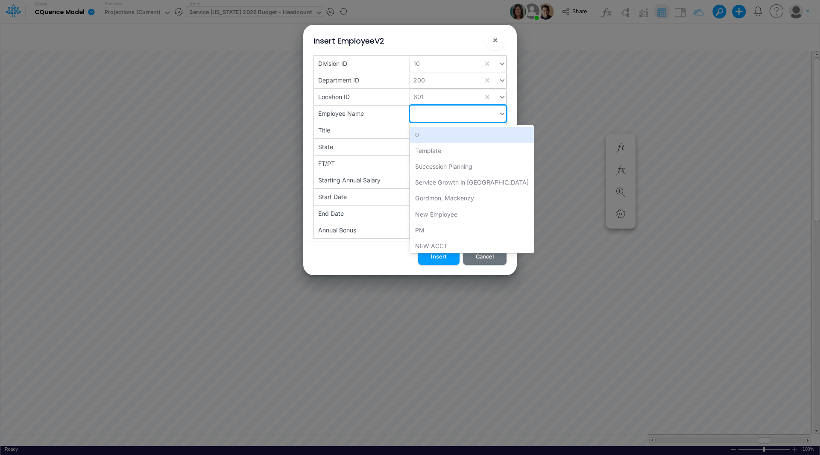
click at [420, 115] on div "-" at bounding box center [454, 113] width 88 height 14
click at [428, 212] on div "New Employee" at bounding box center [472, 214] width 124 height 16
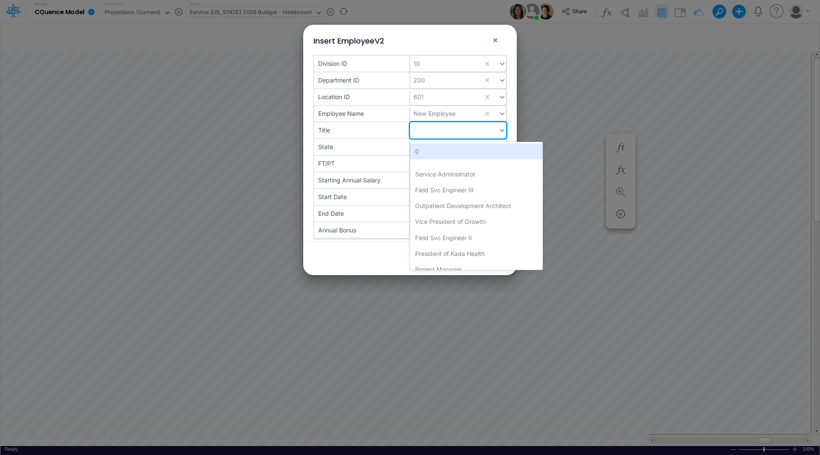
click at [423, 130] on div "-" at bounding box center [454, 130] width 88 height 14
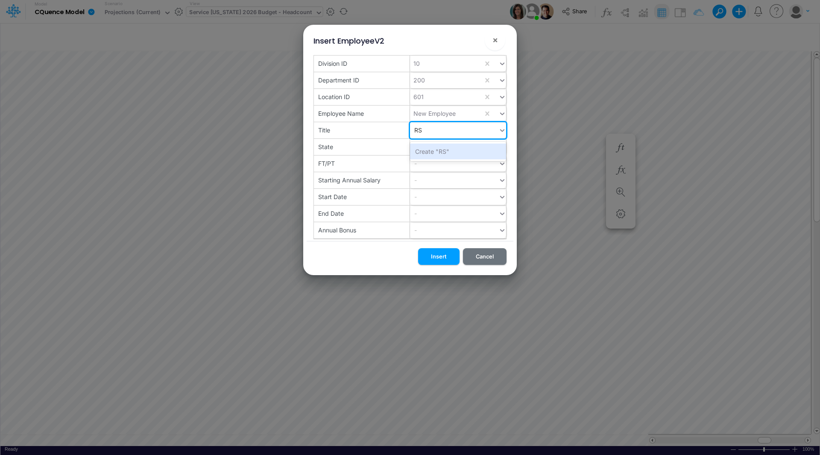
type input "RSM"
click at [420, 146] on div "-" at bounding box center [454, 147] width 88 height 14
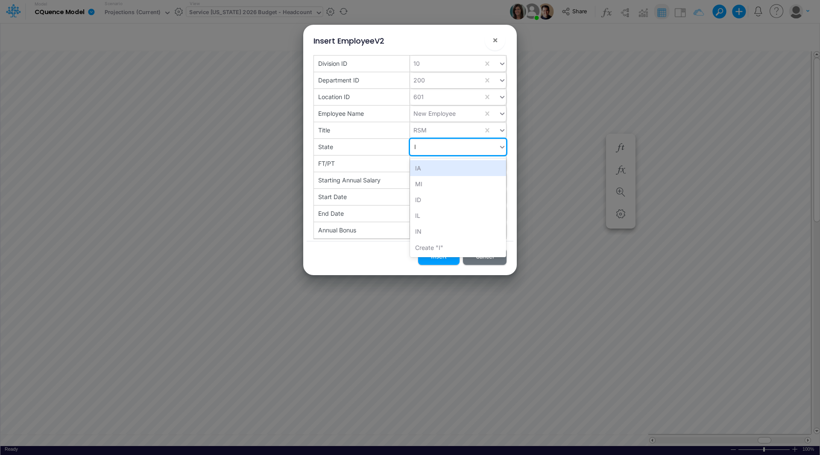
type input "IA"
click at [414, 167] on div "IA" at bounding box center [458, 168] width 96 height 16
click at [425, 181] on div "-" at bounding box center [454, 180] width 88 height 14
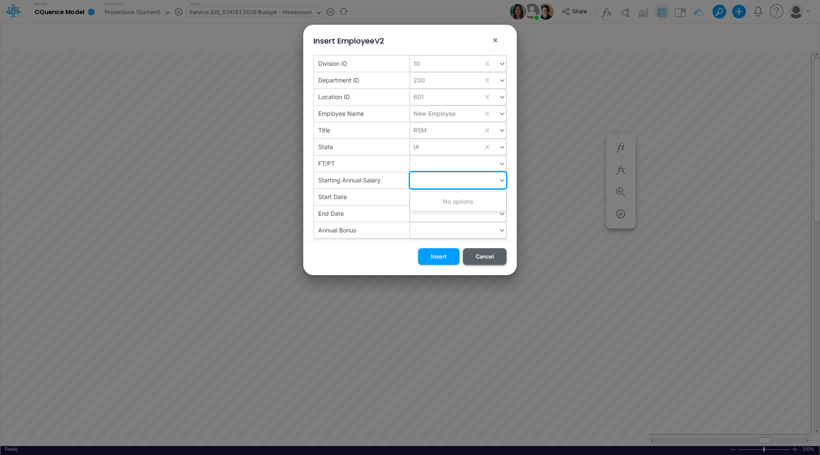
click at [481, 258] on button "Cancel" at bounding box center [485, 256] width 44 height 17
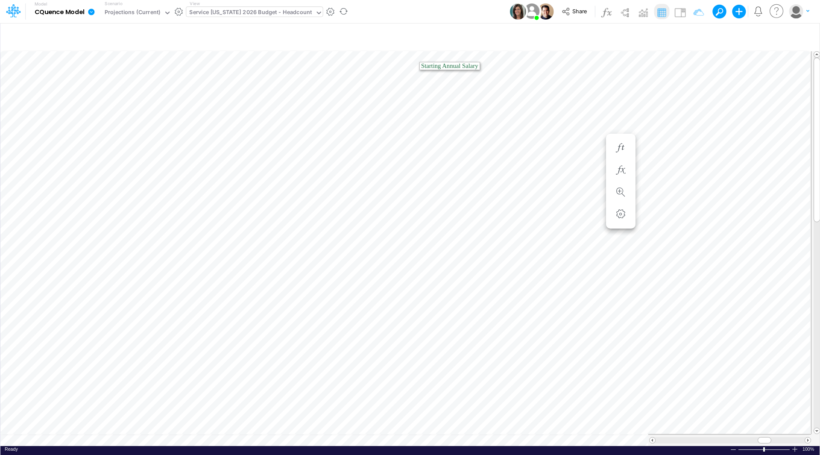
click at [252, 12] on div "Service [US_STATE] 2026 Budget - Headcount" at bounding box center [250, 13] width 122 height 10
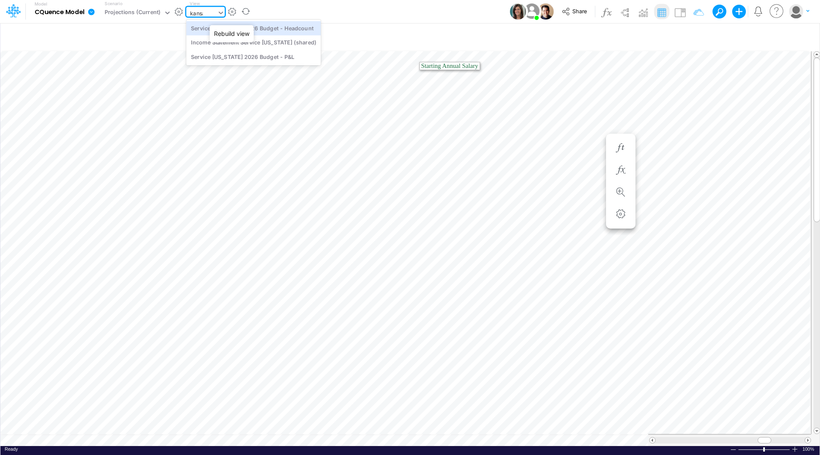
type input "[US_STATE]"
click at [225, 28] on div "Service [US_STATE] 2026 Budget - Headcount" at bounding box center [253, 28] width 134 height 14
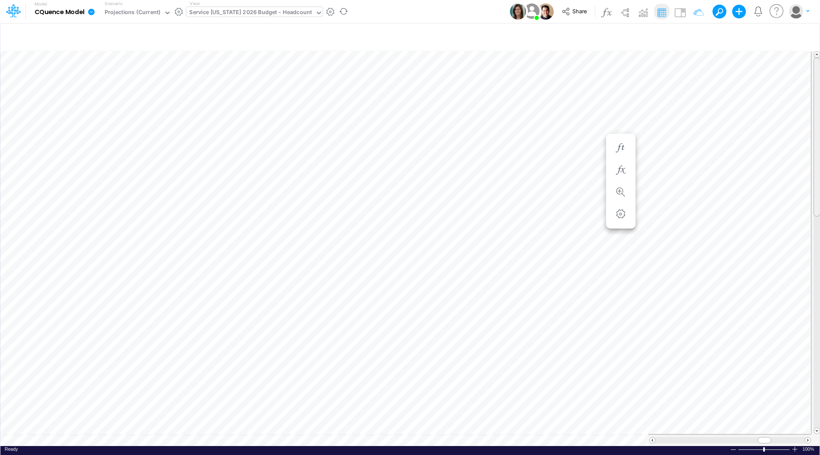
click at [818, 99] on div at bounding box center [816, 137] width 6 height 159
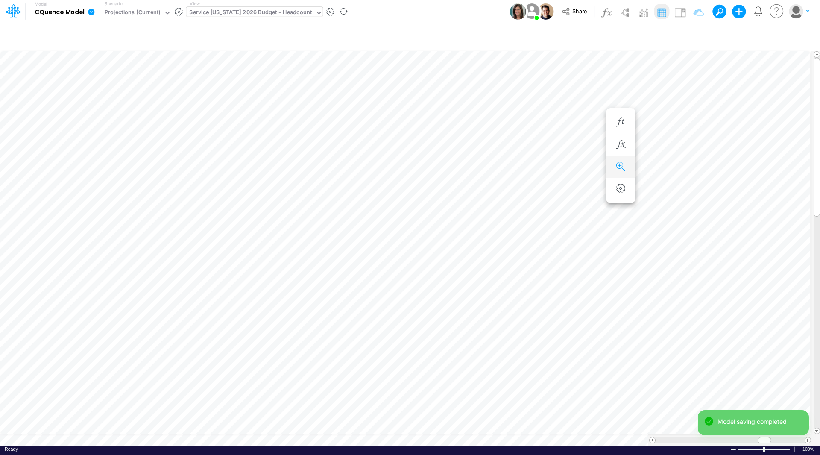
scroll to position [4, 0]
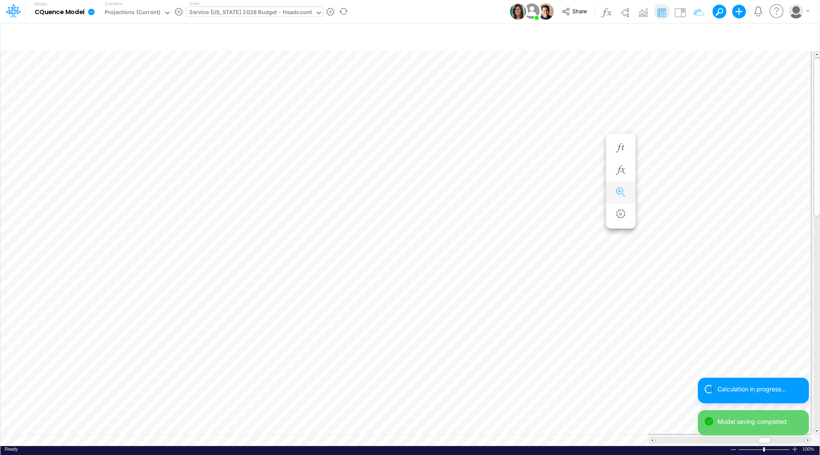
scroll to position [4, 0]
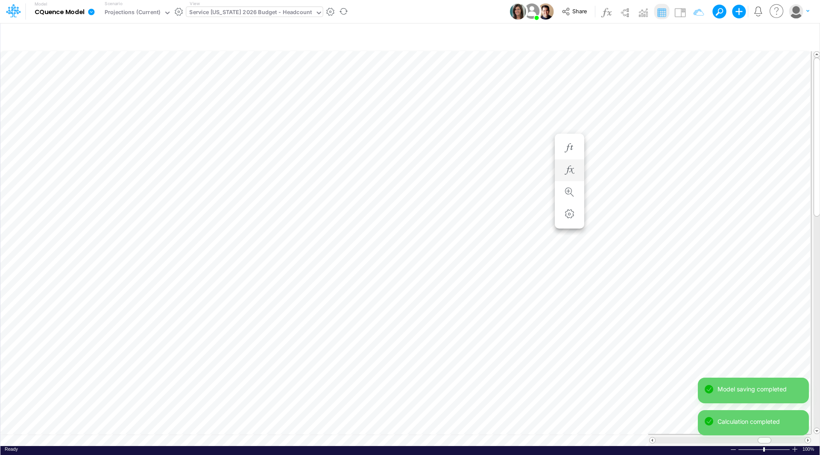
scroll to position [4, 0]
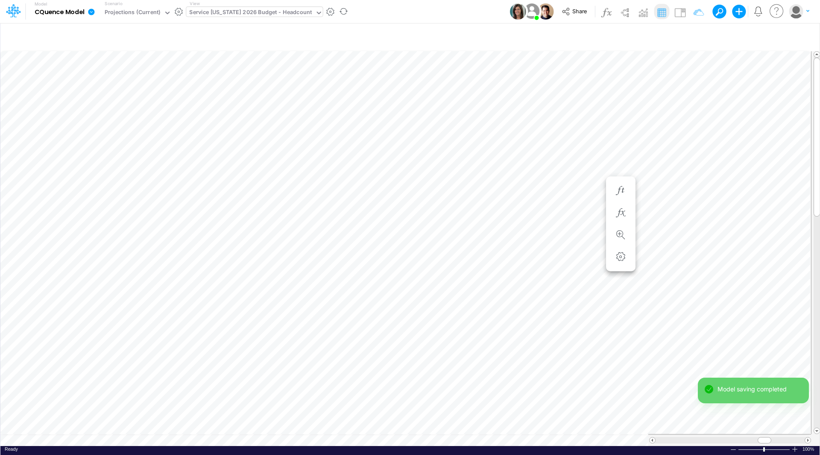
scroll to position [4, 0]
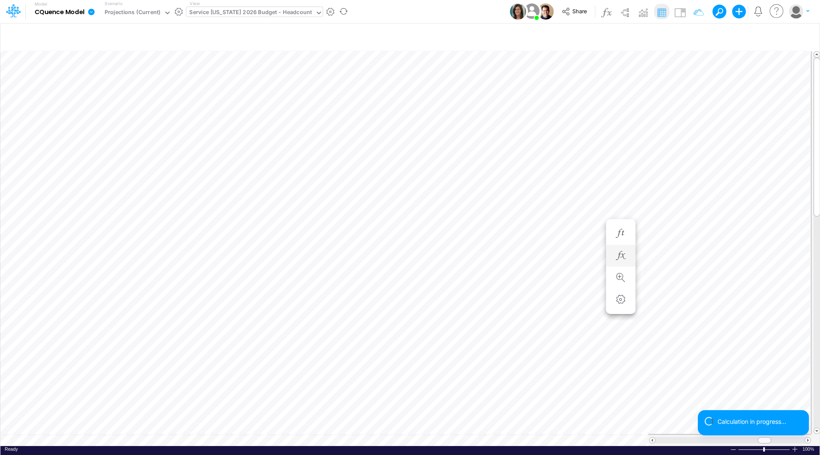
scroll to position [4, 0]
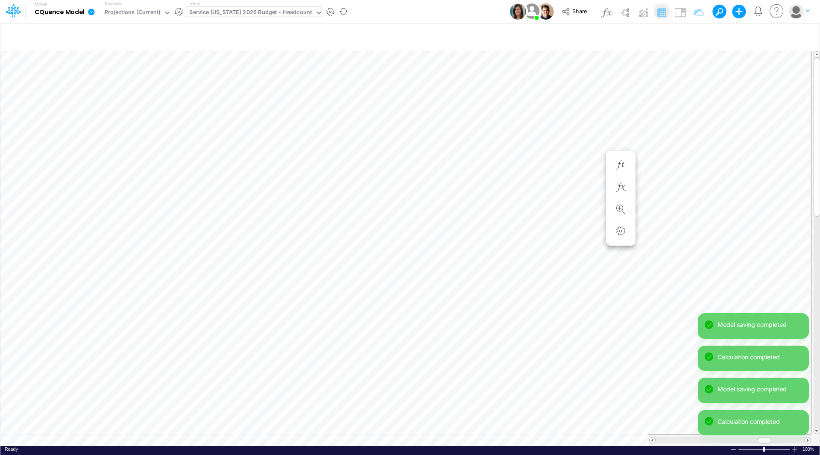
scroll to position [4, 0]
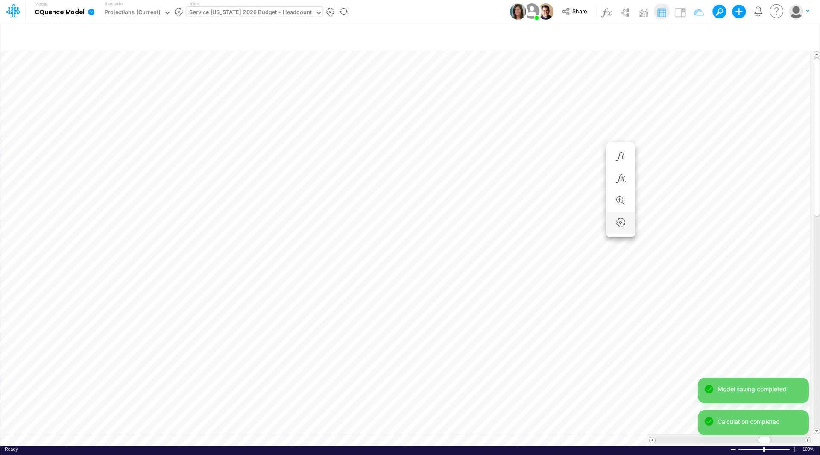
scroll to position [4, 0]
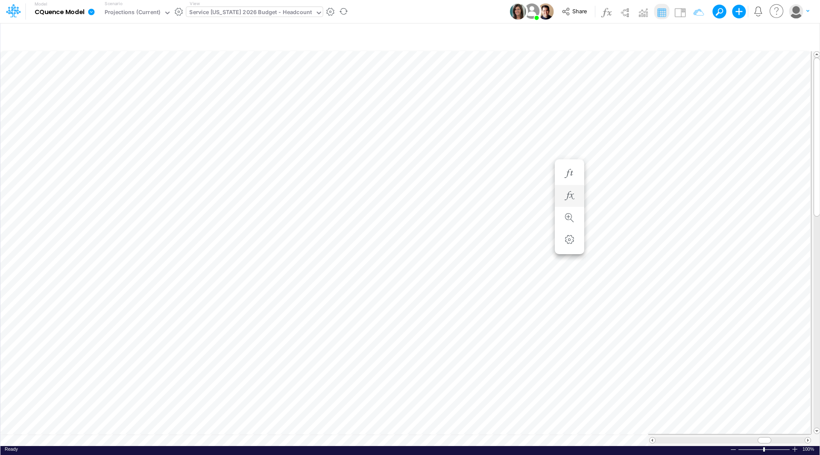
scroll to position [4, 0]
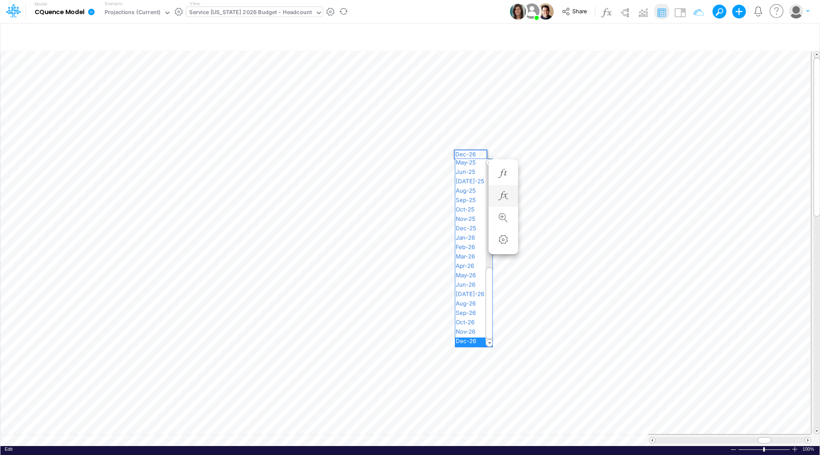
click at [482, 153] on div "Paste Cut Copy AutoFill 295,285.63 Dec-26 Jan-23 Feb-23 Mar-23 Apr-23 May-23 Ju…" at bounding box center [409, 247] width 819 height 398
click at [470, 210] on span "[DATE]-25" at bounding box center [473, 209] width 37 height 7
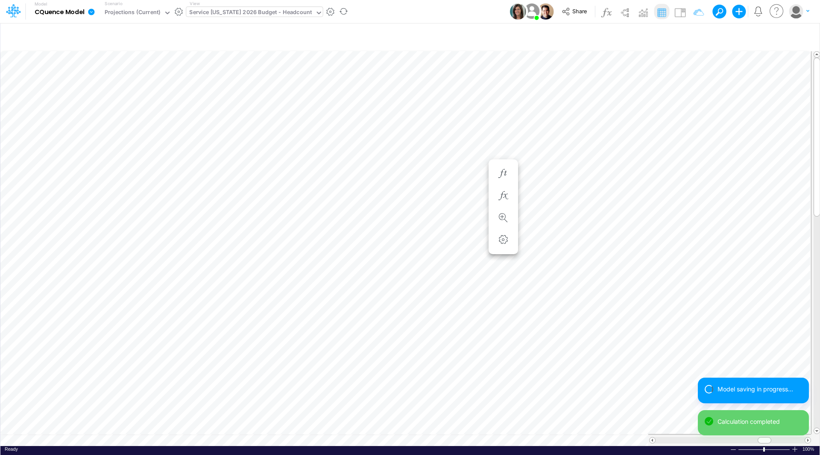
scroll to position [4, 0]
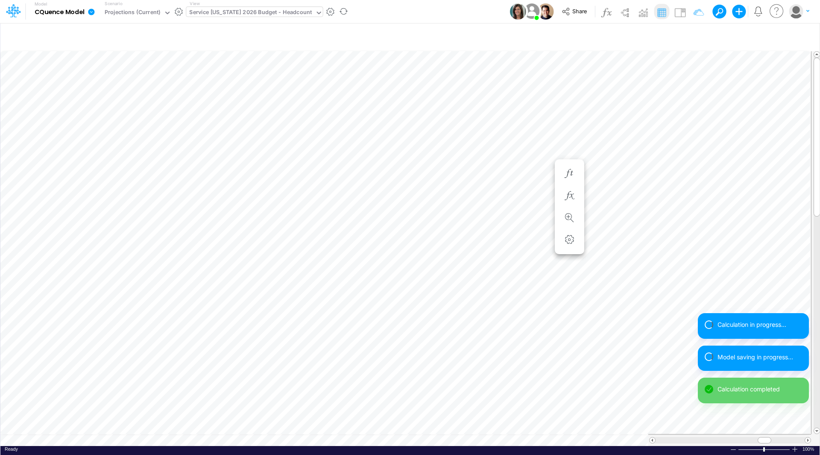
scroll to position [4, 0]
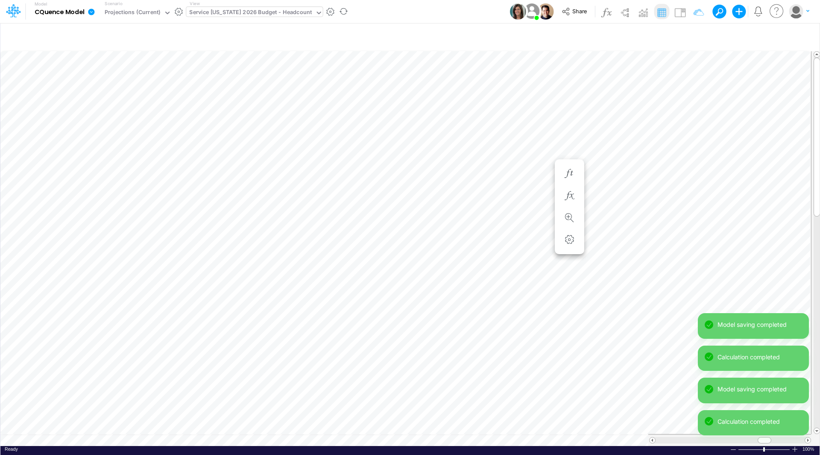
scroll to position [4, 0]
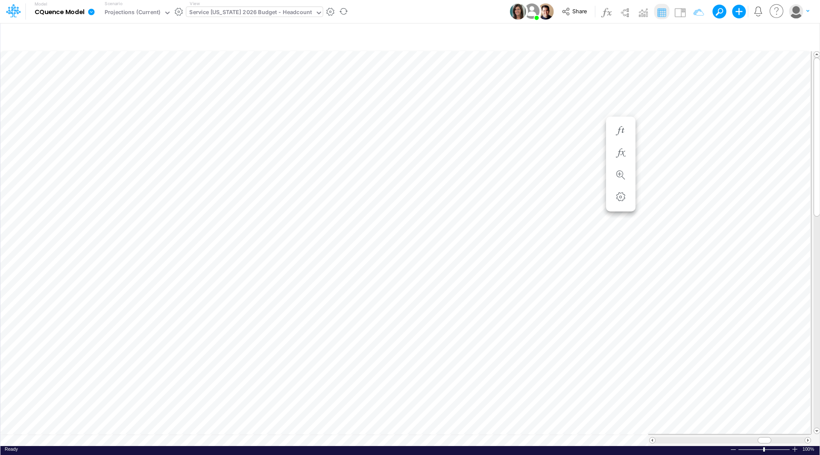
scroll to position [4, 0]
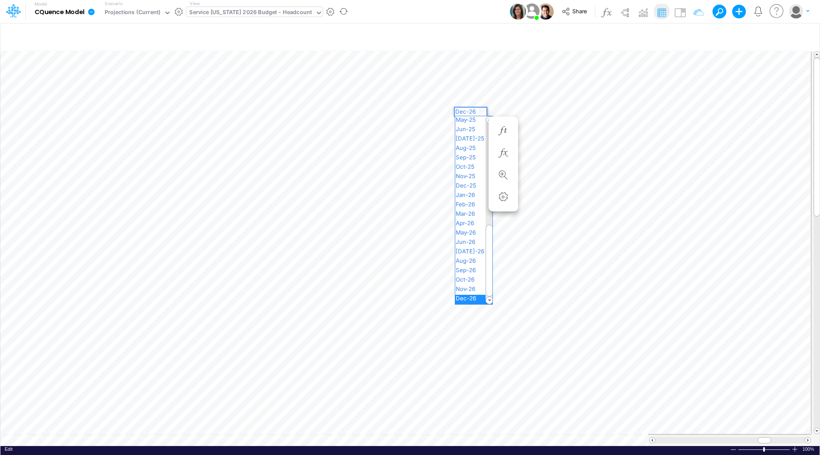
click at [481, 110] on div "Paste Cut Copy AutoFill 295,285.63 Dec-26 Jan-23 Feb-23 Mar-23 Apr-23 May-23 Ju…" at bounding box center [409, 247] width 819 height 398
click at [475, 150] on div "Aug-25" at bounding box center [473, 148] width 37 height 9
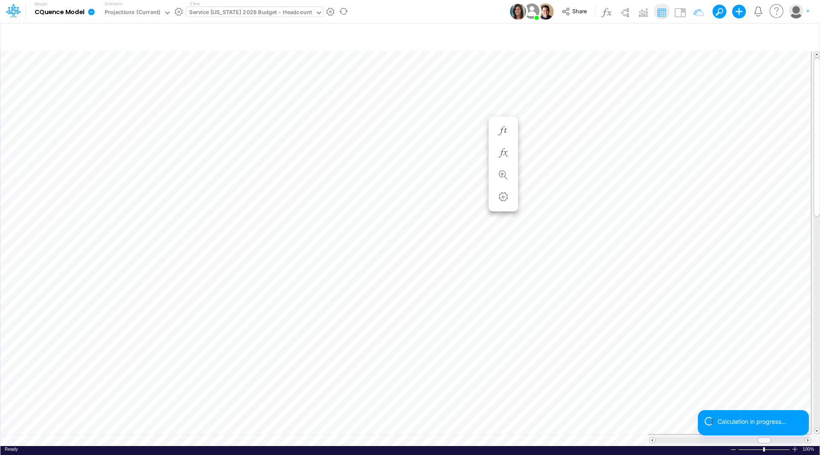
scroll to position [4, 0]
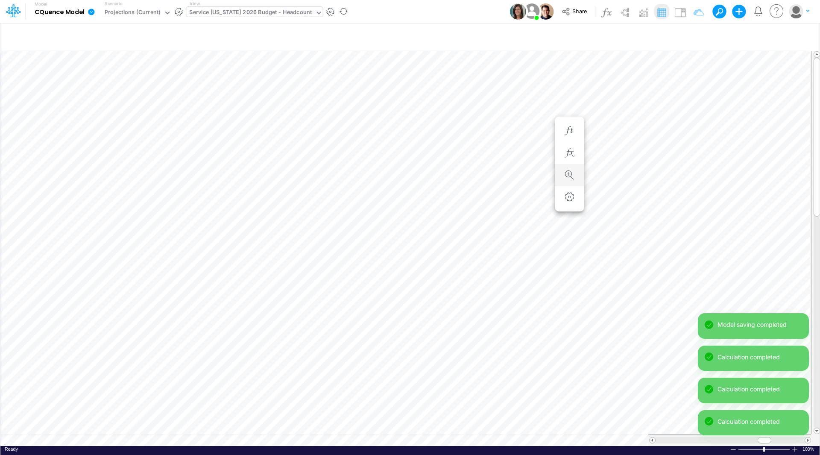
scroll to position [4, 0]
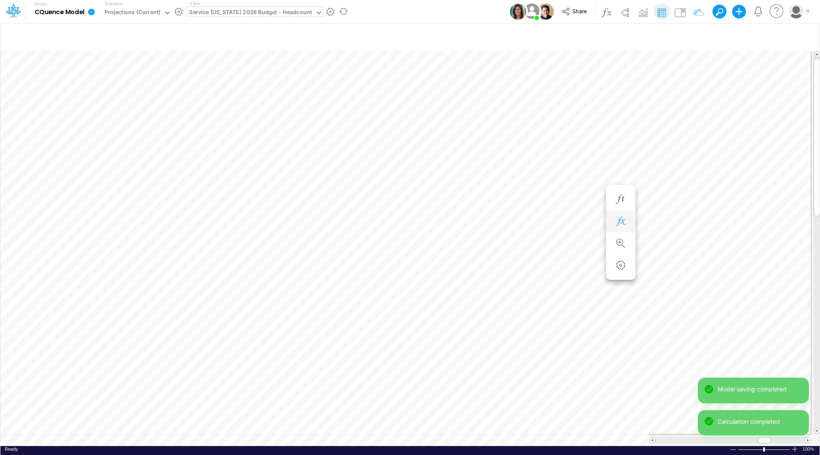
scroll to position [4, 0]
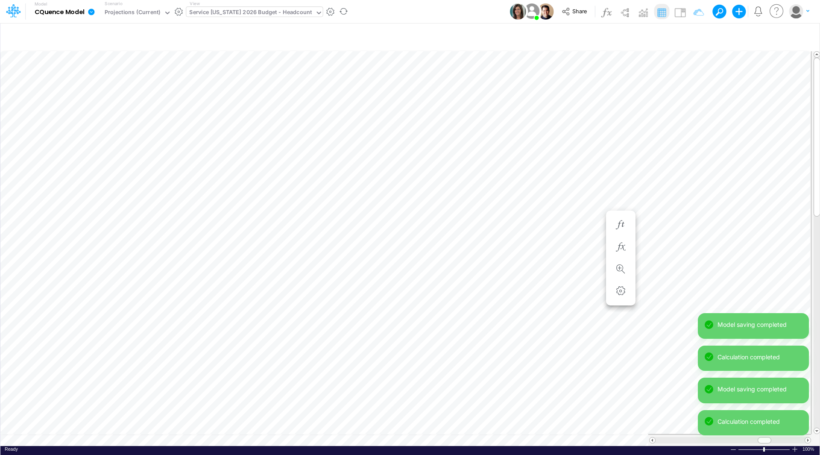
scroll to position [4, 0]
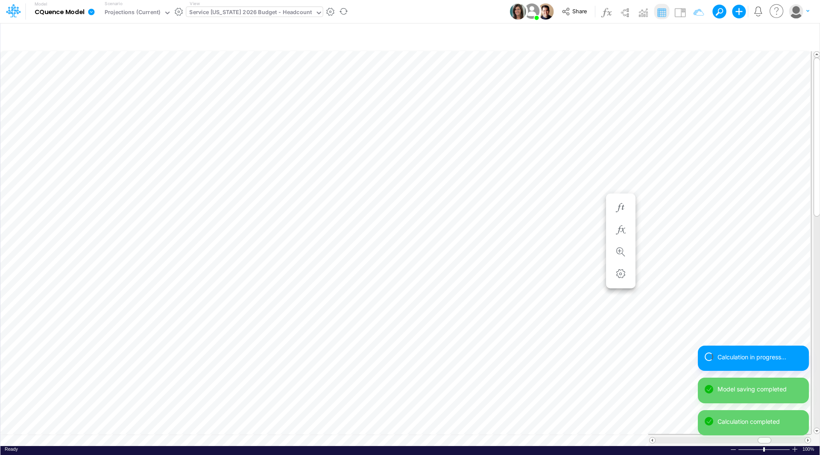
scroll to position [4, 0]
click at [254, 15] on div "Service [US_STATE] 2026 Budget - Headcount" at bounding box center [250, 13] width 122 height 10
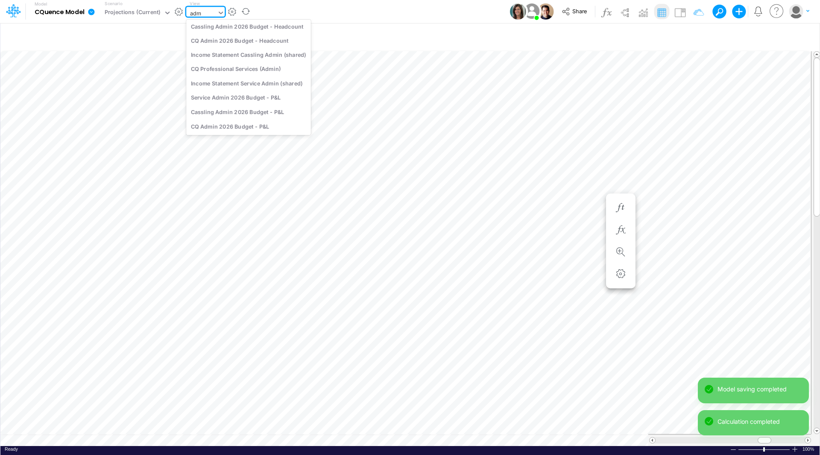
scroll to position [0, 0]
type input "admi"
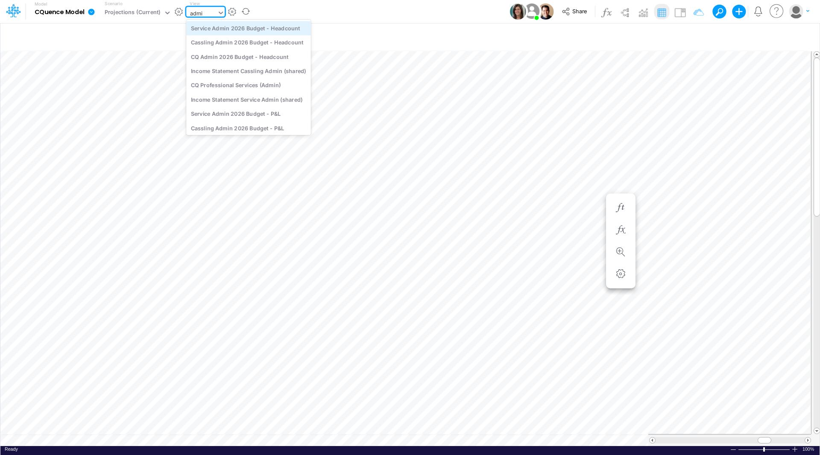
click at [242, 27] on div "Service Admin 2026 Budget - Headcount" at bounding box center [248, 28] width 125 height 14
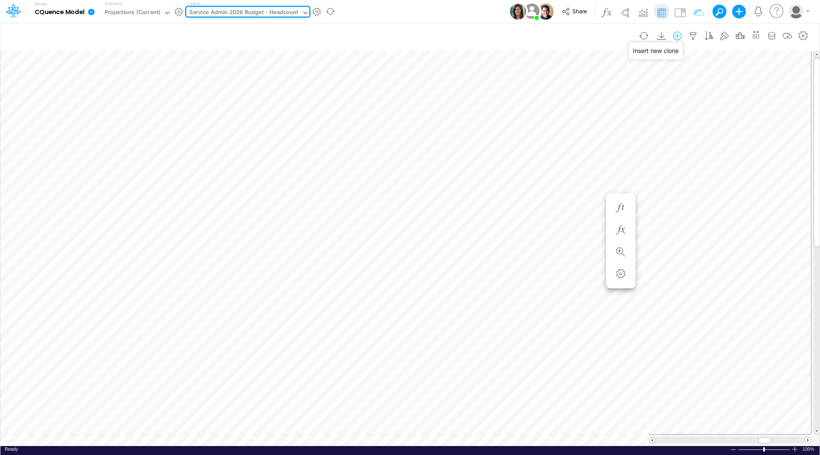
click at [676, 35] on icon "button" at bounding box center [677, 36] width 13 height 9
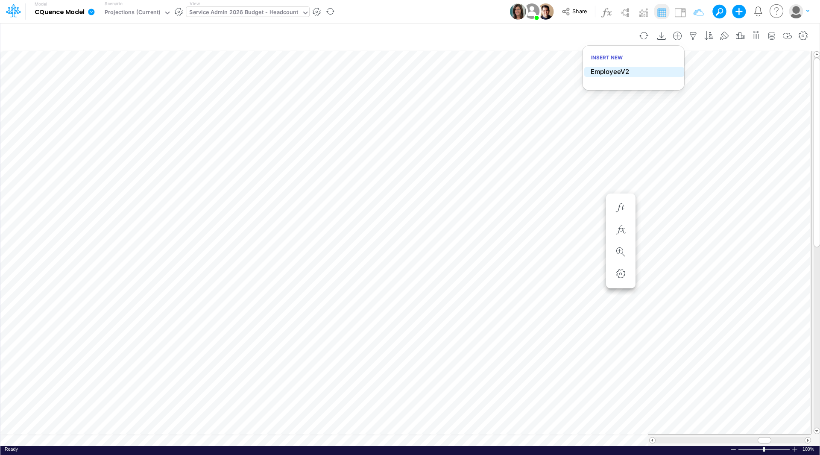
click at [612, 69] on p "EmployeeV2" at bounding box center [609, 72] width 38 height 10
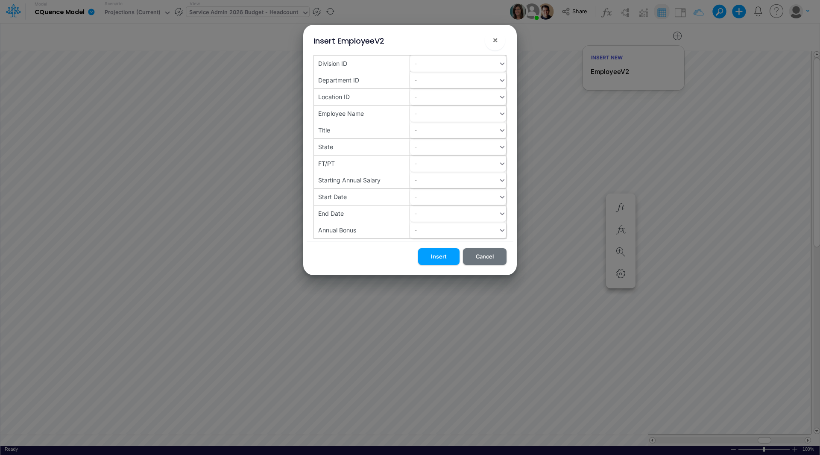
click at [429, 64] on div "-" at bounding box center [454, 63] width 88 height 14
click at [427, 84] on div "10" at bounding box center [458, 85] width 96 height 16
click at [427, 84] on div "-" at bounding box center [454, 80] width 88 height 14
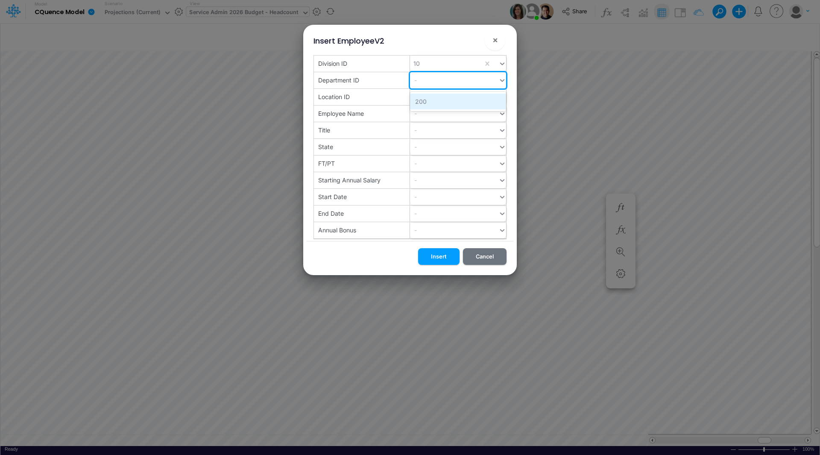
click at [427, 100] on div "200" at bounding box center [458, 101] width 96 height 16
click at [426, 100] on div "-" at bounding box center [454, 97] width 88 height 14
click at [423, 118] on div "600" at bounding box center [458, 118] width 96 height 16
click at [426, 116] on div "-" at bounding box center [454, 113] width 88 height 14
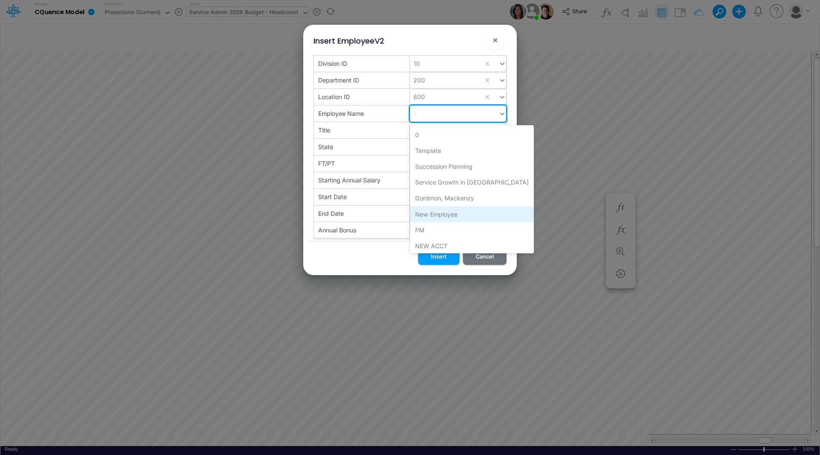
click at [433, 213] on div "New Employee" at bounding box center [472, 214] width 124 height 16
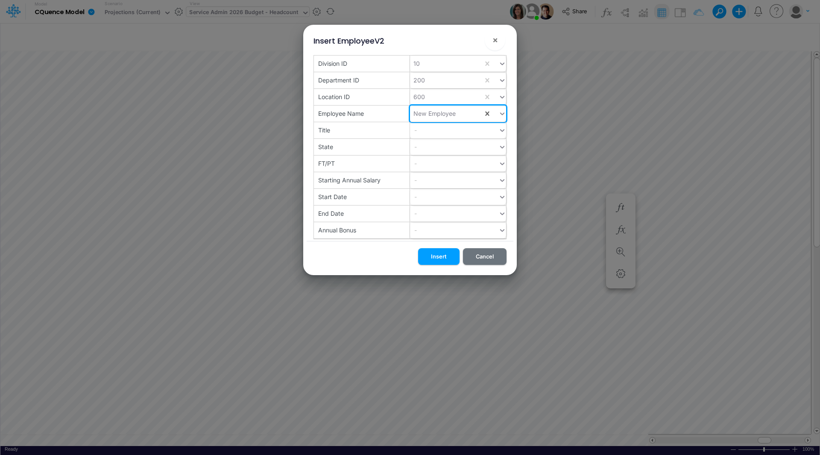
click at [429, 131] on div "-" at bounding box center [454, 130] width 88 height 14
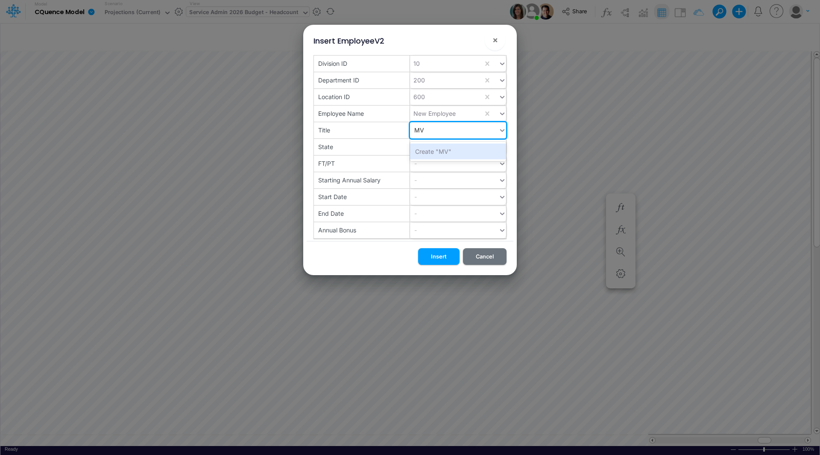
type input "MVS"
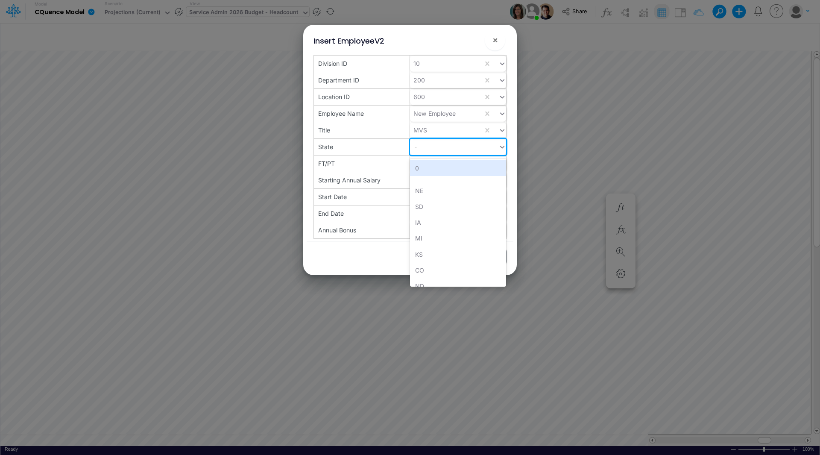
click at [426, 146] on div "-" at bounding box center [454, 147] width 88 height 14
type input "NE"
click at [421, 166] on div "NE" at bounding box center [458, 168] width 96 height 16
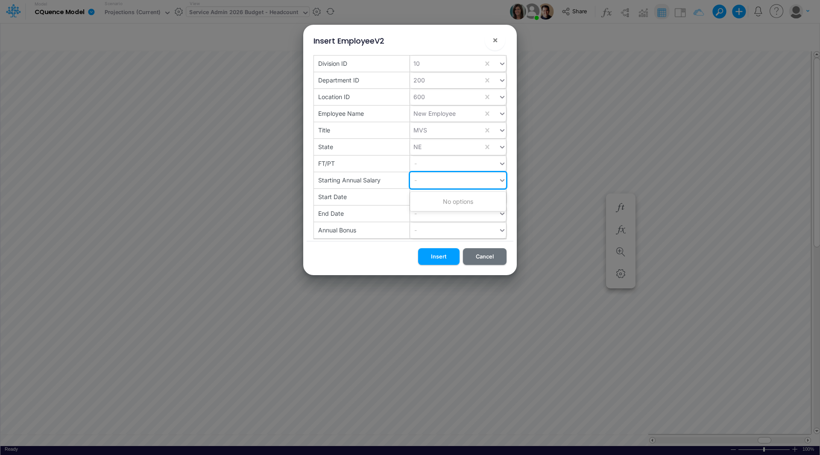
click at [422, 186] on div "-" at bounding box center [454, 180] width 88 height 14
type input "85000"
click at [429, 201] on div "Create "85000"" at bounding box center [458, 201] width 96 height 16
click at [429, 198] on div "-" at bounding box center [454, 197] width 88 height 14
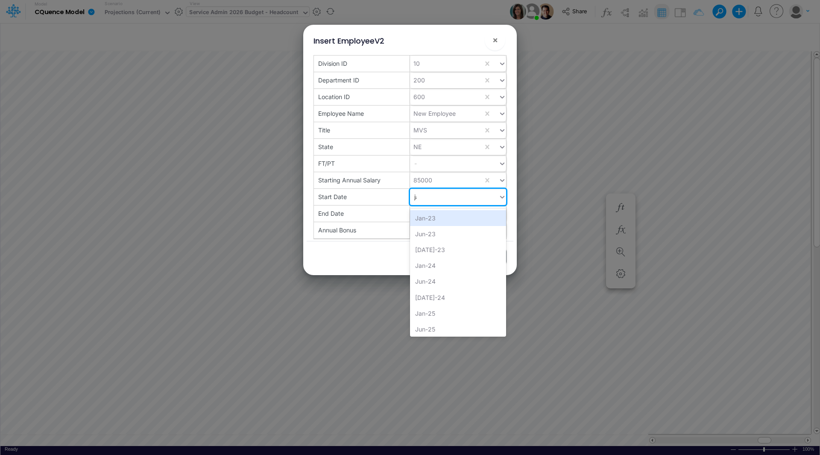
type input "jan"
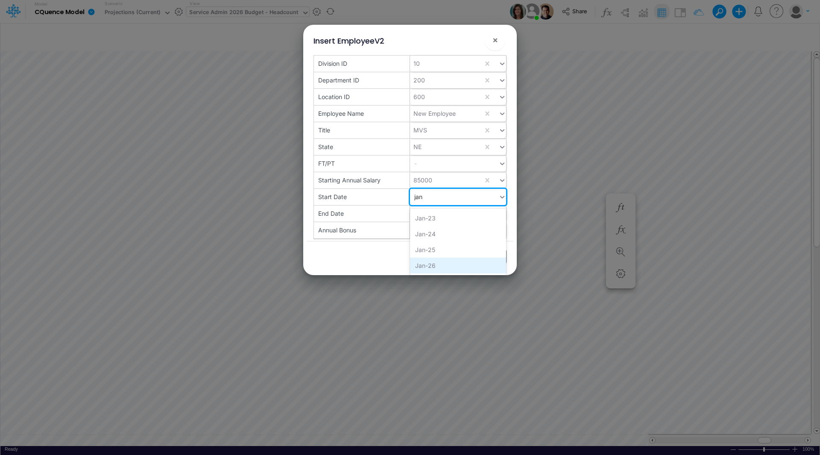
click at [432, 265] on div "Jan-26" at bounding box center [458, 265] width 96 height 16
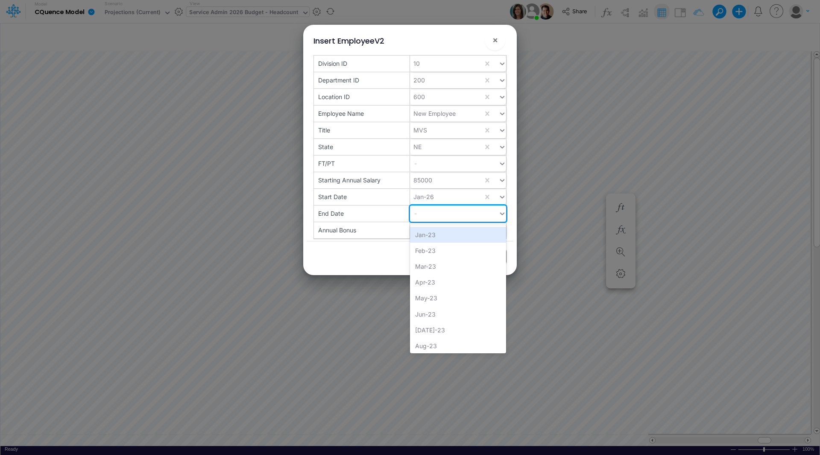
click at [431, 213] on div "-" at bounding box center [454, 213] width 88 height 14
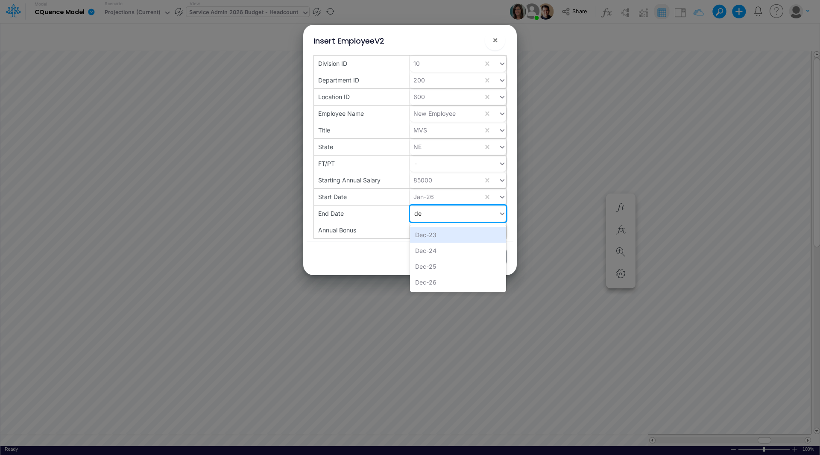
type input "dec"
click at [427, 280] on div "Dec-26" at bounding box center [458, 282] width 96 height 16
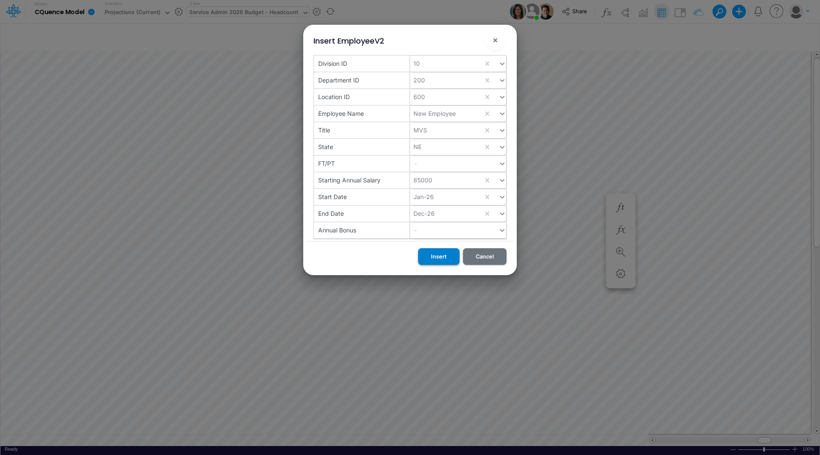
click at [438, 257] on button "Insert" at bounding box center [438, 256] width 41 height 17
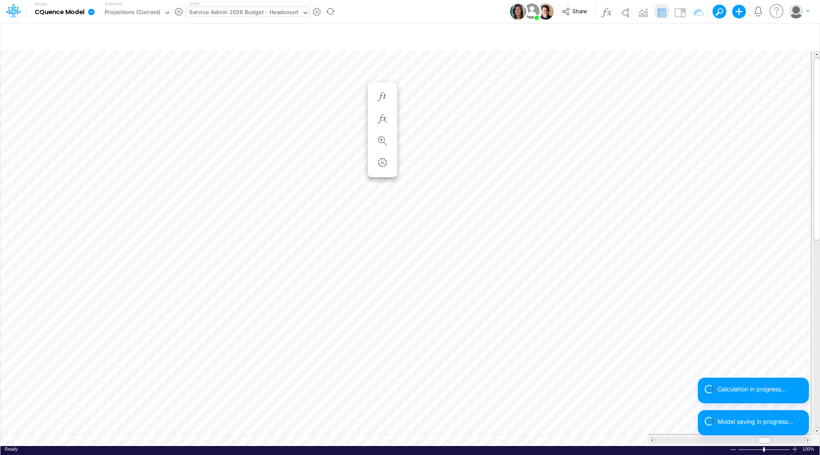
scroll to position [4, 0]
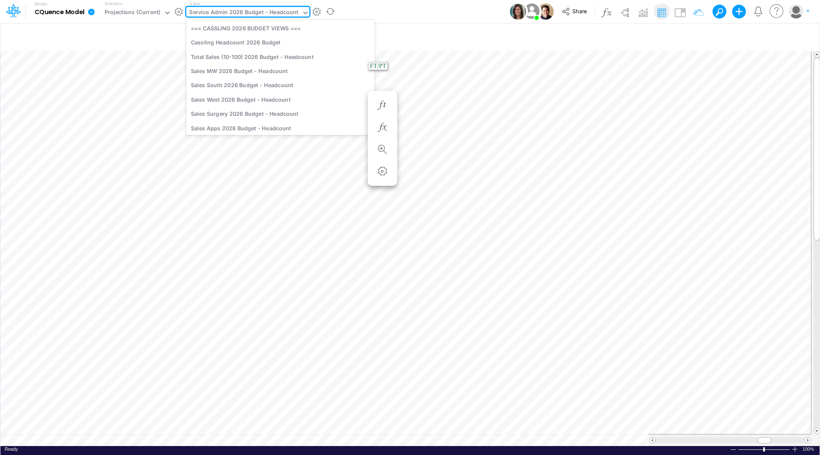
click at [259, 11] on div "Service Admin 2026 Budget - Headcount" at bounding box center [243, 13] width 109 height 10
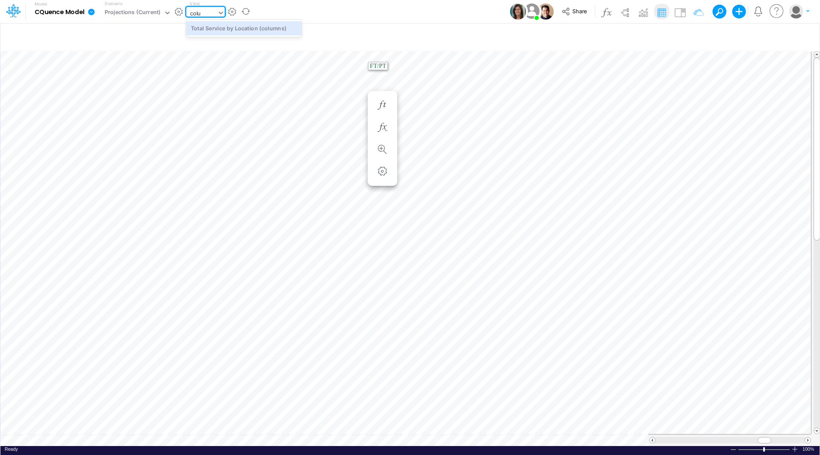
type input "colum"
click at [247, 25] on div "Total Service by Location (columns)" at bounding box center [243, 28] width 115 height 14
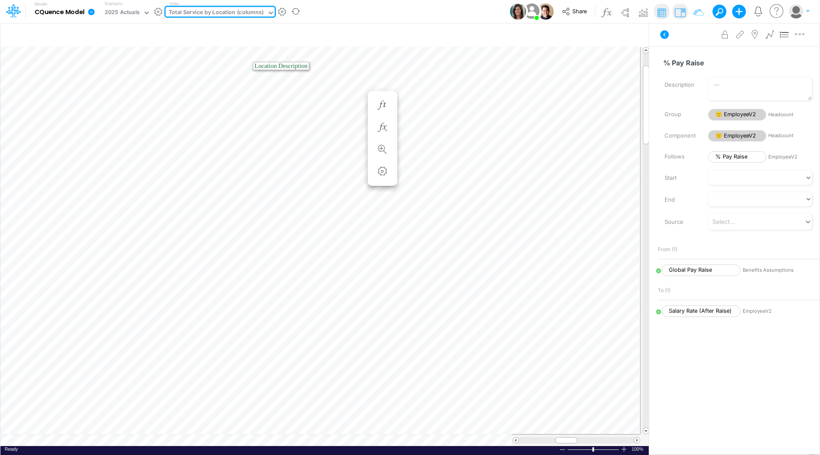
click at [225, 13] on div "Total Service by Location (columns)" at bounding box center [216, 13] width 95 height 10
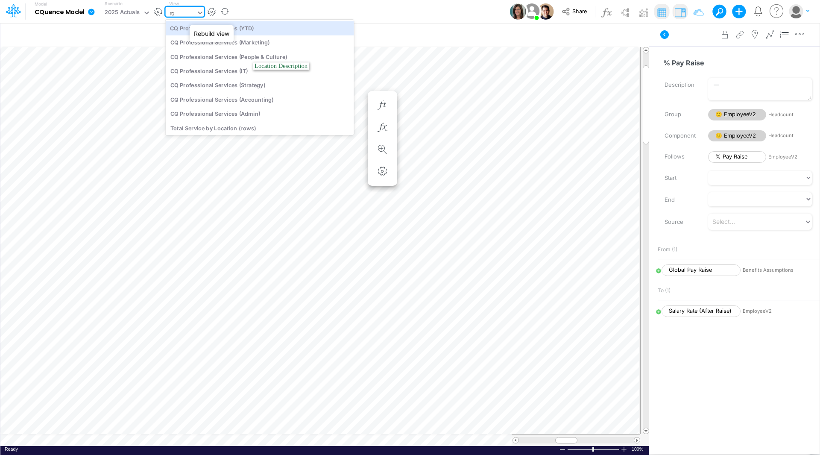
type input "r"
type input "new"
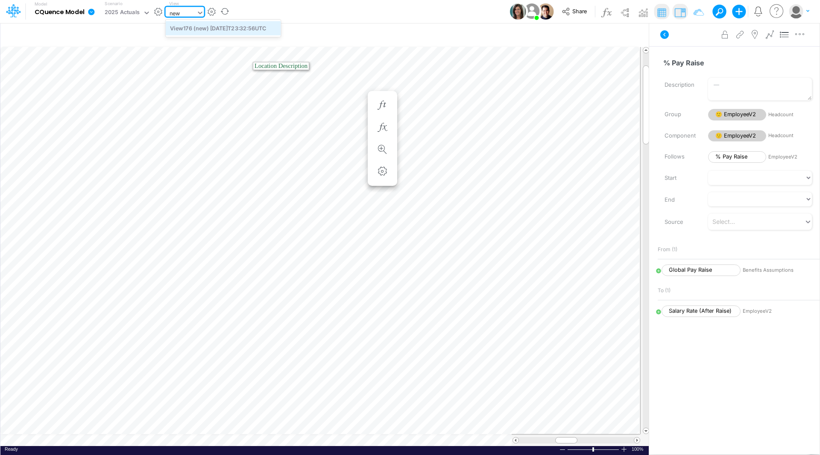
click at [219, 26] on div "View176 (new) [DATE]T23:32:56UTC" at bounding box center [223, 28] width 115 height 14
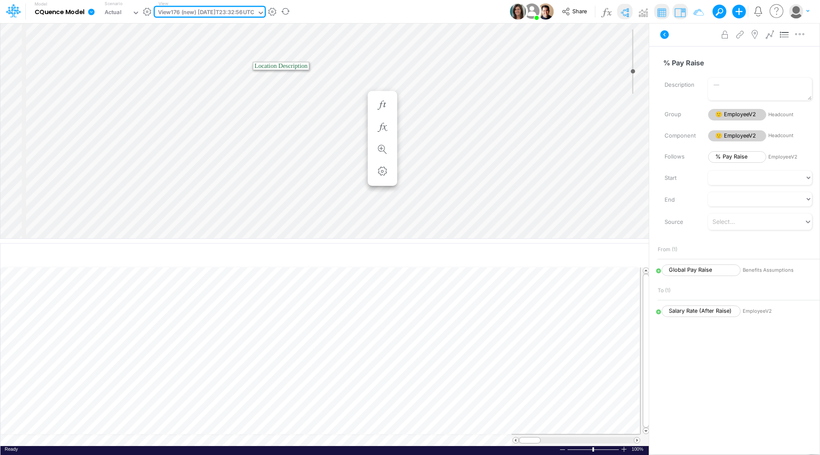
click at [180, 12] on div "View176 (new) [DATE]T23:32:56UTC" at bounding box center [206, 13] width 96 height 10
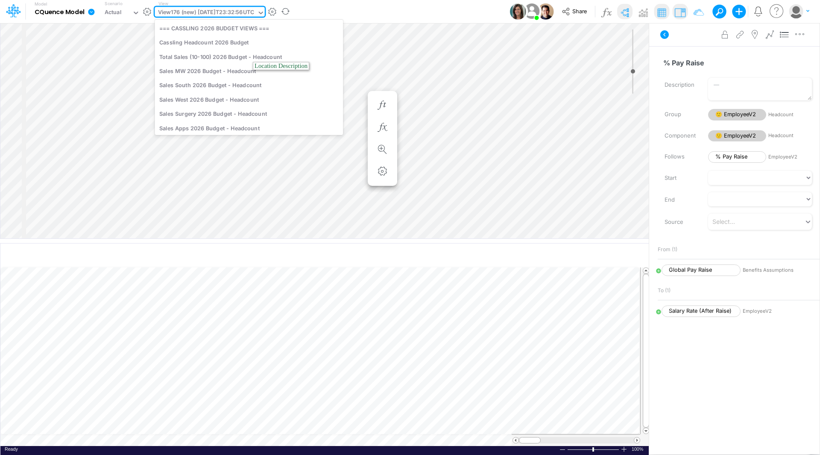
scroll to position [2853, 0]
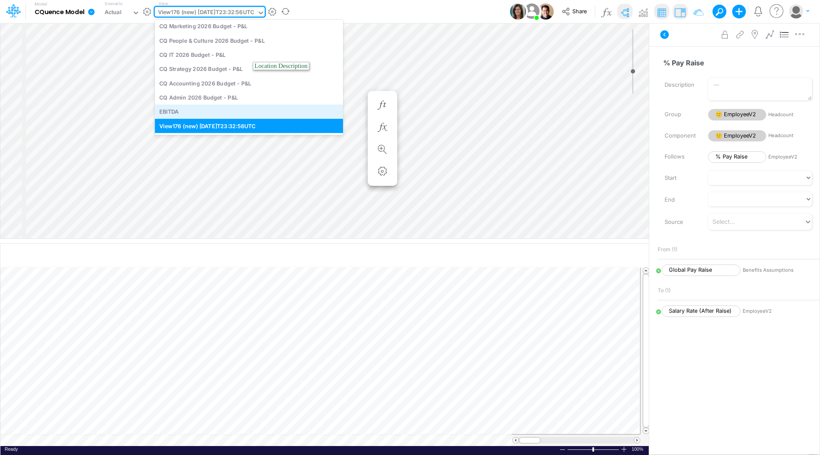
click at [170, 115] on div "EBITDA" at bounding box center [249, 112] width 188 height 14
